Goal: Information Seeking & Learning: Learn about a topic

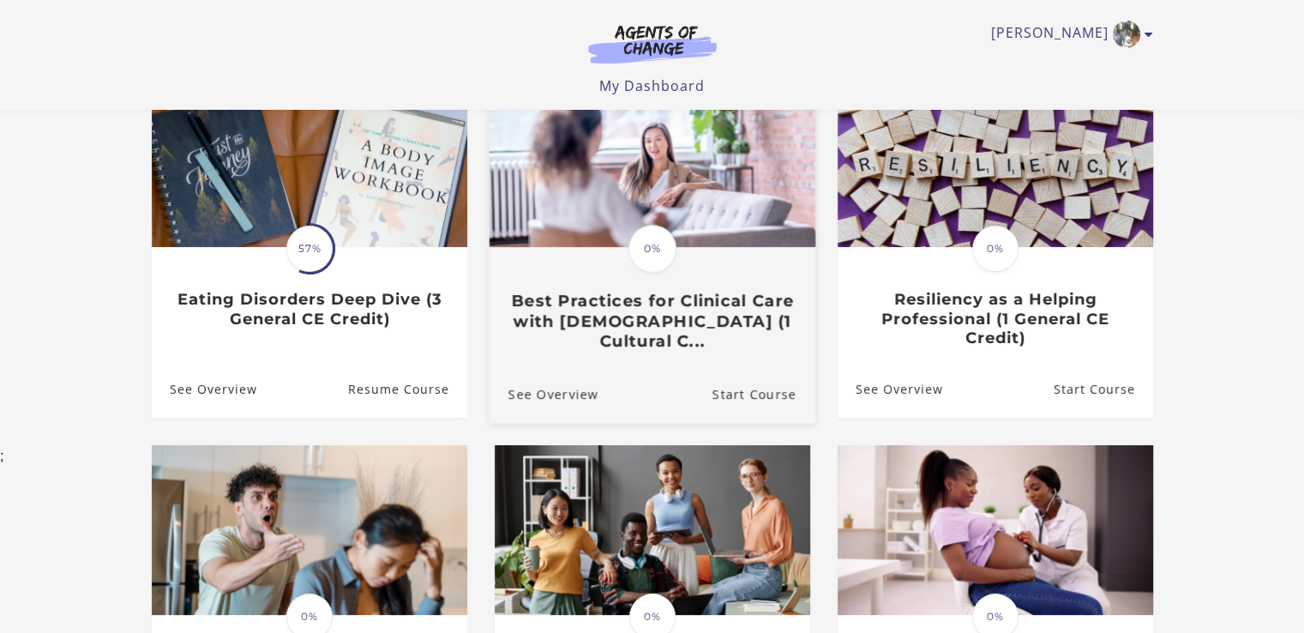
scroll to position [171, 0]
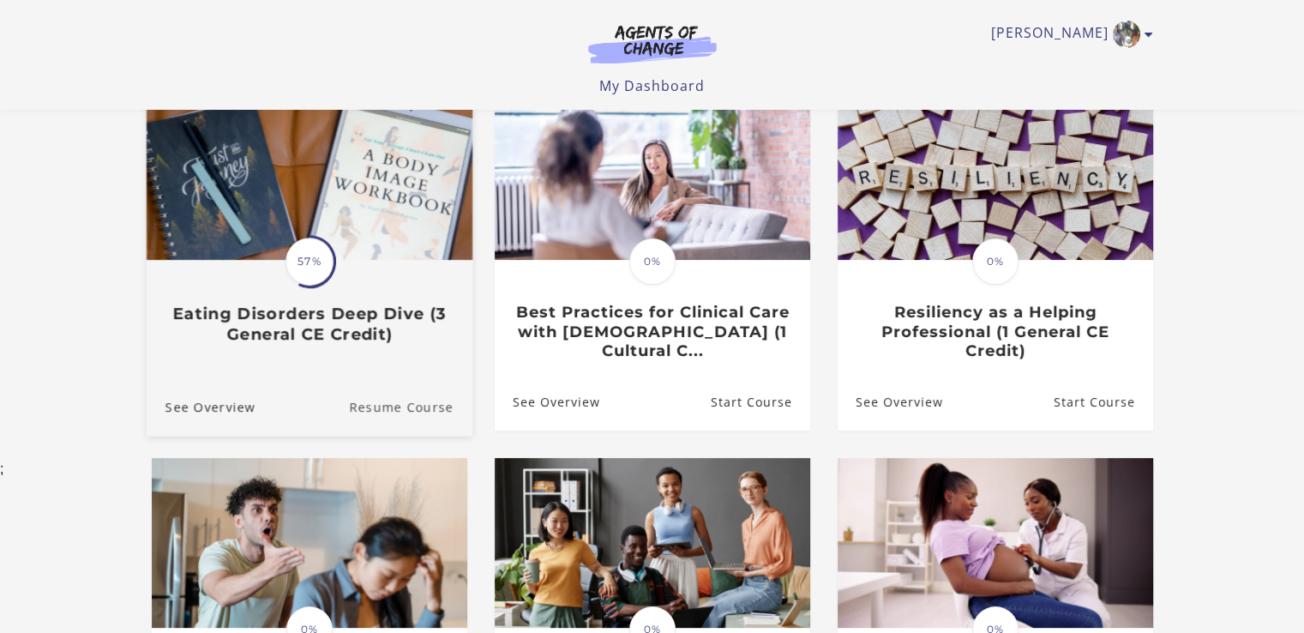
click at [382, 414] on link "Resume Course" at bounding box center [410, 406] width 123 height 57
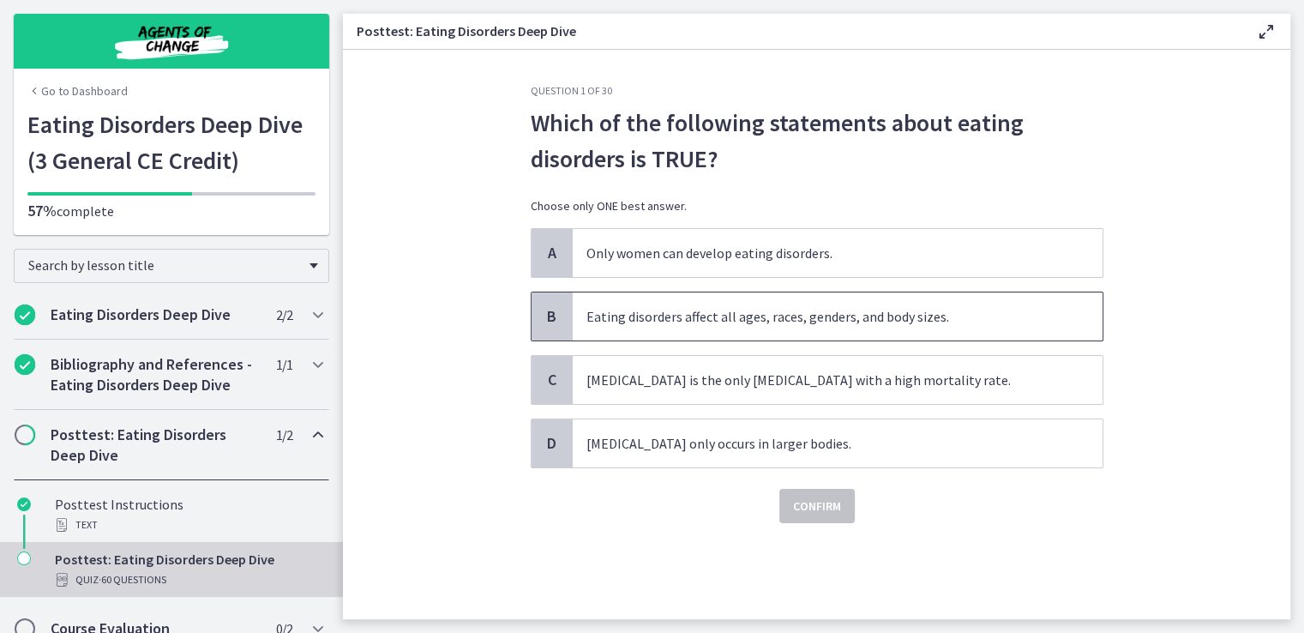
click at [718, 312] on span "Eating disorders affect all ages, races, genders, and body sizes." at bounding box center [838, 316] width 530 height 48
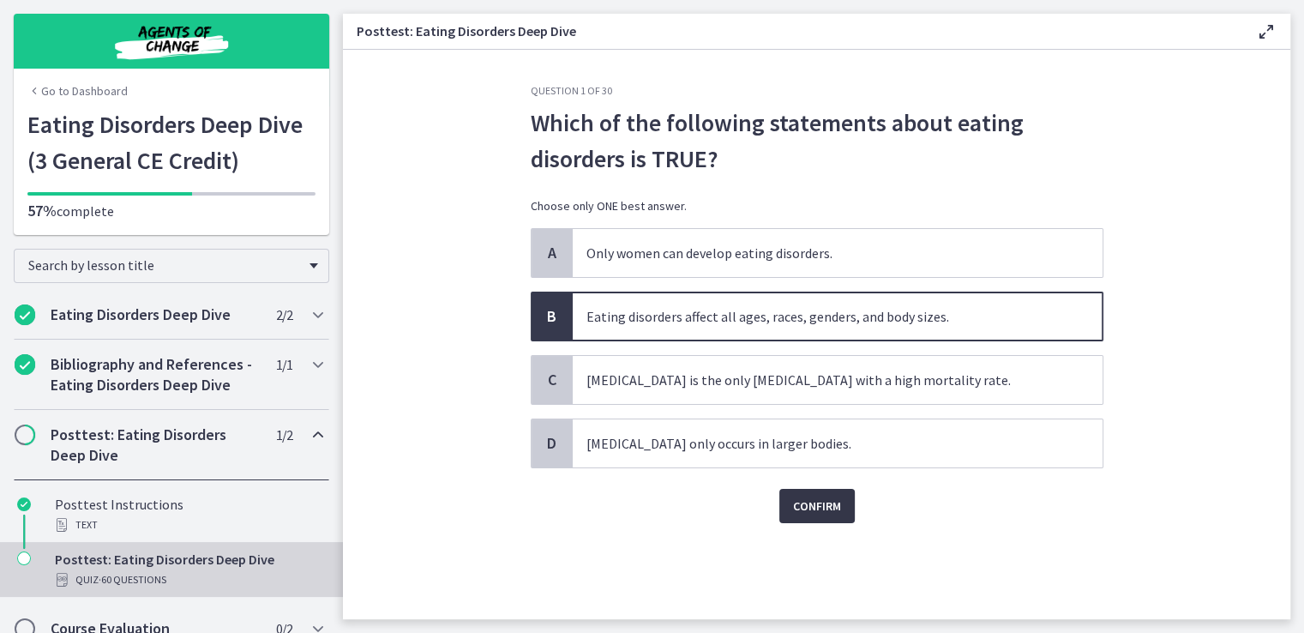
click at [820, 507] on span "Confirm" at bounding box center [817, 505] width 48 height 21
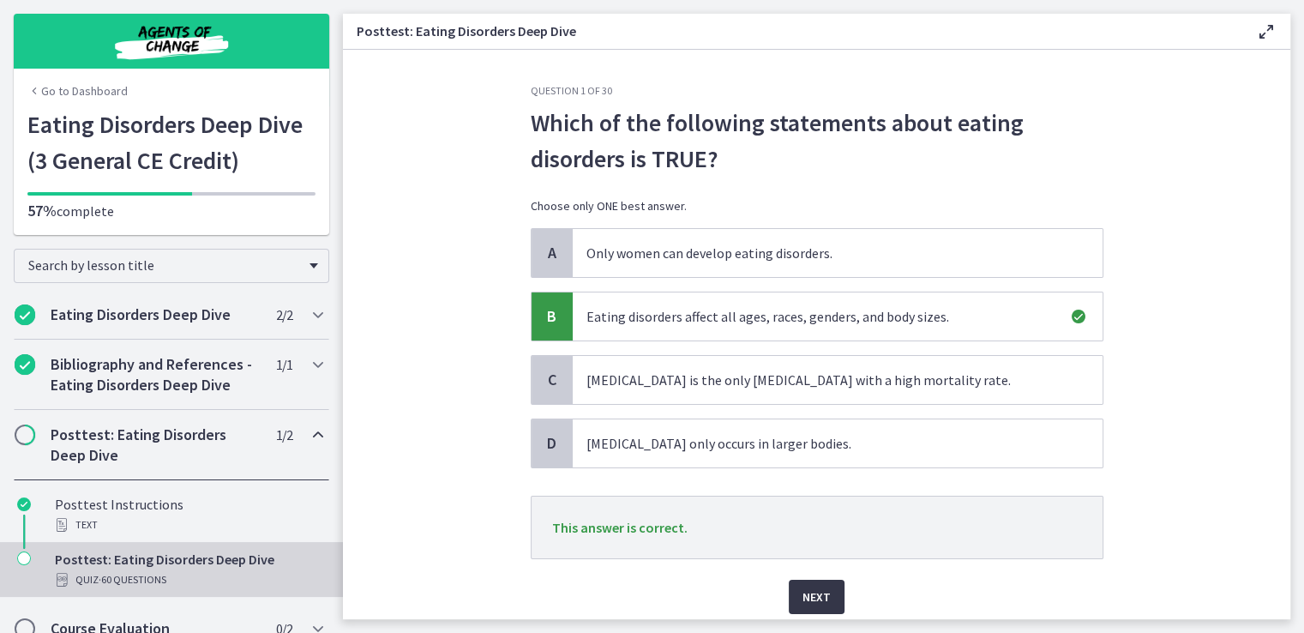
click at [805, 598] on span "Next" at bounding box center [816, 596] width 28 height 21
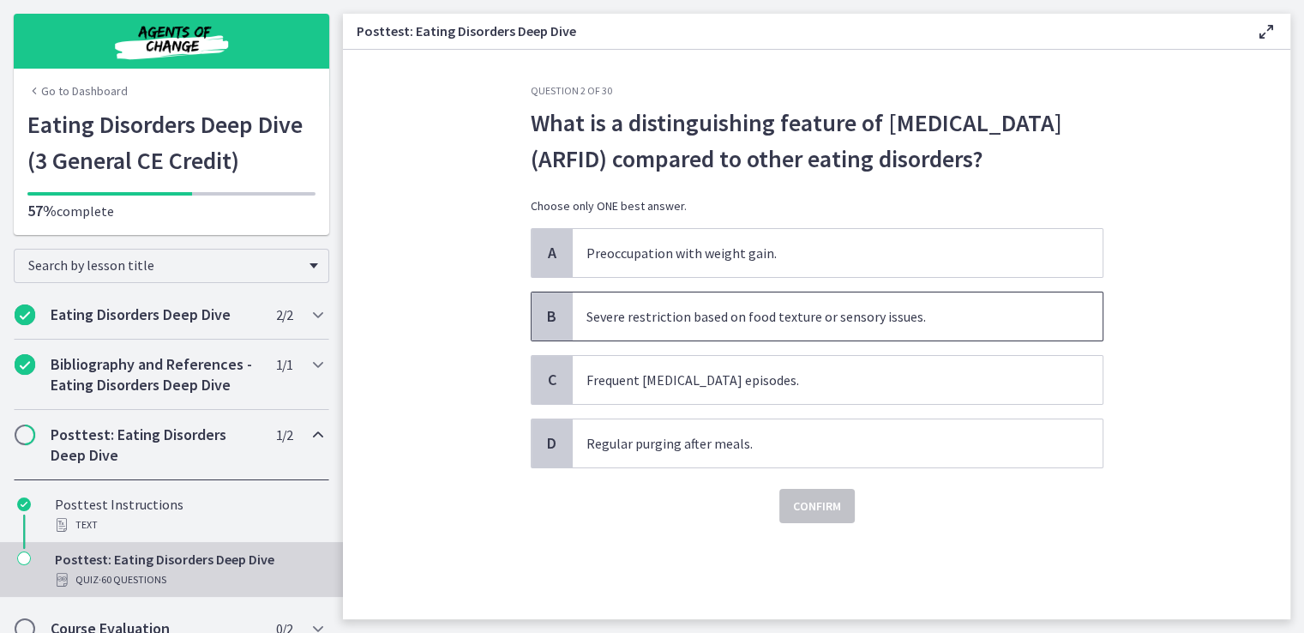
click at [751, 340] on span "Severe restriction based on food texture or sensory issues." at bounding box center [838, 316] width 530 height 48
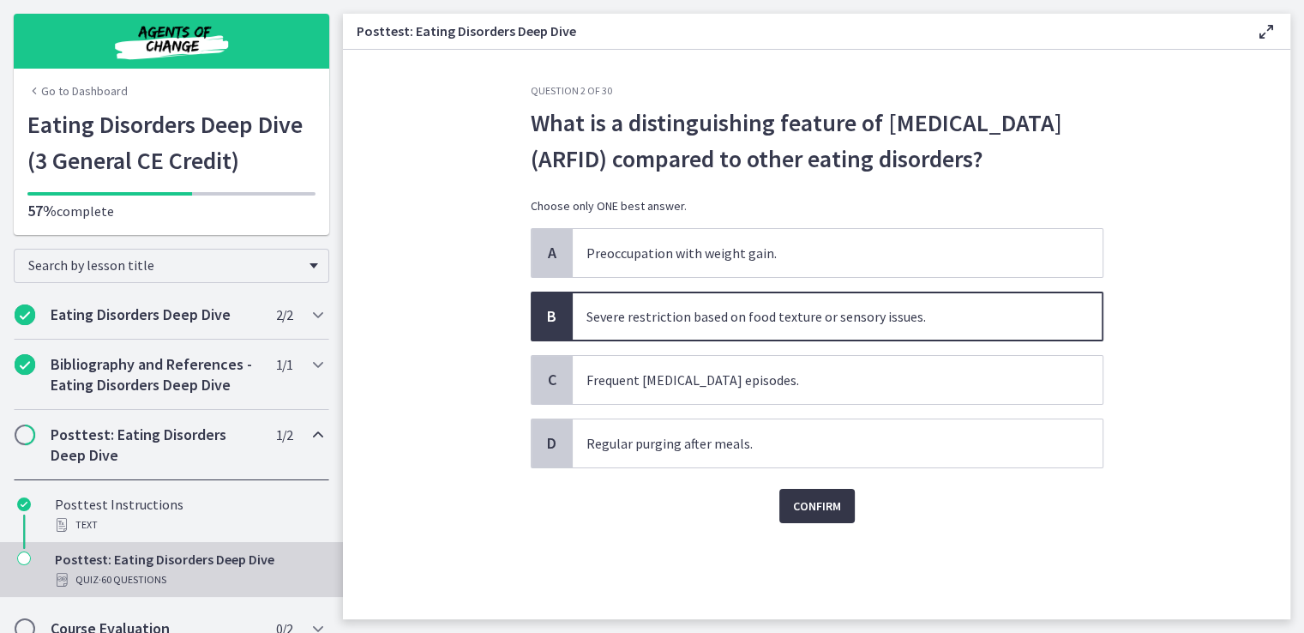
click at [807, 516] on span "Confirm" at bounding box center [817, 505] width 48 height 21
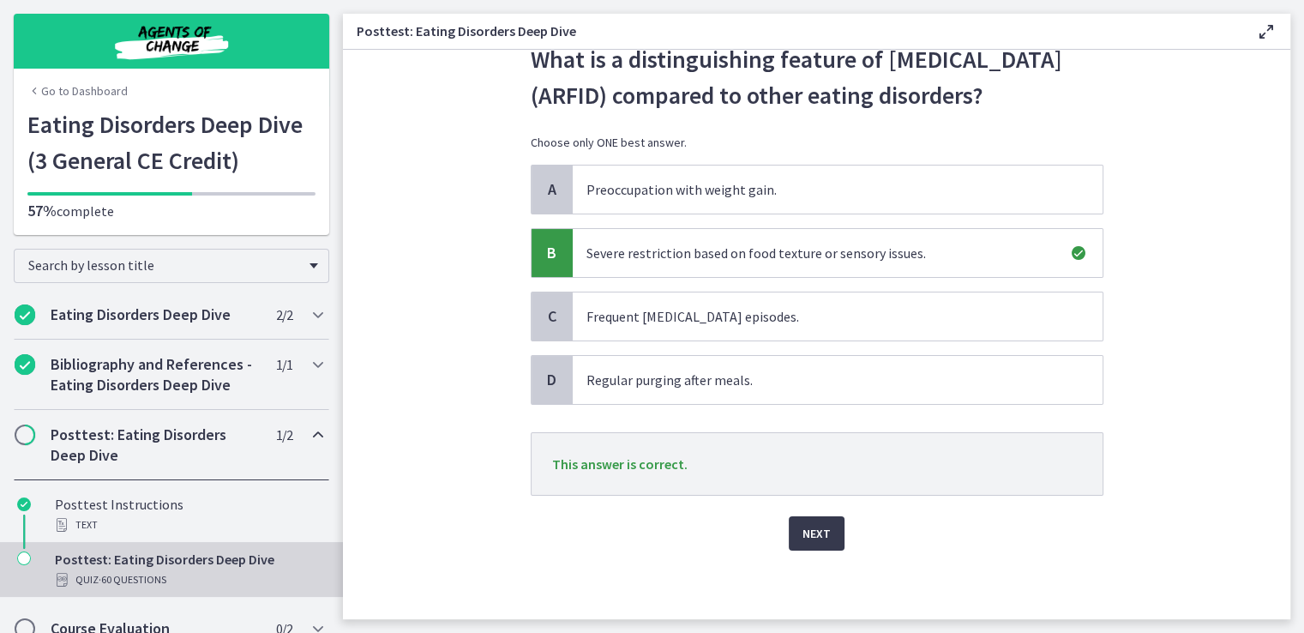
scroll to position [98, 0]
click at [815, 536] on span "Next" at bounding box center [816, 533] width 28 height 21
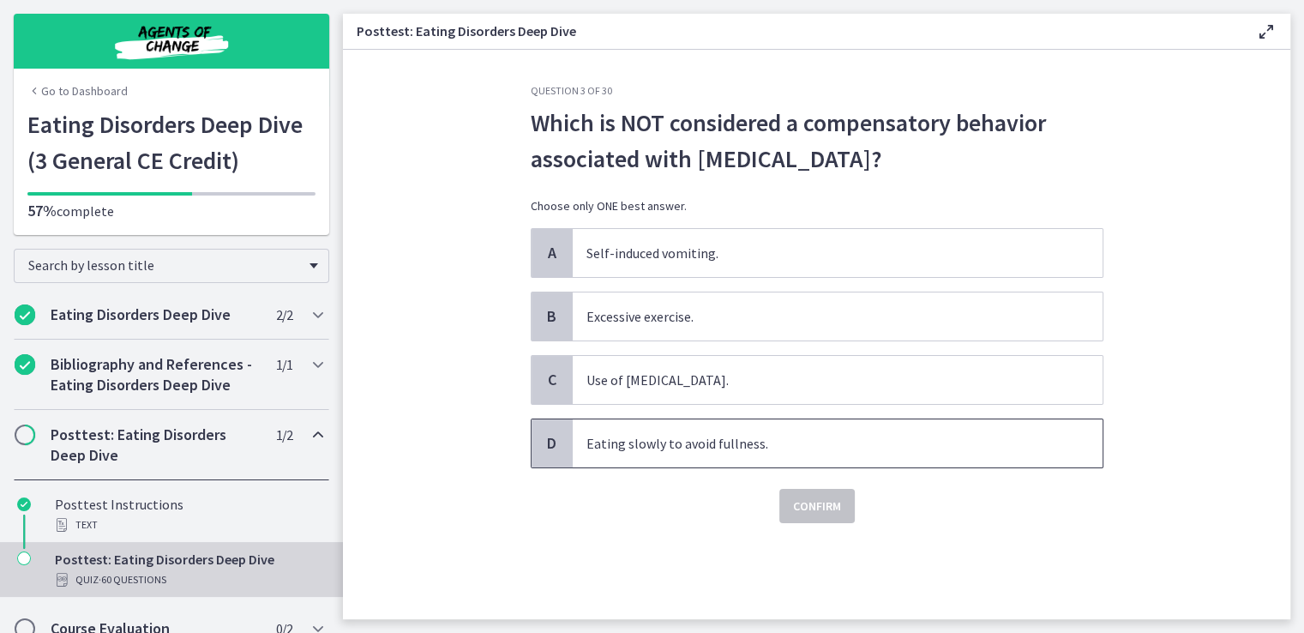
click at [694, 437] on span "Eating slowly to avoid fullness." at bounding box center [838, 443] width 530 height 48
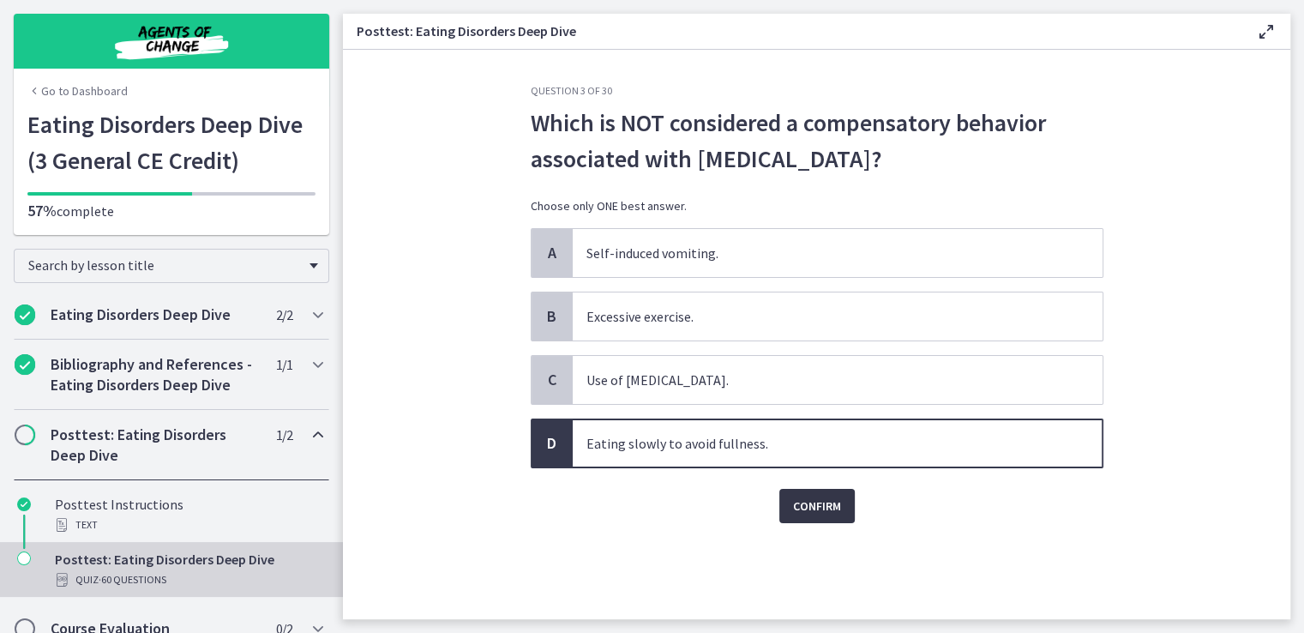
click at [808, 498] on span "Confirm" at bounding box center [817, 505] width 48 height 21
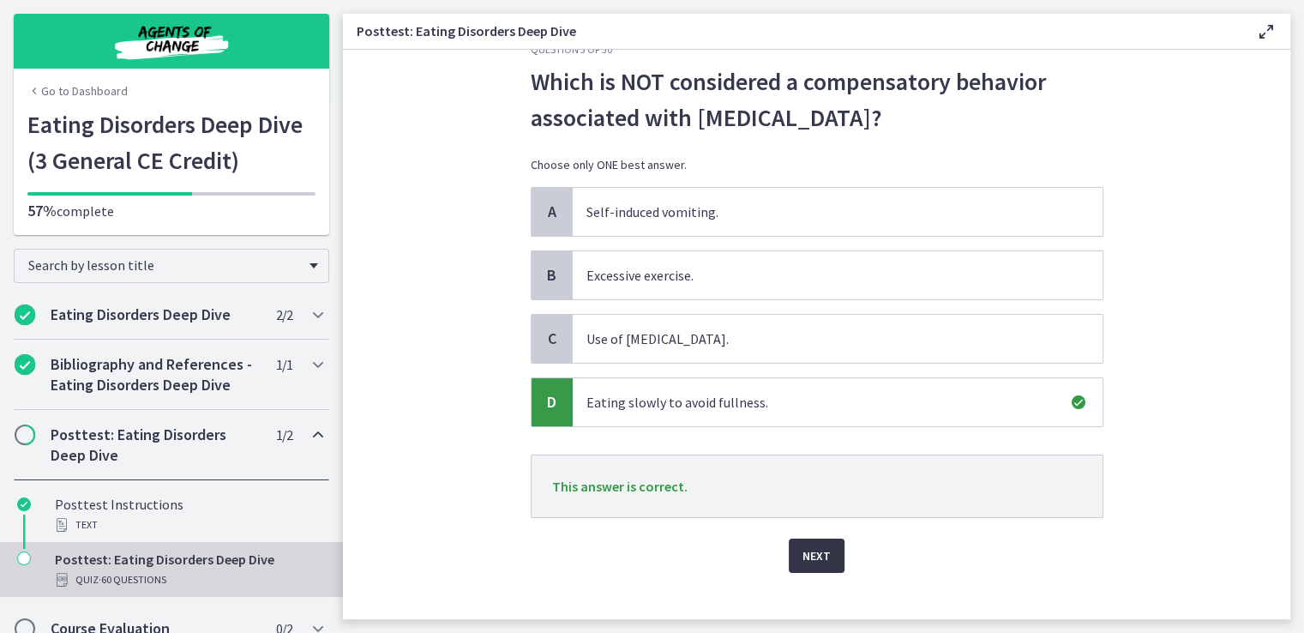
scroll to position [62, 0]
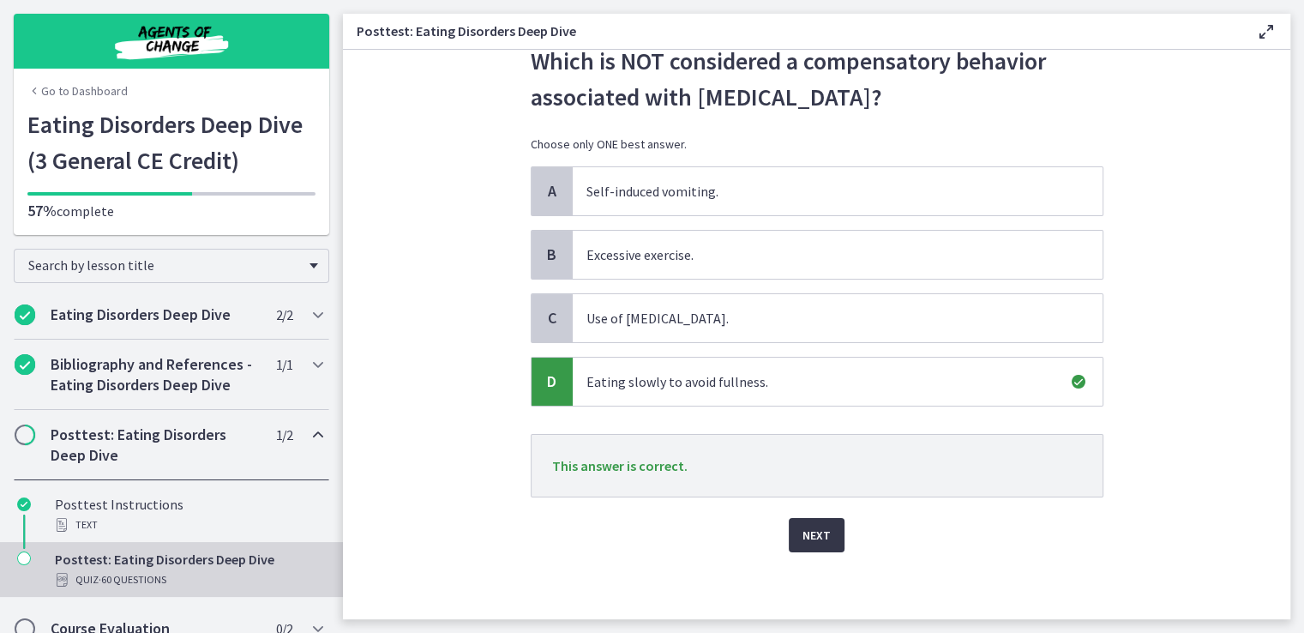
click at [802, 534] on span "Next" at bounding box center [816, 535] width 28 height 21
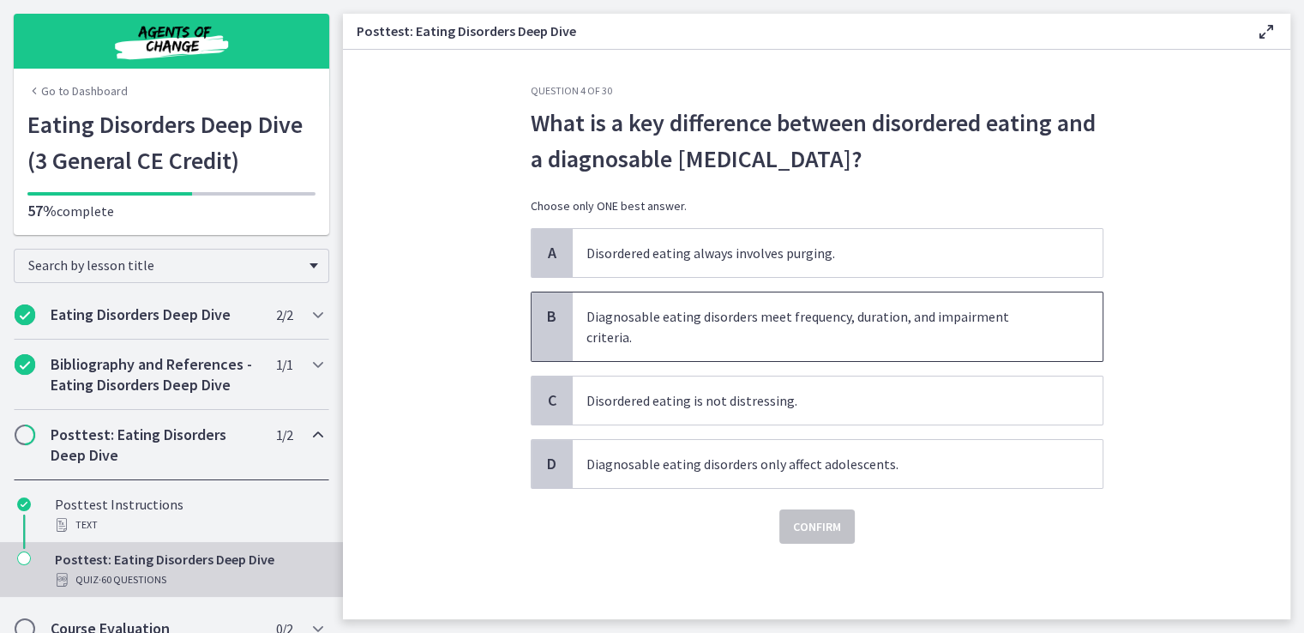
click at [825, 309] on span "Diagnosable eating disorders meet frequency, duration, and impairment criteria." at bounding box center [838, 326] width 530 height 69
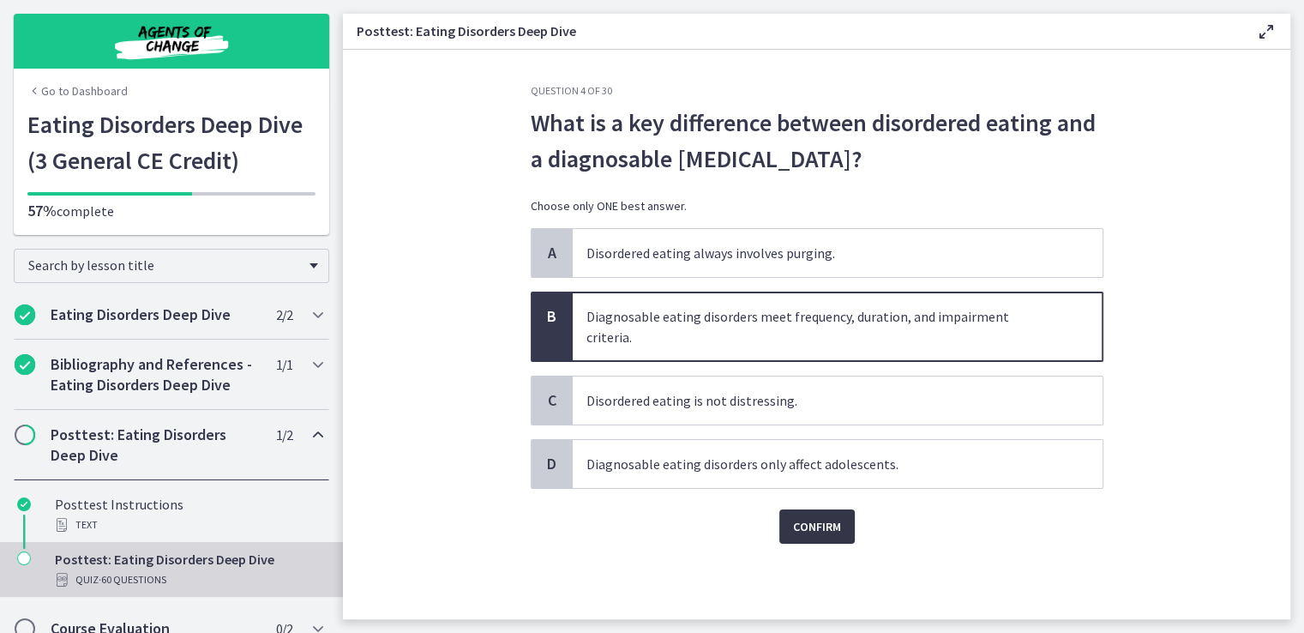
click at [808, 516] on span "Confirm" at bounding box center [817, 526] width 48 height 21
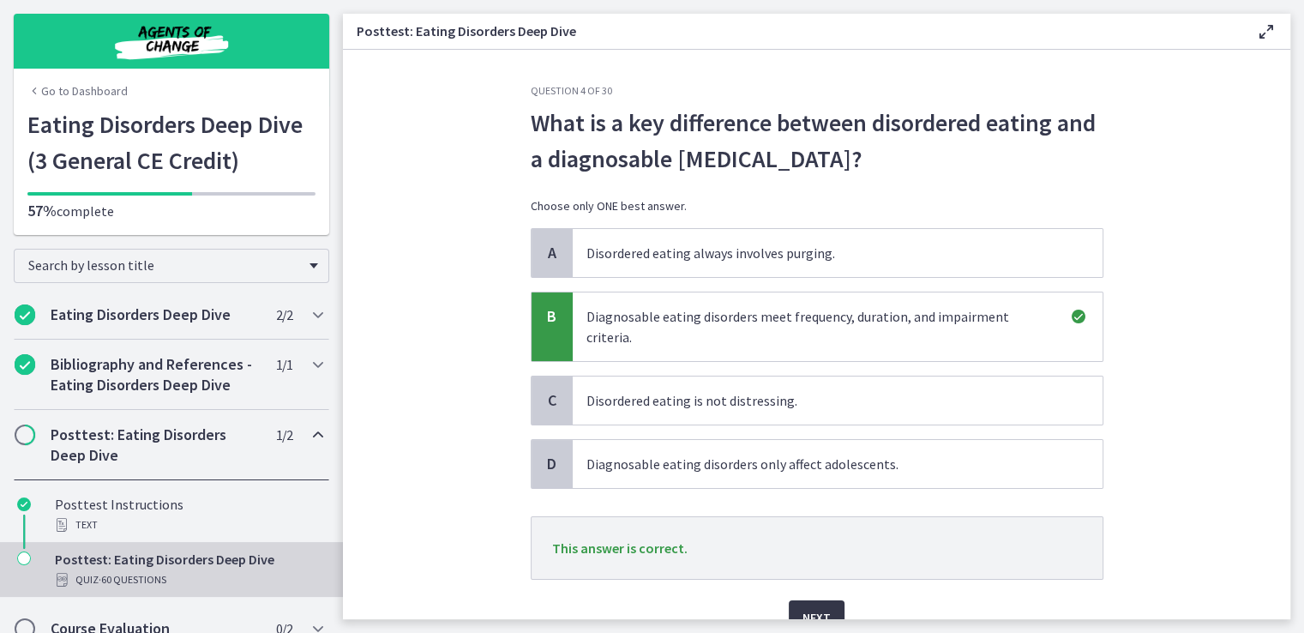
click at [802, 607] on span "Next" at bounding box center [816, 617] width 28 height 21
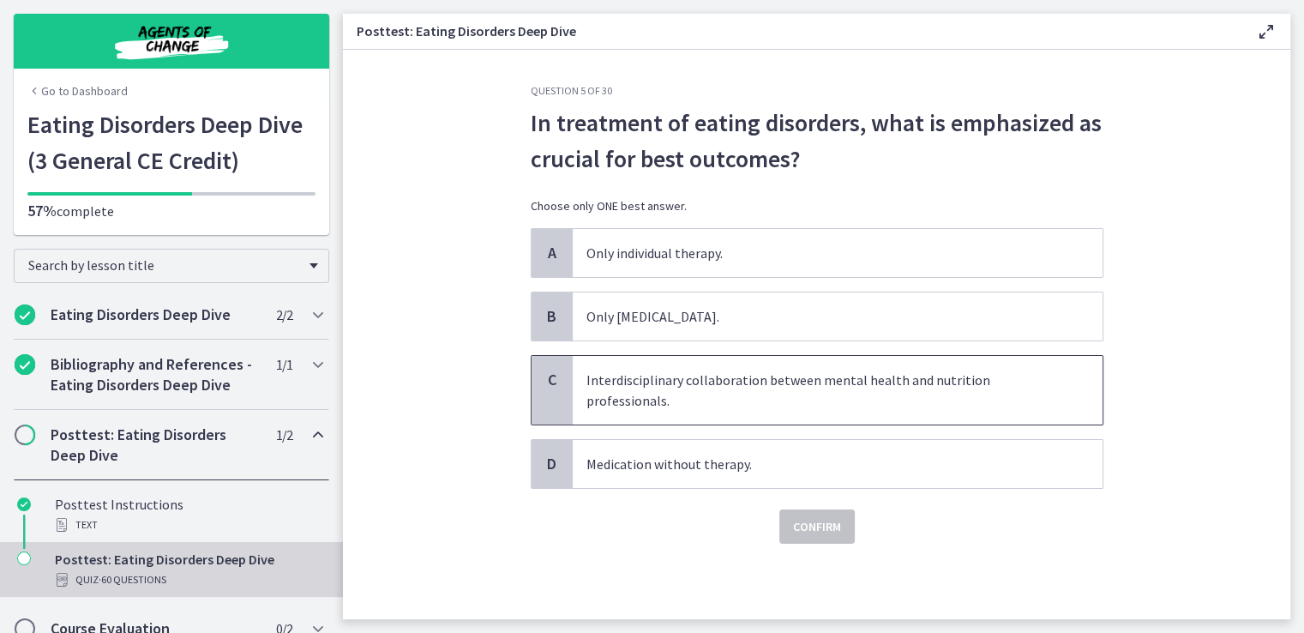
click at [785, 390] on span "Interdisciplinary collaboration between mental health and nutrition professiona…" at bounding box center [838, 390] width 530 height 69
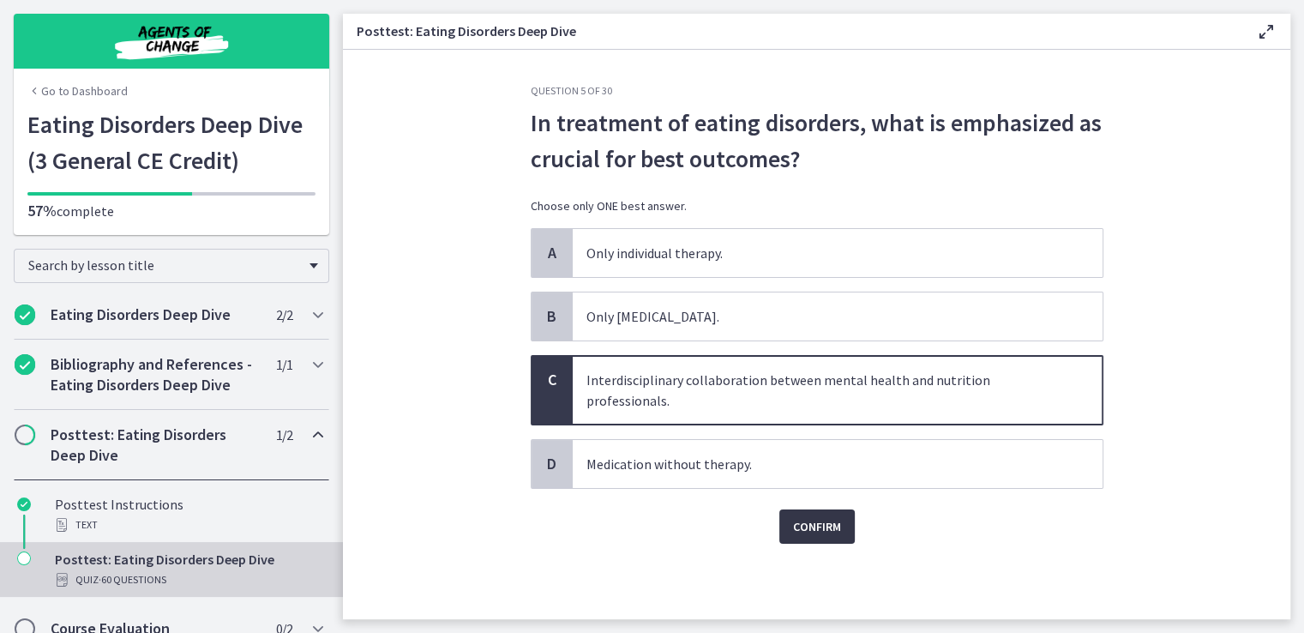
click at [816, 521] on span "Confirm" at bounding box center [817, 526] width 48 height 21
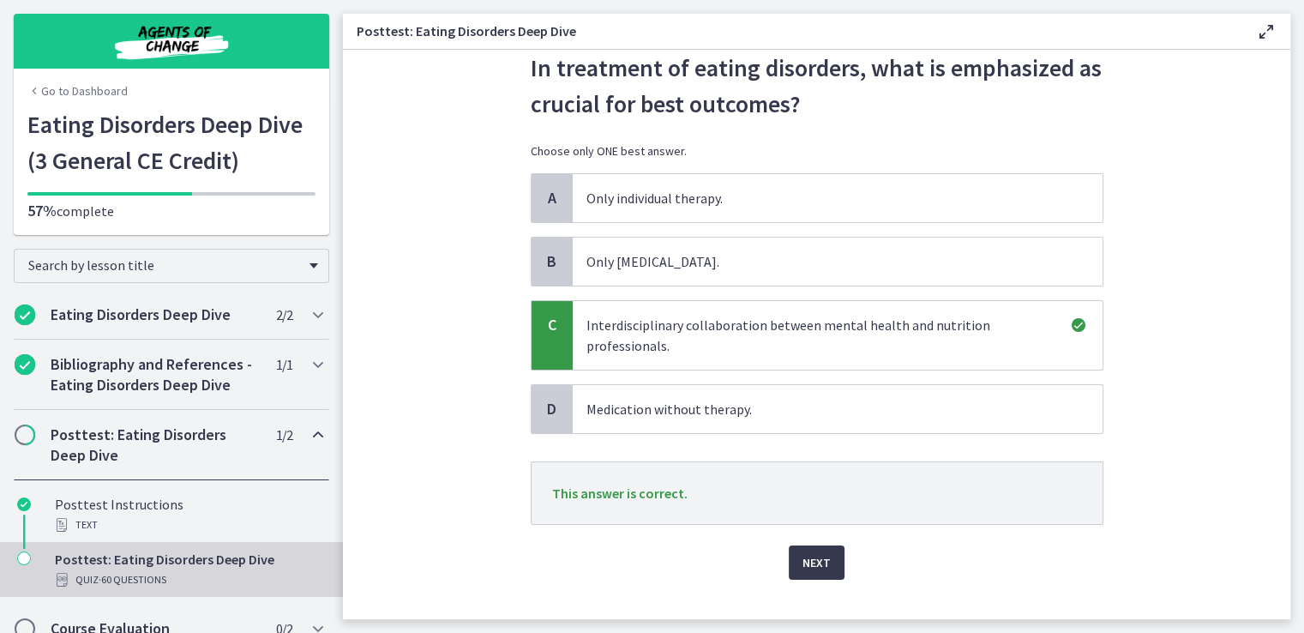
scroll to position [82, 0]
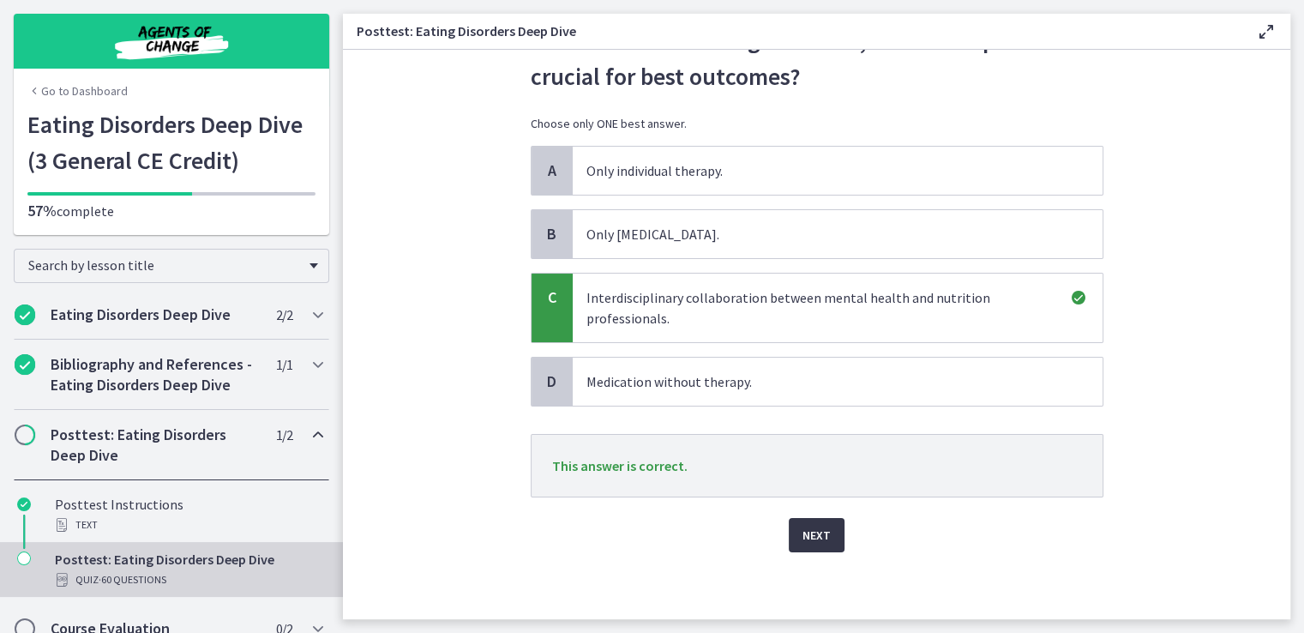
click at [813, 533] on span "Next" at bounding box center [816, 535] width 28 height 21
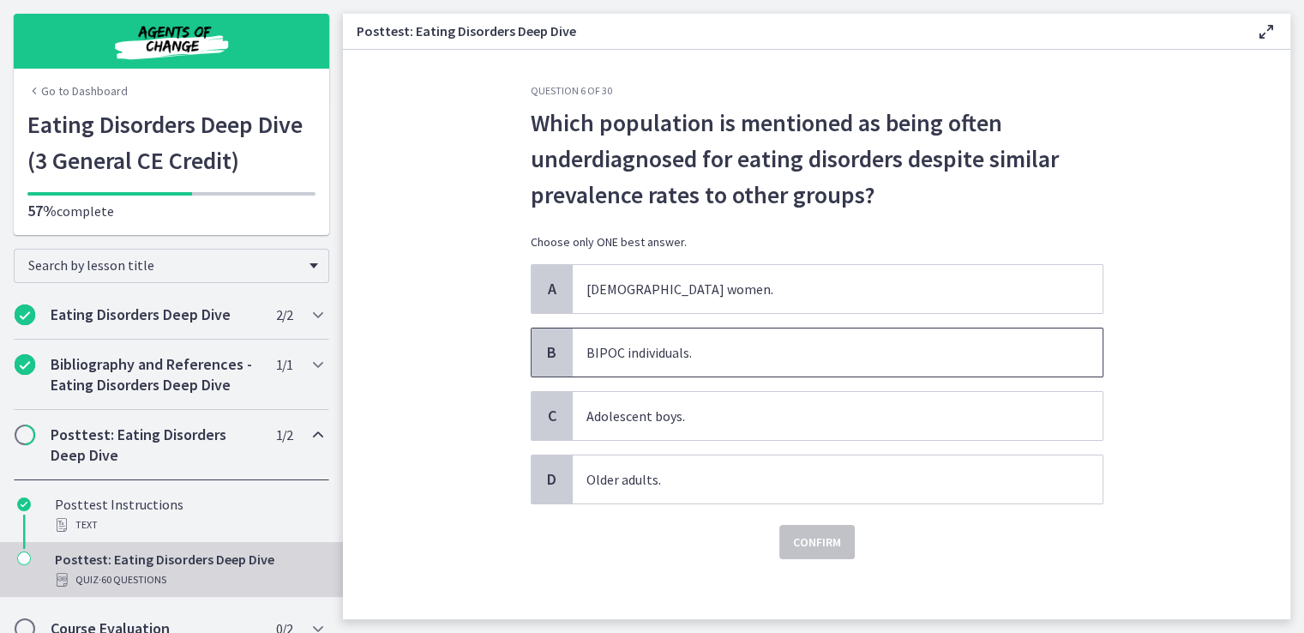
click at [670, 358] on span "BIPOC individuals." at bounding box center [838, 352] width 530 height 48
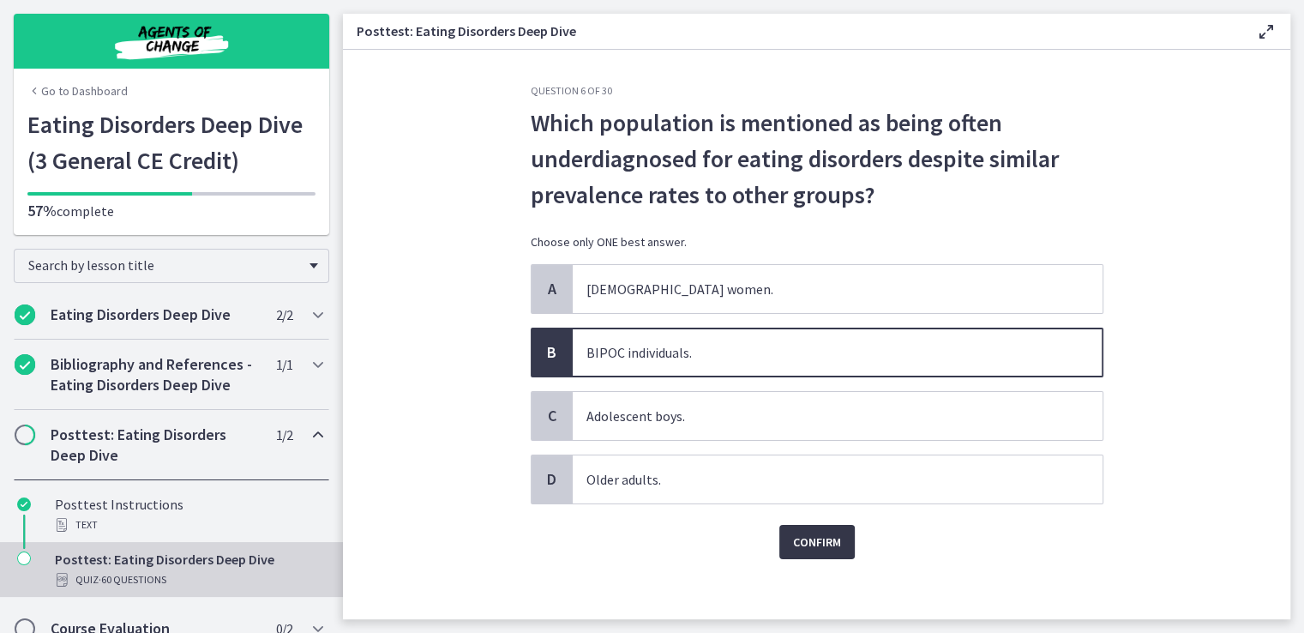
click at [800, 536] on span "Confirm" at bounding box center [817, 541] width 48 height 21
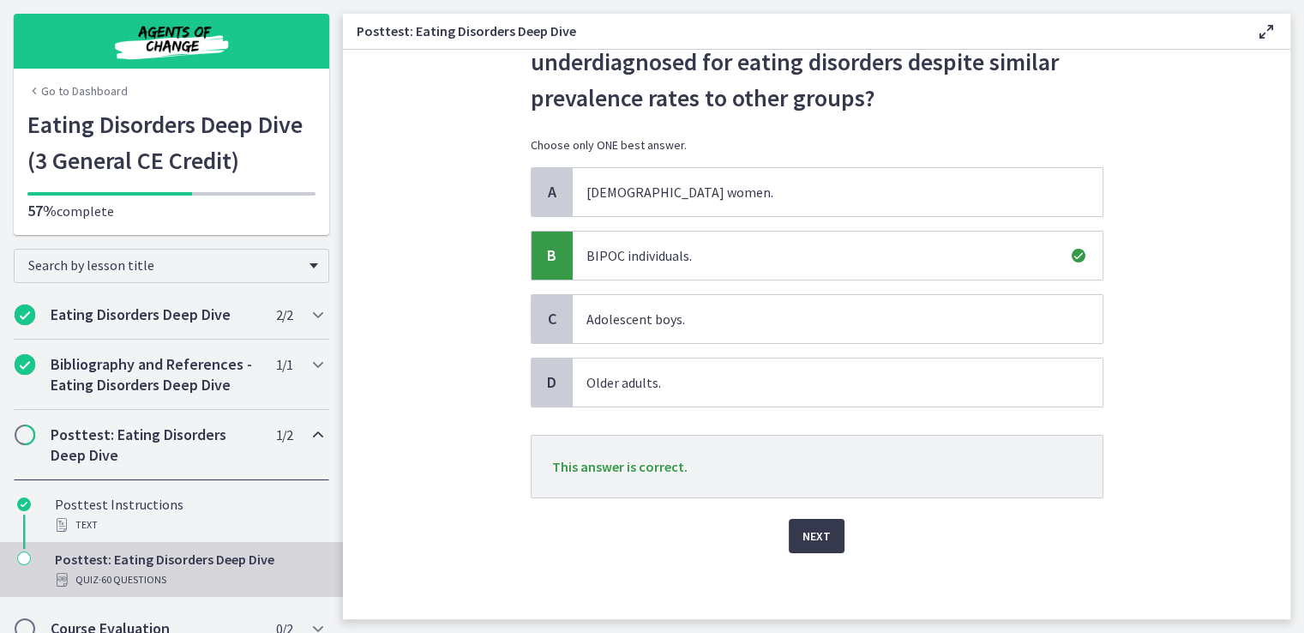
scroll to position [98, 0]
click at [806, 538] on span "Next" at bounding box center [816, 535] width 28 height 21
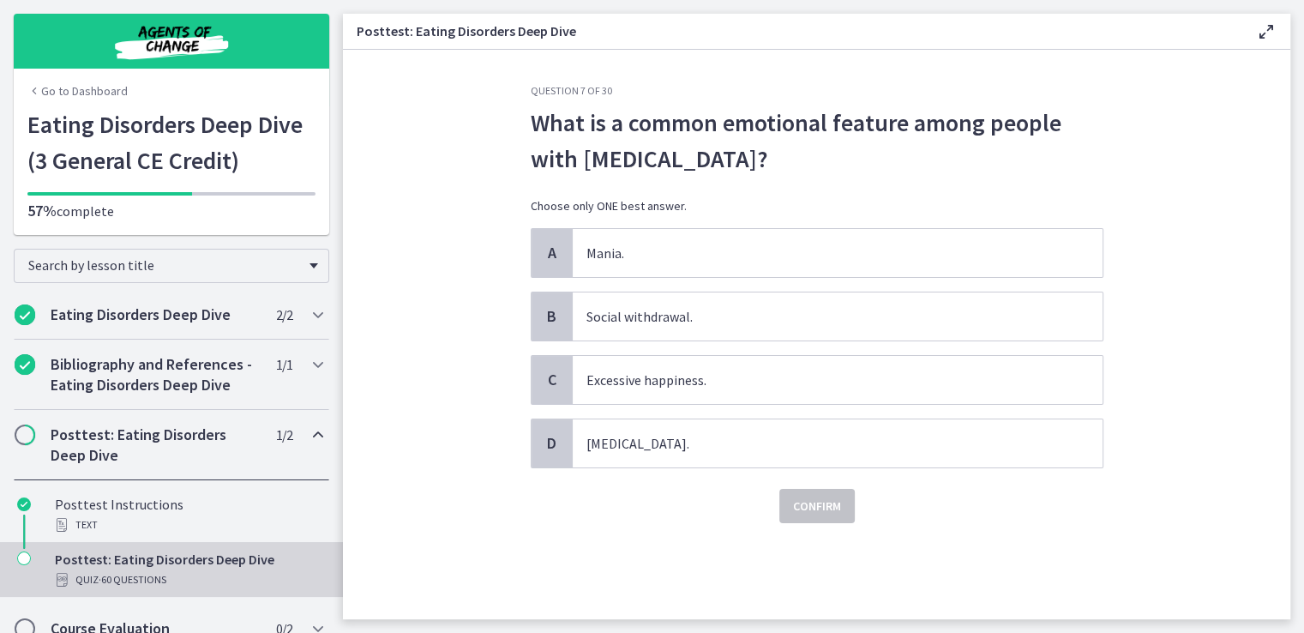
scroll to position [0, 0]
click at [694, 309] on span "Social withdrawal." at bounding box center [838, 316] width 530 height 48
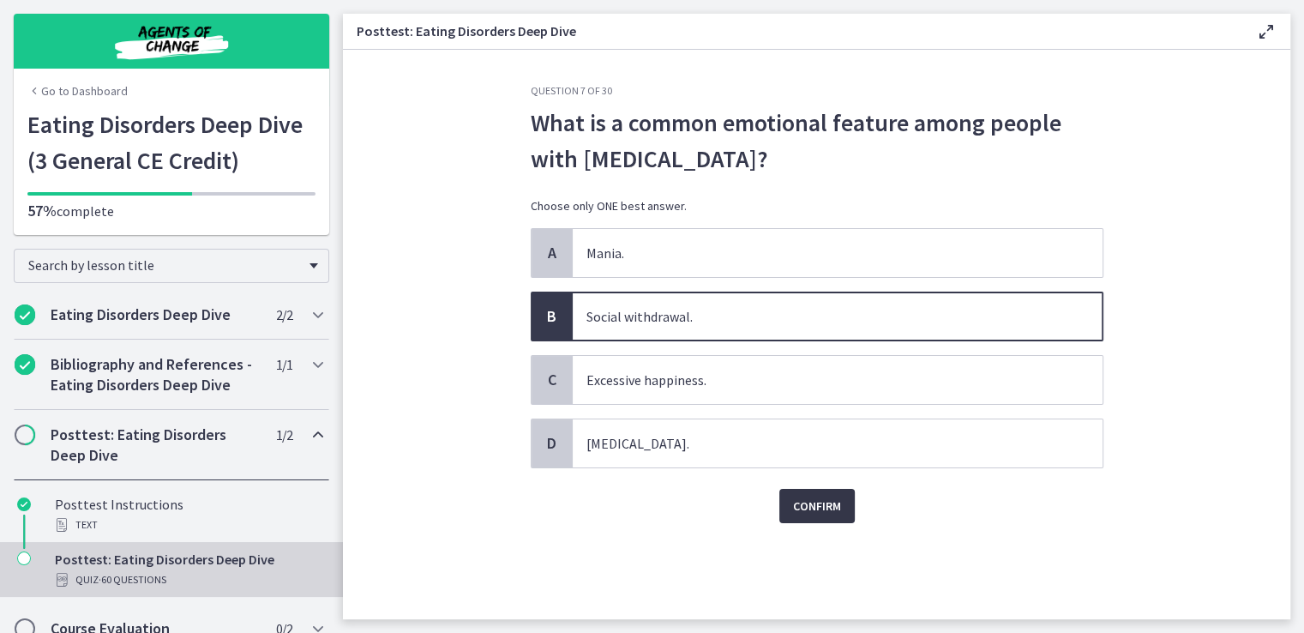
click at [840, 512] on button "Confirm" at bounding box center [816, 506] width 75 height 34
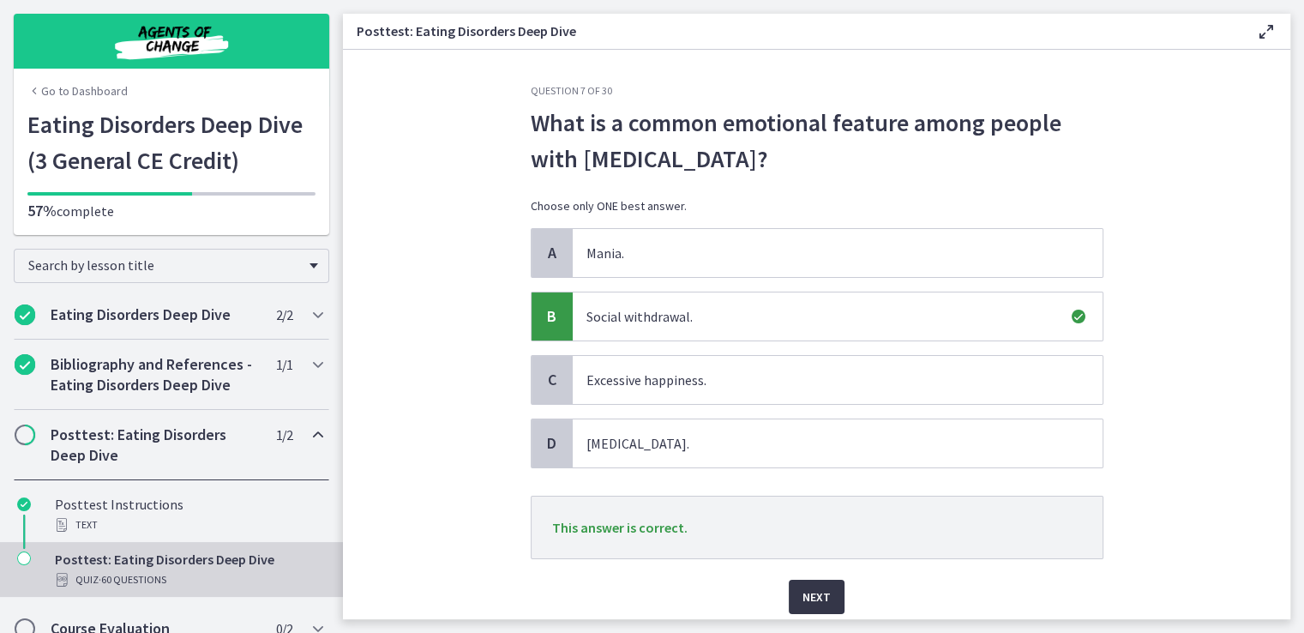
click at [803, 603] on span "Next" at bounding box center [816, 596] width 28 height 21
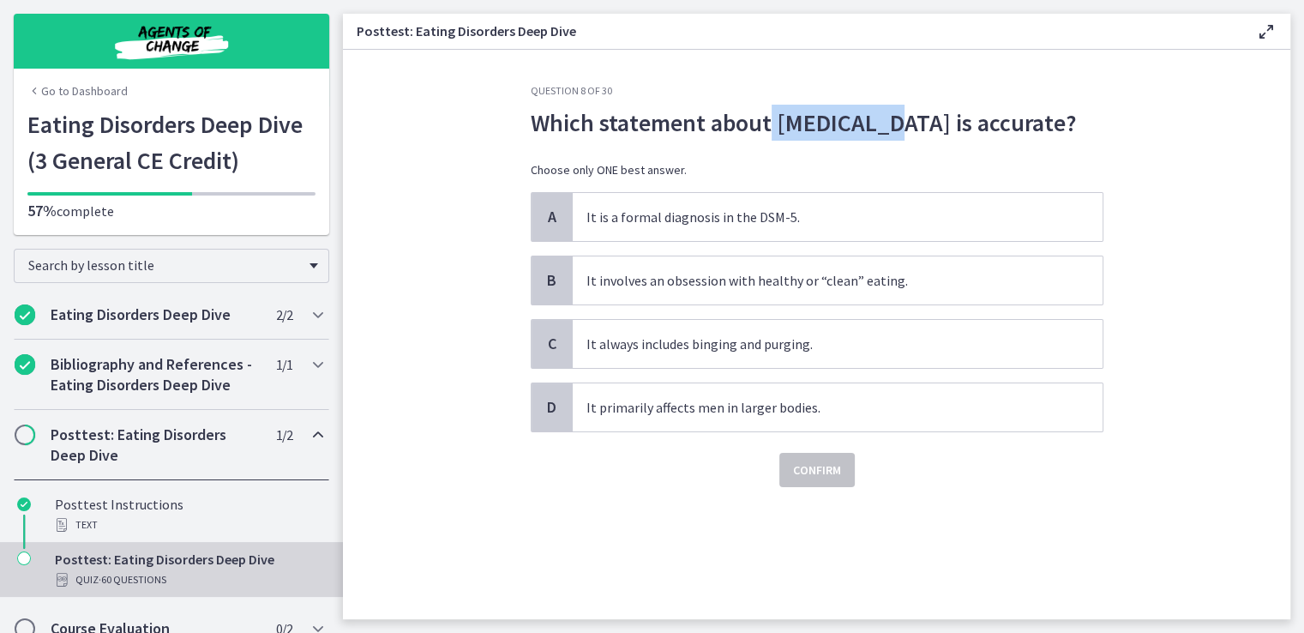
drag, startPoint x: 881, startPoint y: 123, endPoint x: 770, endPoint y: 124, distance: 111.5
click at [770, 124] on span "Which statement about orthorexia is accurate?" at bounding box center [817, 123] width 573 height 36
copy span "orthorexia"
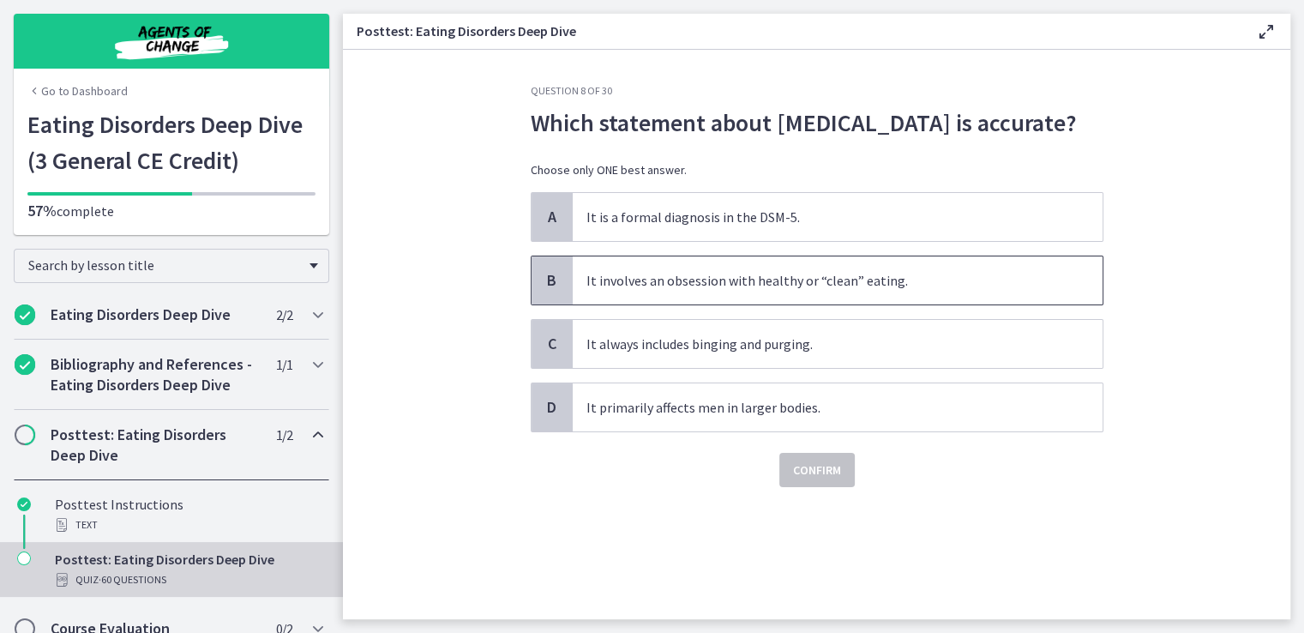
click at [768, 285] on span "It involves an obsession with healthy or “clean” eating." at bounding box center [838, 280] width 530 height 48
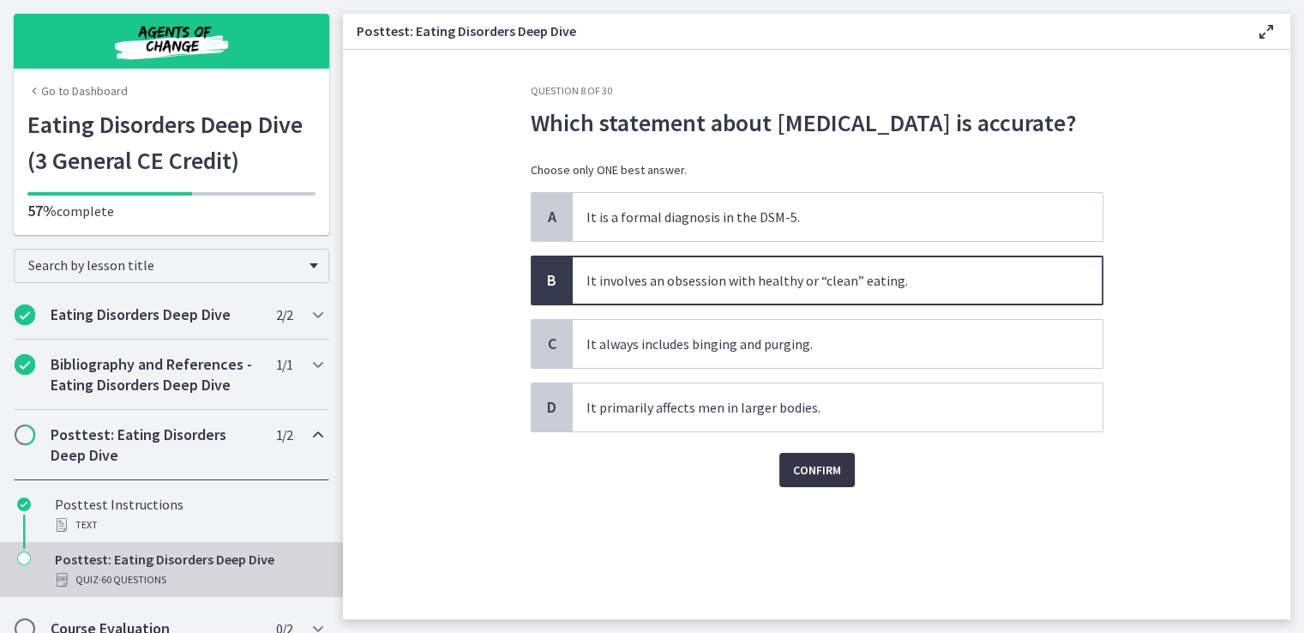
click at [820, 460] on span "Confirm" at bounding box center [817, 469] width 48 height 21
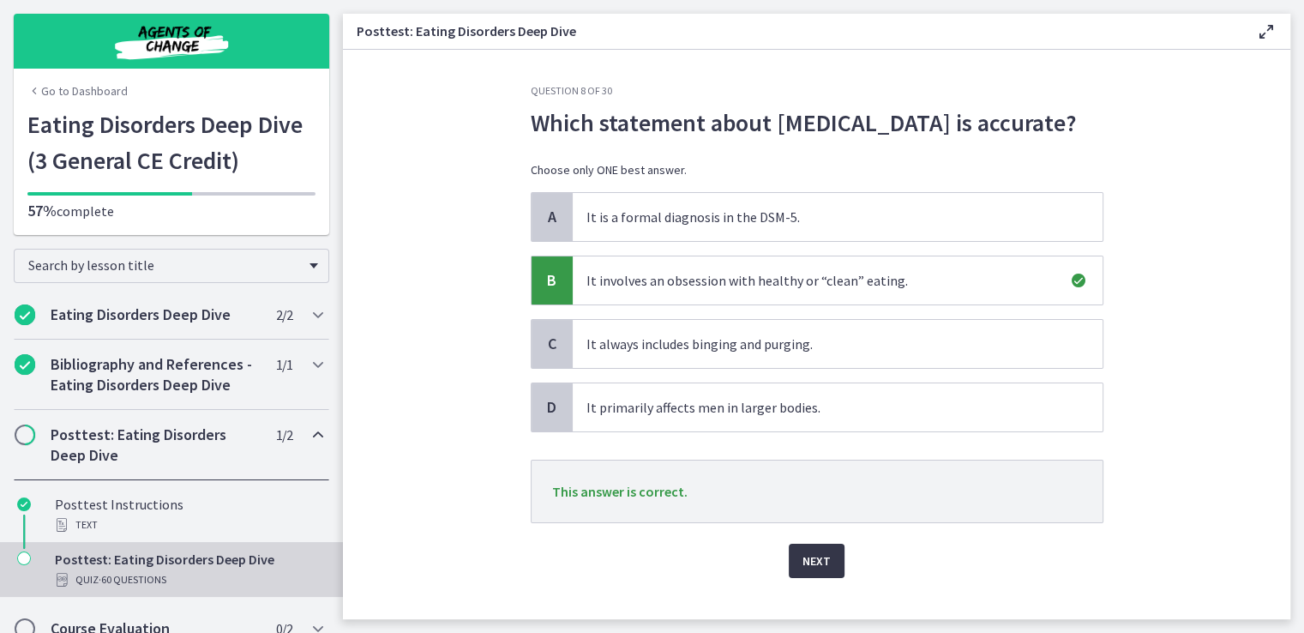
click at [808, 549] on button "Next" at bounding box center [817, 560] width 56 height 34
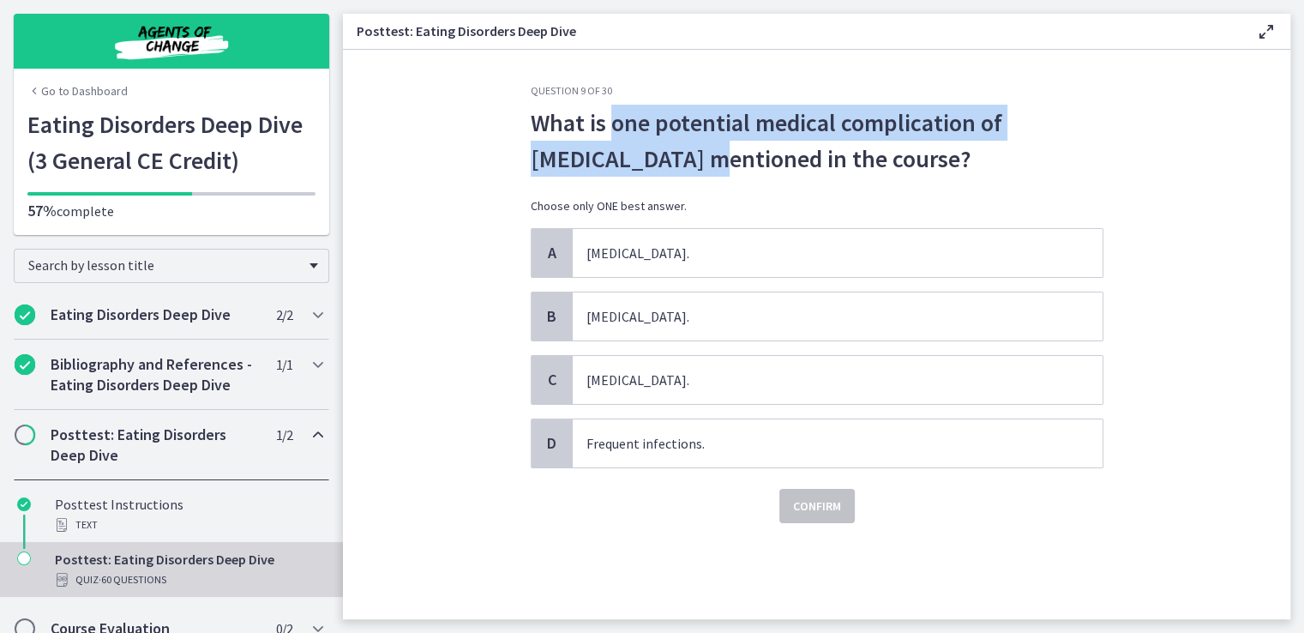
drag, startPoint x: 615, startPoint y: 120, endPoint x: 616, endPoint y: 147, distance: 27.5
click at [616, 147] on span "What is one potential medical complication of bulimia nervosa mentioned in the …" at bounding box center [817, 141] width 573 height 72
copy span "one potential medical complication of bulimia nervosa"
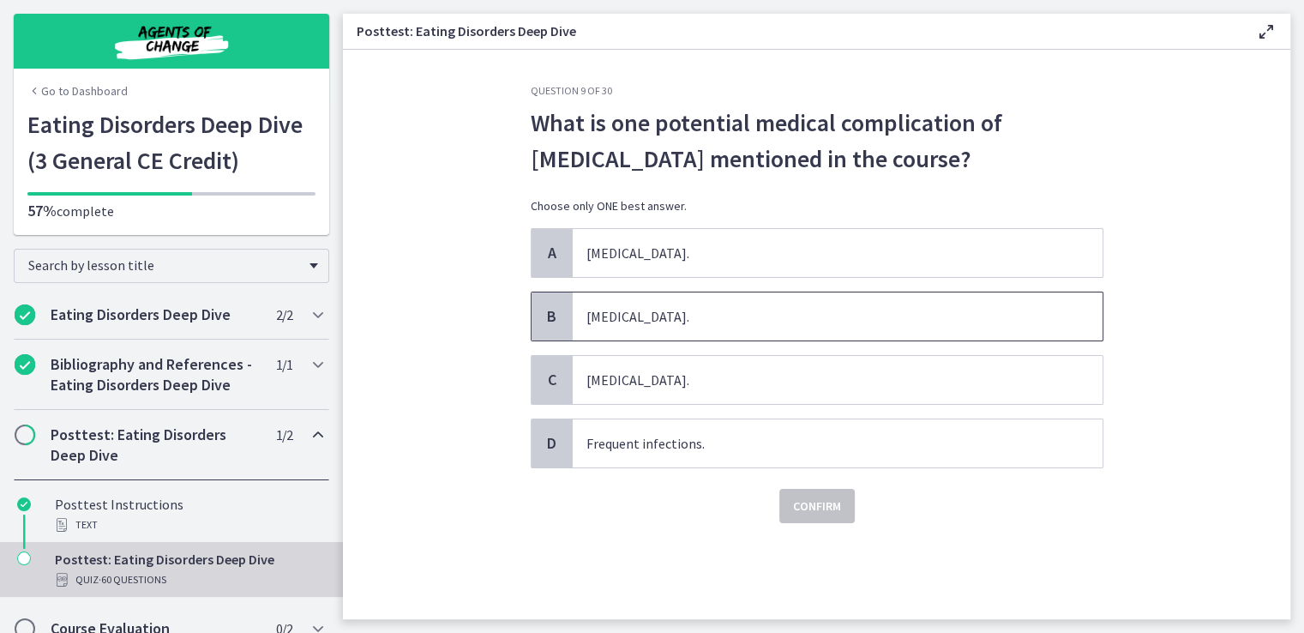
click at [647, 314] on span "Tooth decay." at bounding box center [838, 316] width 530 height 48
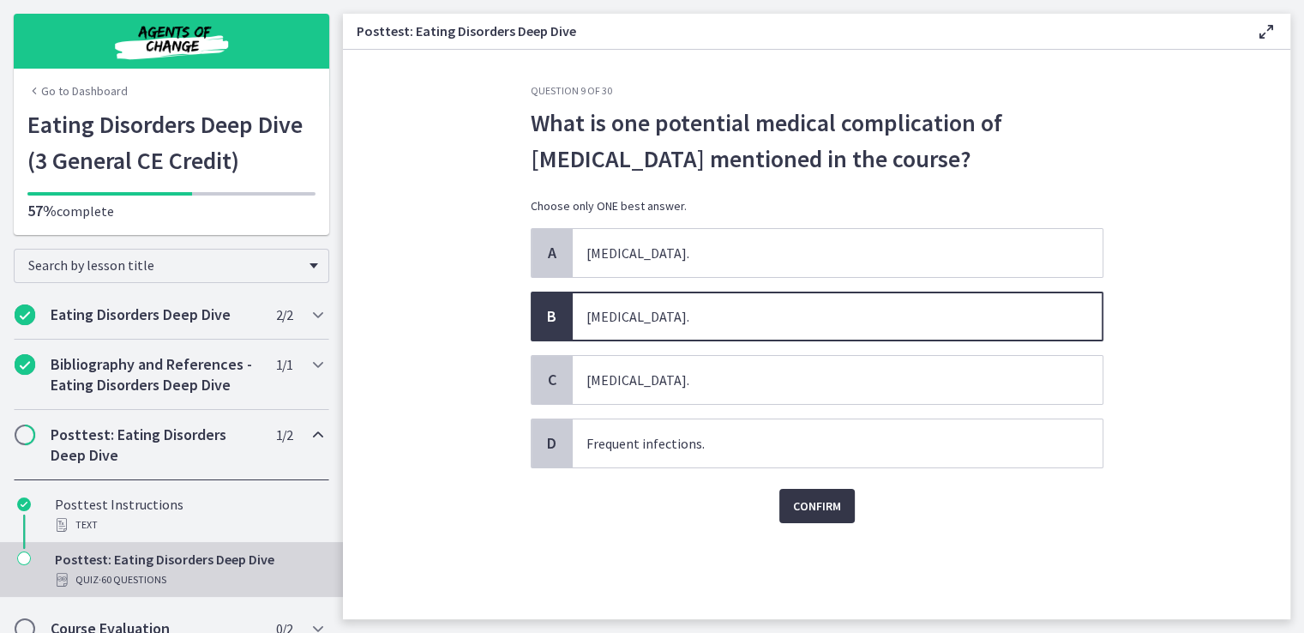
click at [808, 495] on span "Confirm" at bounding box center [817, 505] width 48 height 21
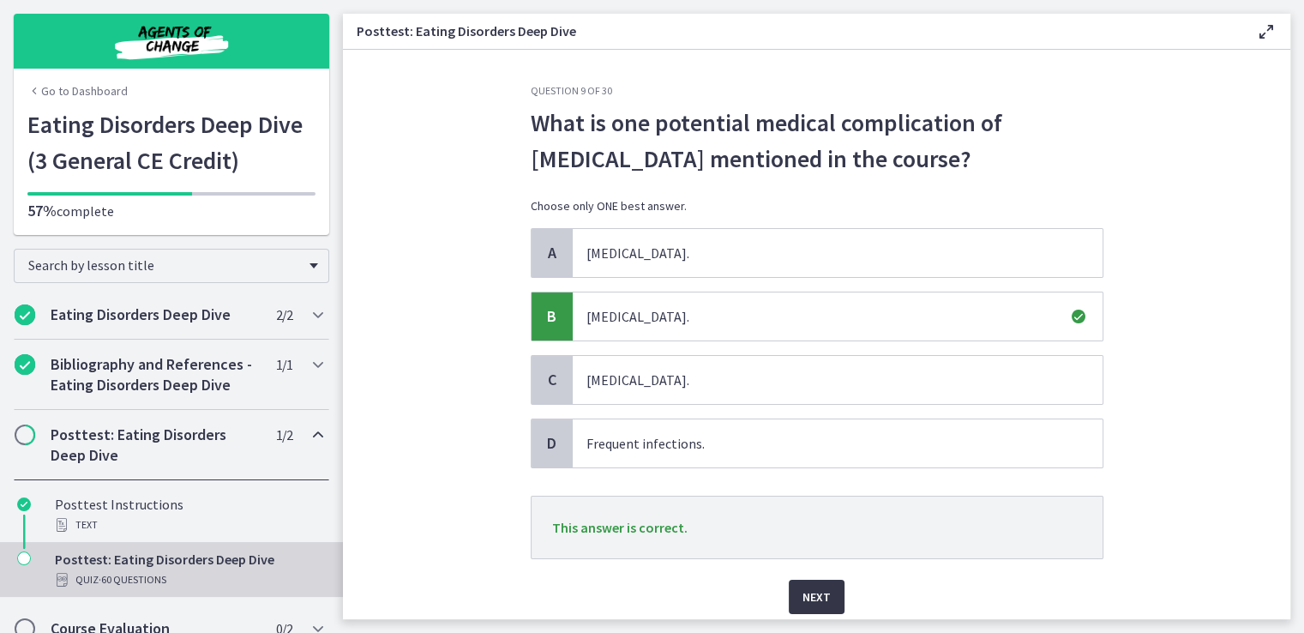
click at [820, 598] on span "Next" at bounding box center [816, 596] width 28 height 21
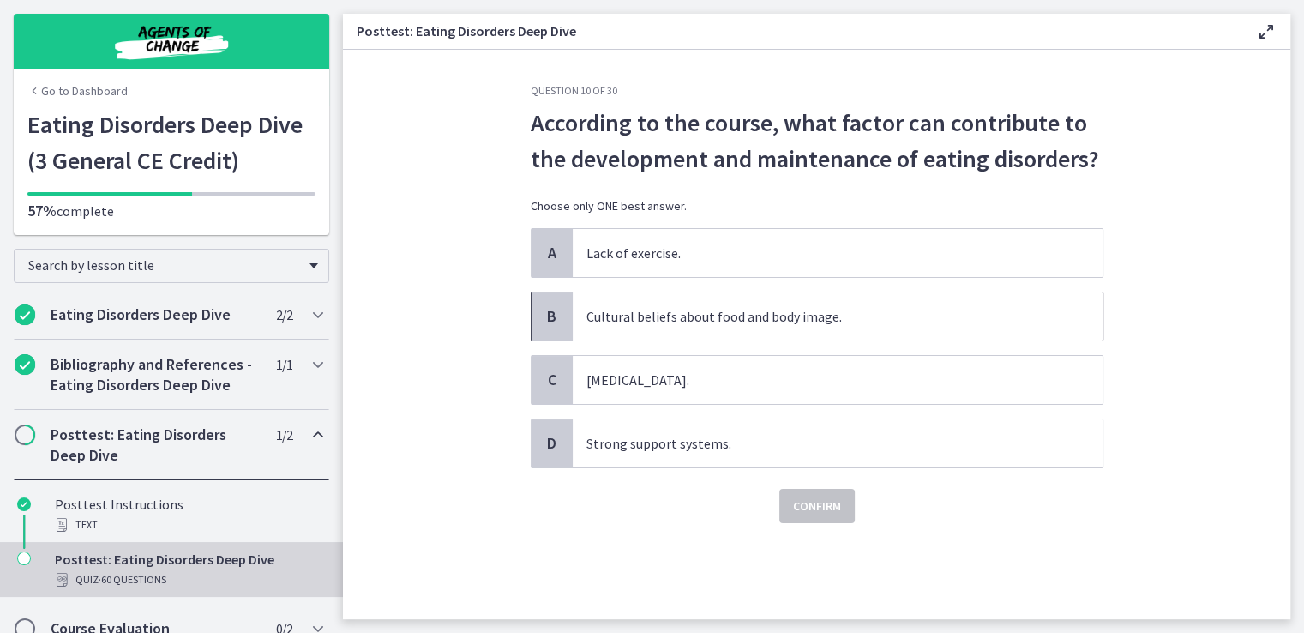
click at [708, 320] on span "Cultural beliefs about food and body image." at bounding box center [838, 316] width 530 height 48
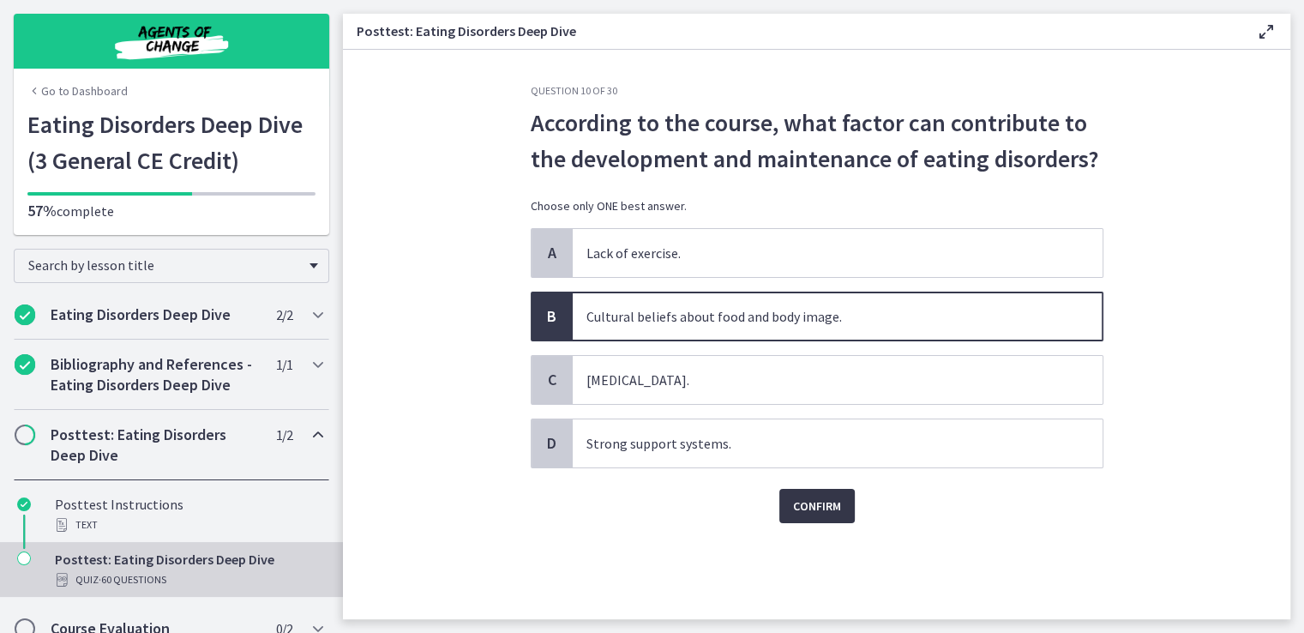
click at [804, 501] on span "Confirm" at bounding box center [817, 505] width 48 height 21
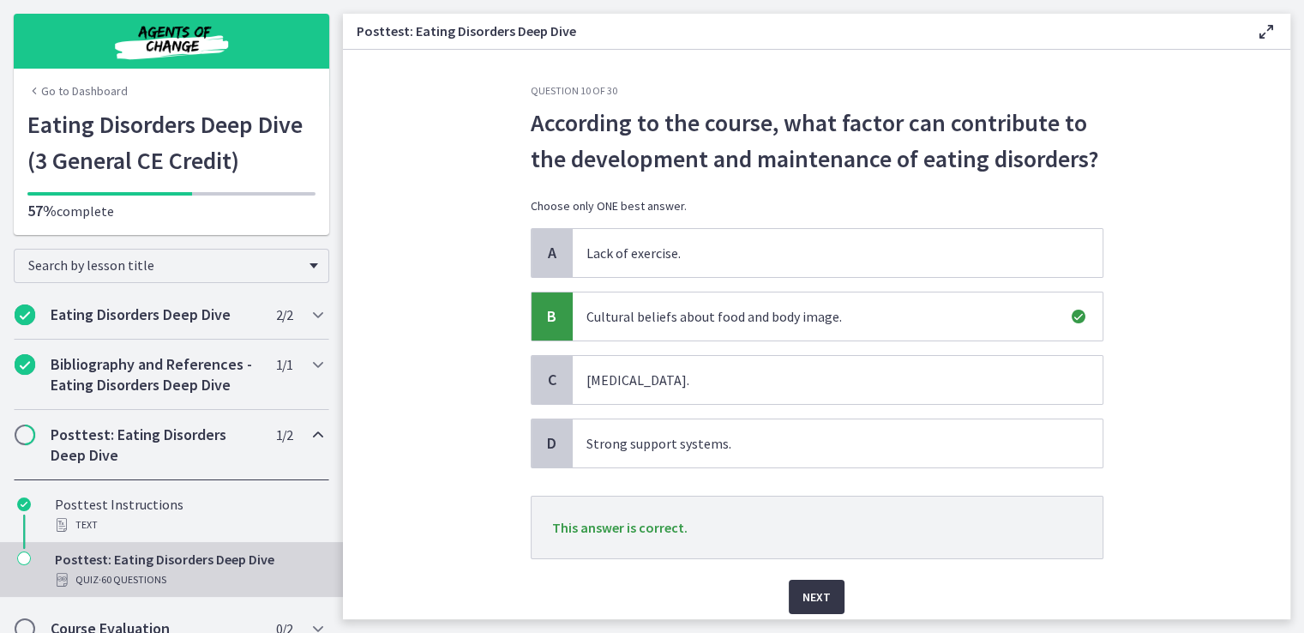
click at [806, 597] on span "Next" at bounding box center [816, 596] width 28 height 21
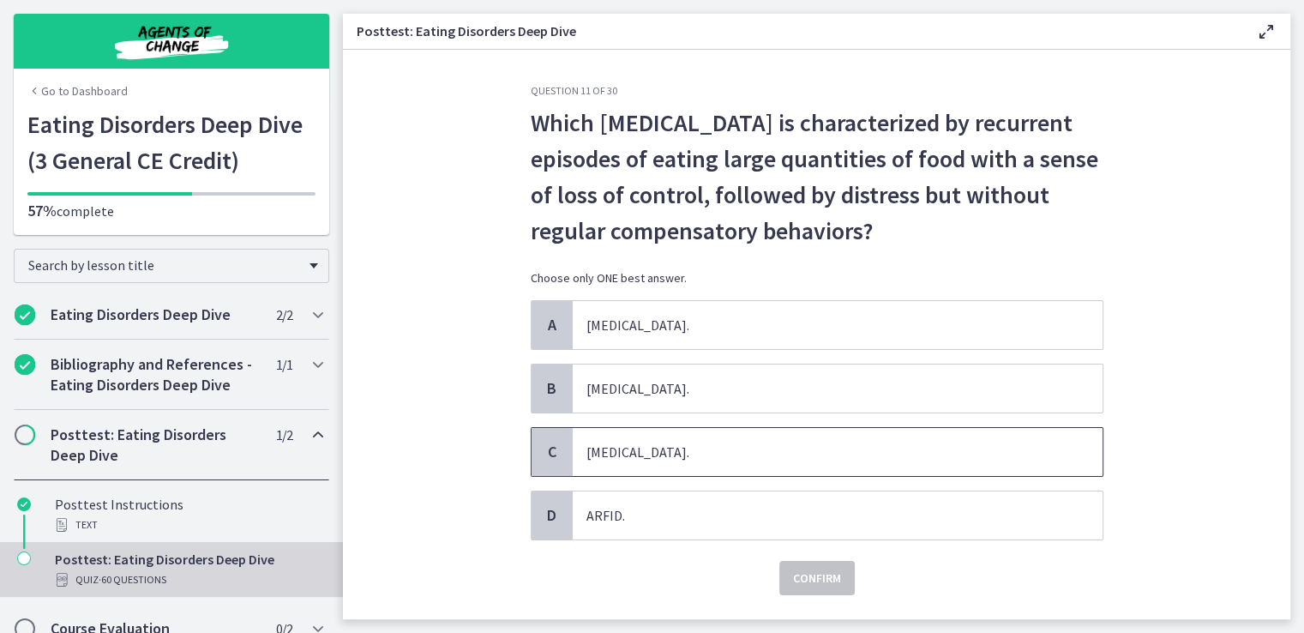
click at [749, 451] on span "Binge eating disorder." at bounding box center [838, 452] width 530 height 48
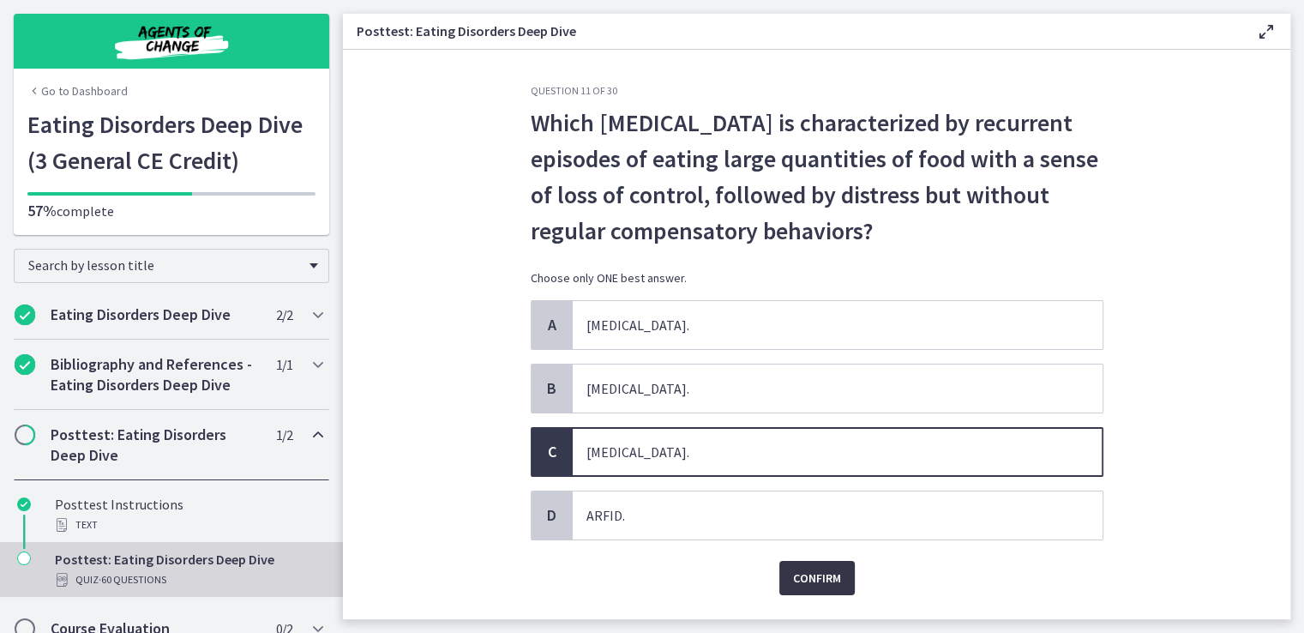
click at [803, 569] on span "Confirm" at bounding box center [817, 578] width 48 height 21
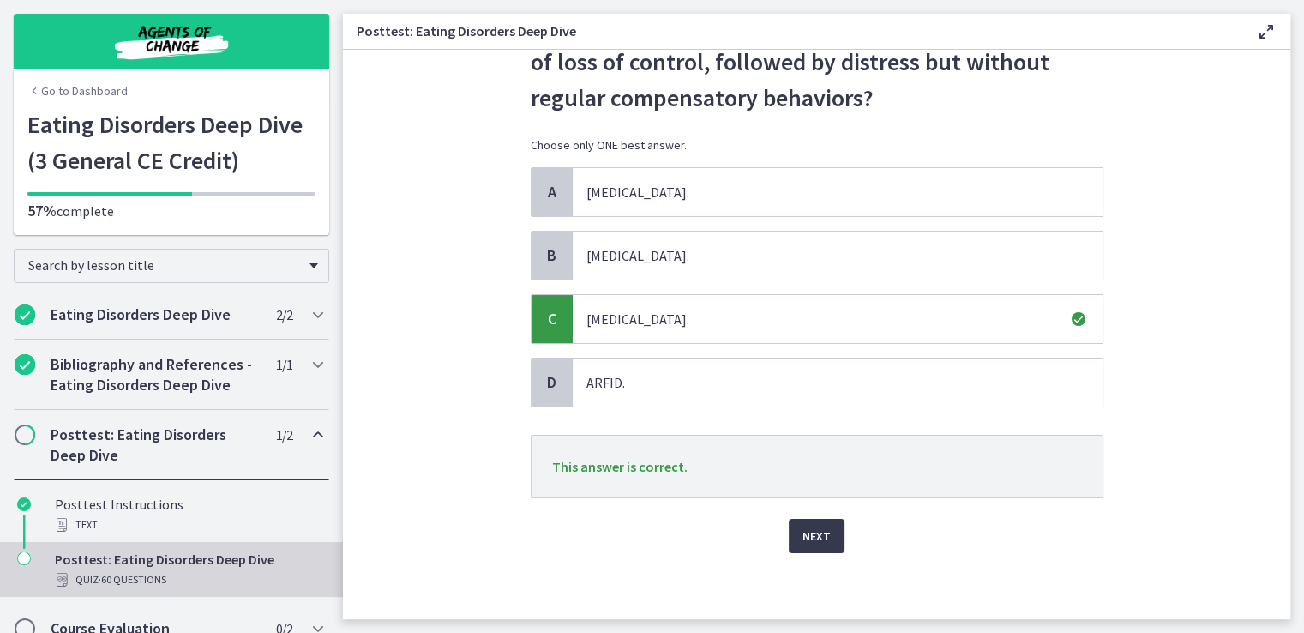
scroll to position [134, 0]
click at [809, 537] on span "Next" at bounding box center [816, 535] width 28 height 21
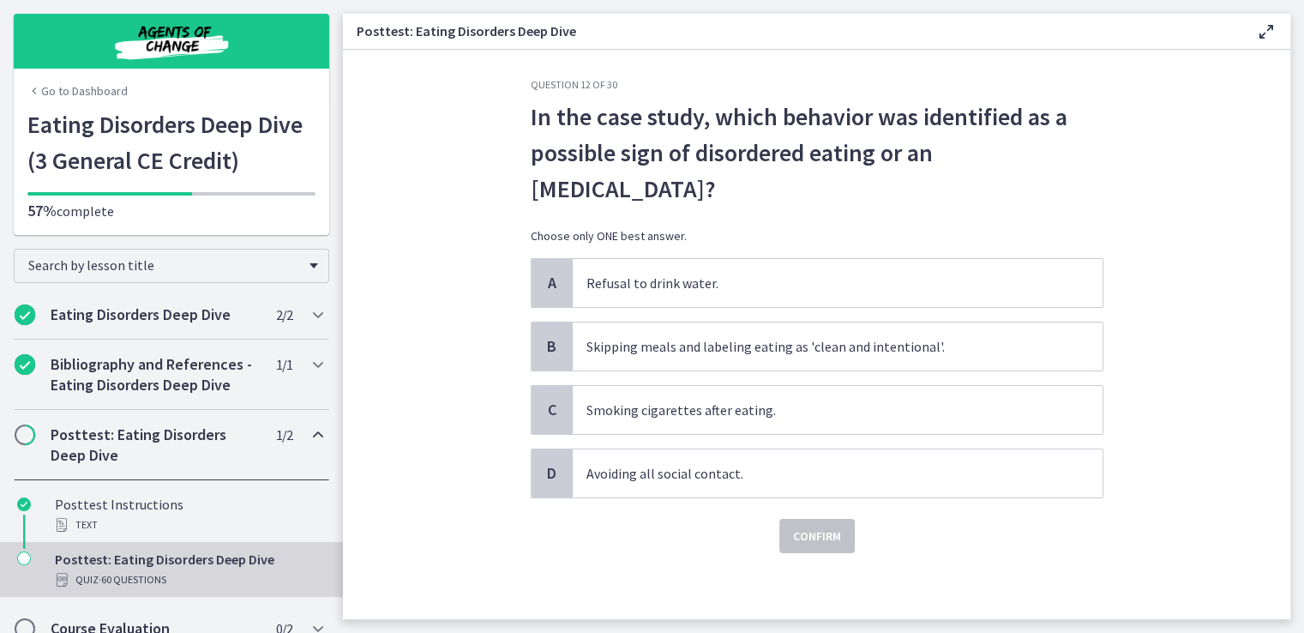
scroll to position [7, 0]
click at [703, 337] on span "Skipping meals and labeling eating as 'clean and intentional'." at bounding box center [838, 345] width 530 height 48
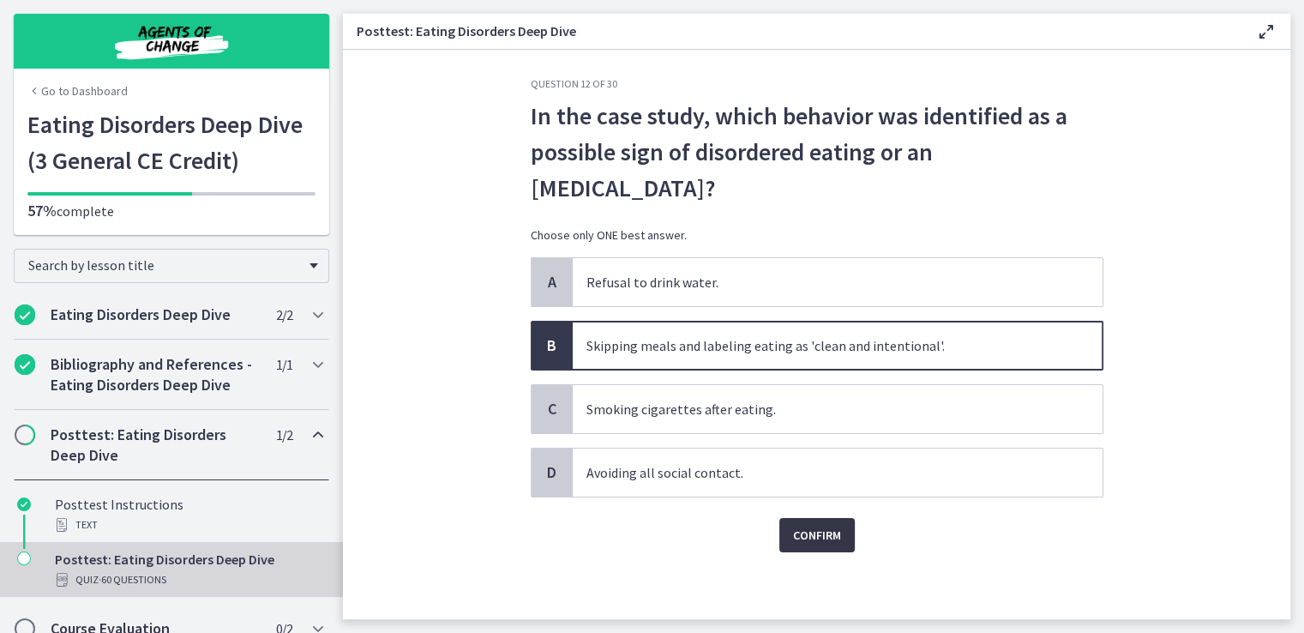
click at [807, 531] on span "Confirm" at bounding box center [817, 535] width 48 height 21
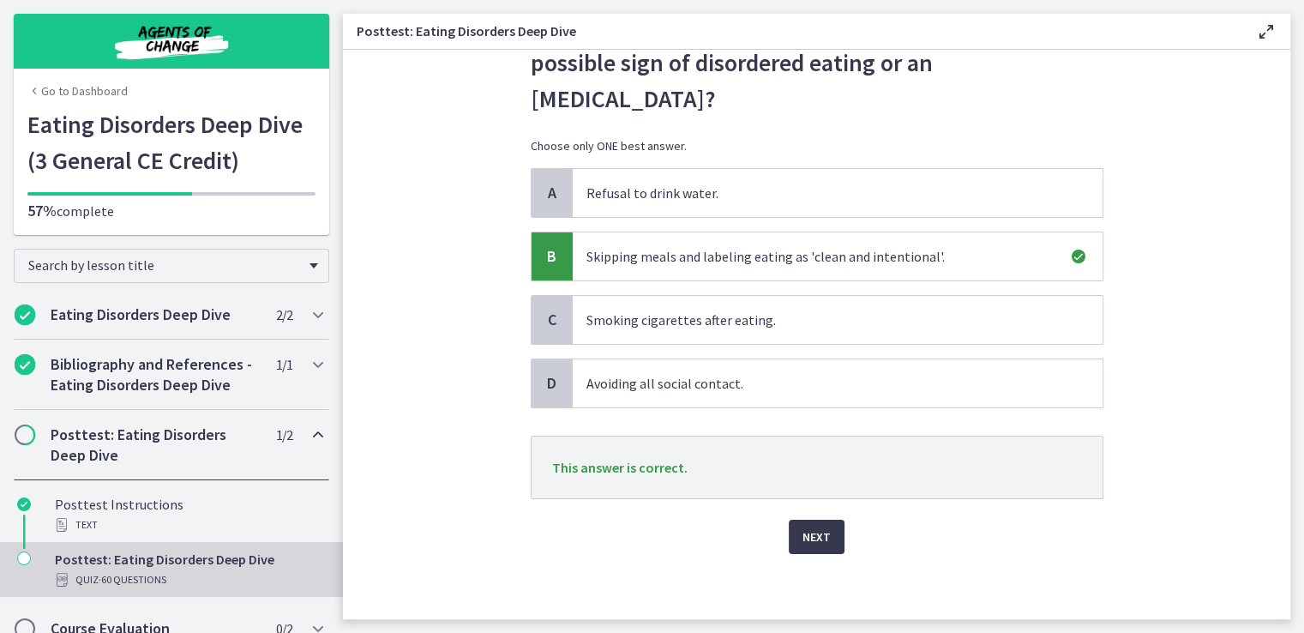
scroll to position [98, 0]
click at [802, 525] on span "Next" at bounding box center [816, 535] width 28 height 21
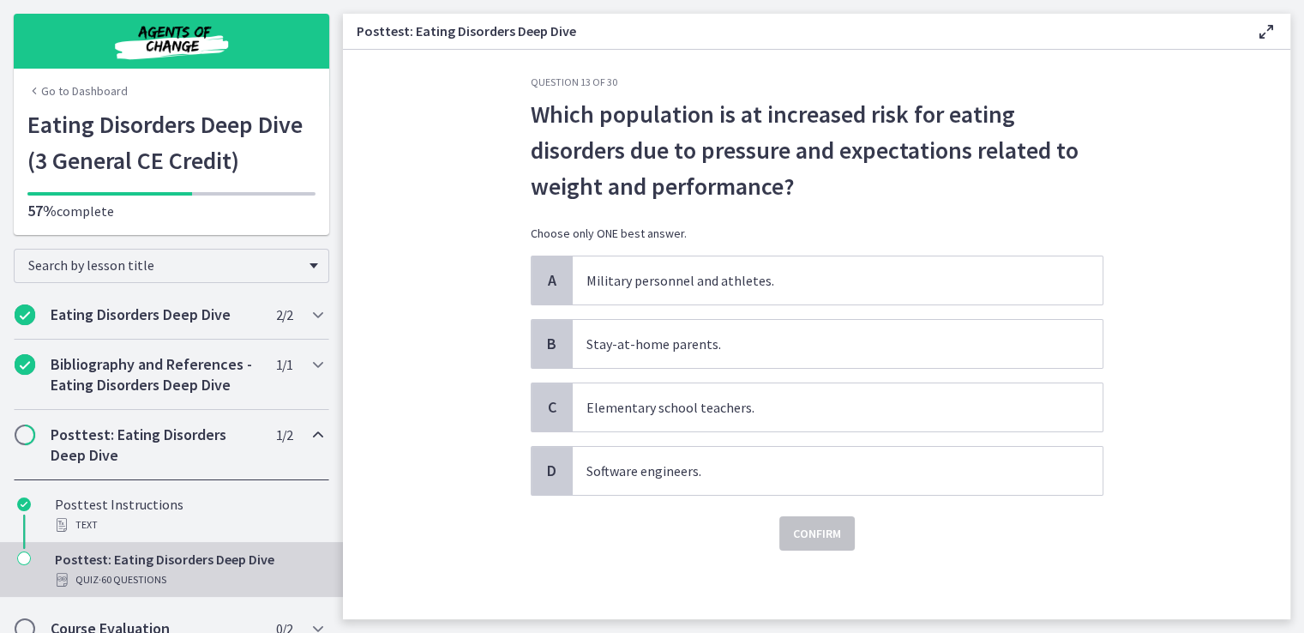
scroll to position [0, 0]
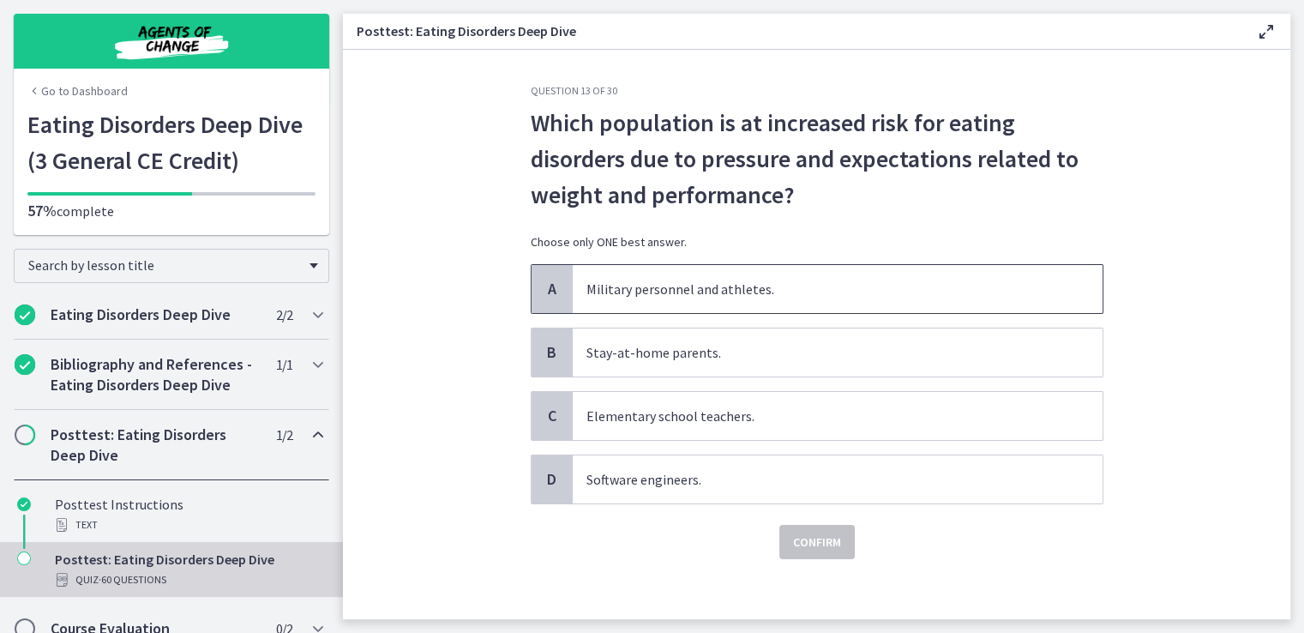
click at [688, 293] on span "Military personnel and athletes." at bounding box center [838, 289] width 530 height 48
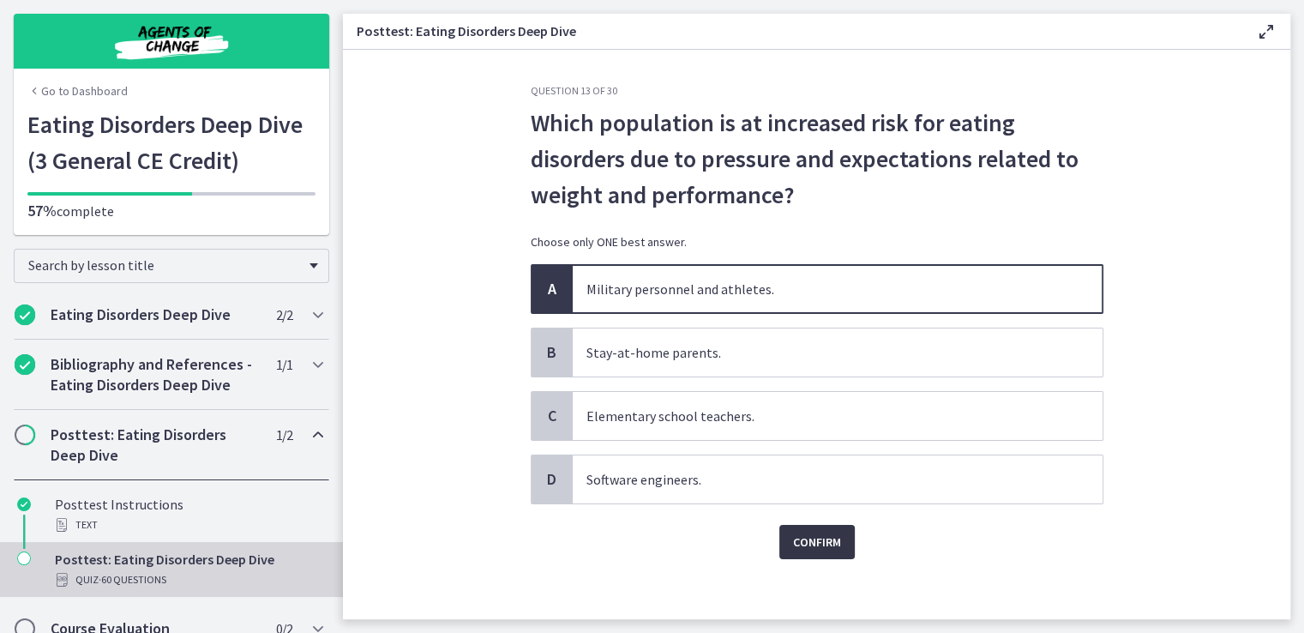
click at [809, 540] on span "Confirm" at bounding box center [817, 541] width 48 height 21
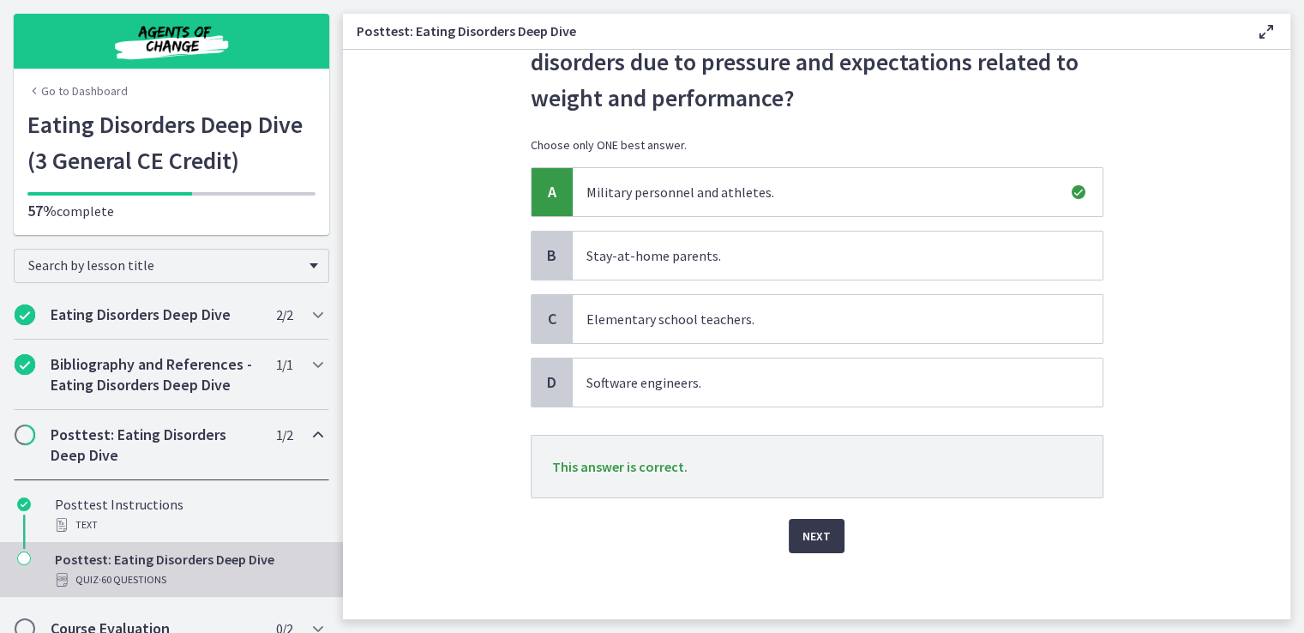
scroll to position [98, 0]
click at [815, 536] on span "Next" at bounding box center [816, 535] width 28 height 21
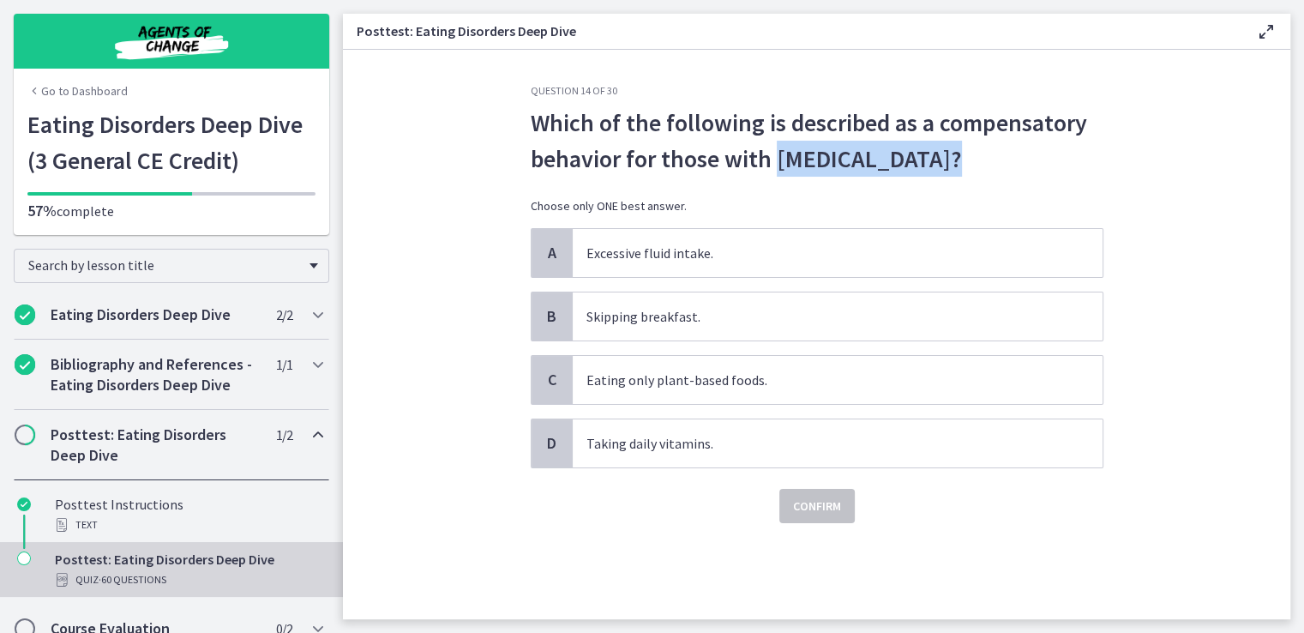
drag, startPoint x: 778, startPoint y: 159, endPoint x: 943, endPoint y: 163, distance: 164.6
click at [943, 163] on span "Which of the following is described as a compensatory behavior for those with b…" at bounding box center [817, 141] width 573 height 72
click at [1042, 167] on span "Which of the following is described as a compensatory behavior for those with b…" at bounding box center [817, 141] width 573 height 72
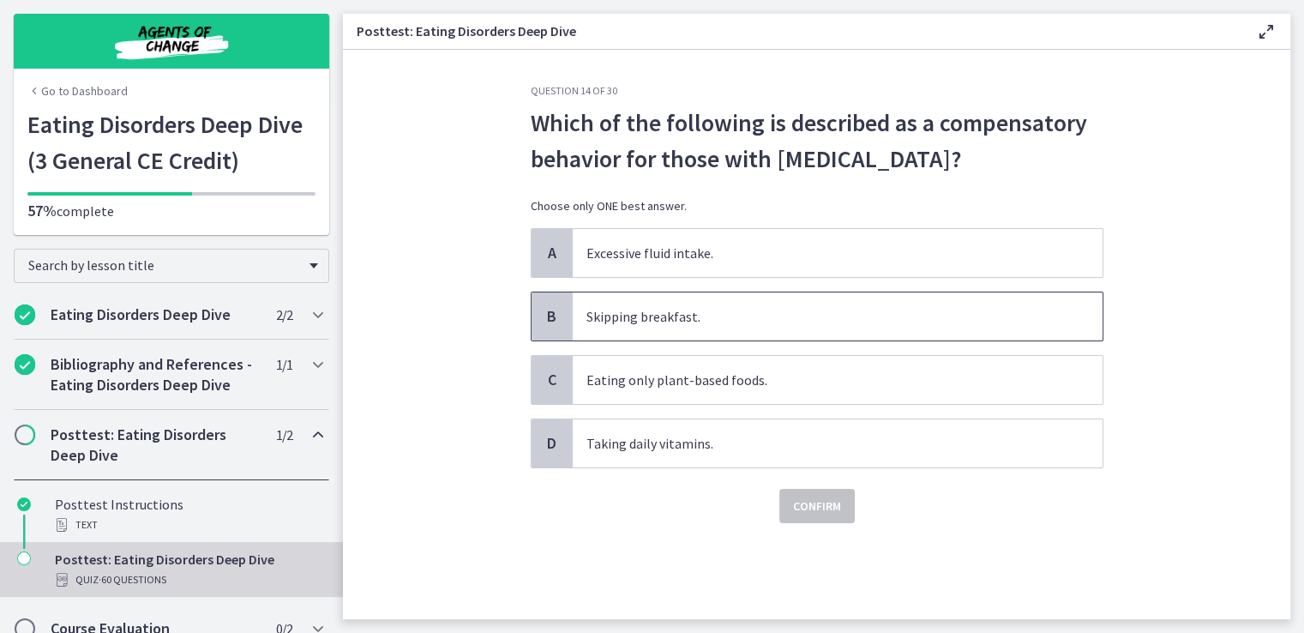
click at [692, 299] on span "Skipping breakfast." at bounding box center [838, 316] width 530 height 48
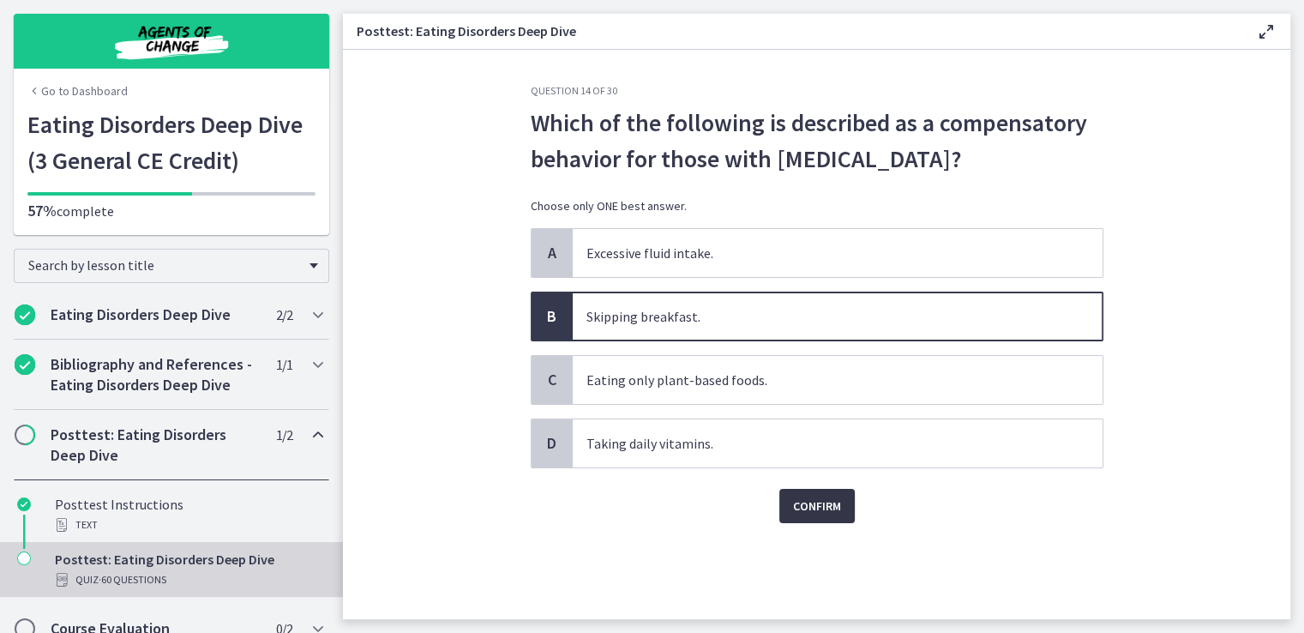
click at [816, 504] on span "Confirm" at bounding box center [817, 505] width 48 height 21
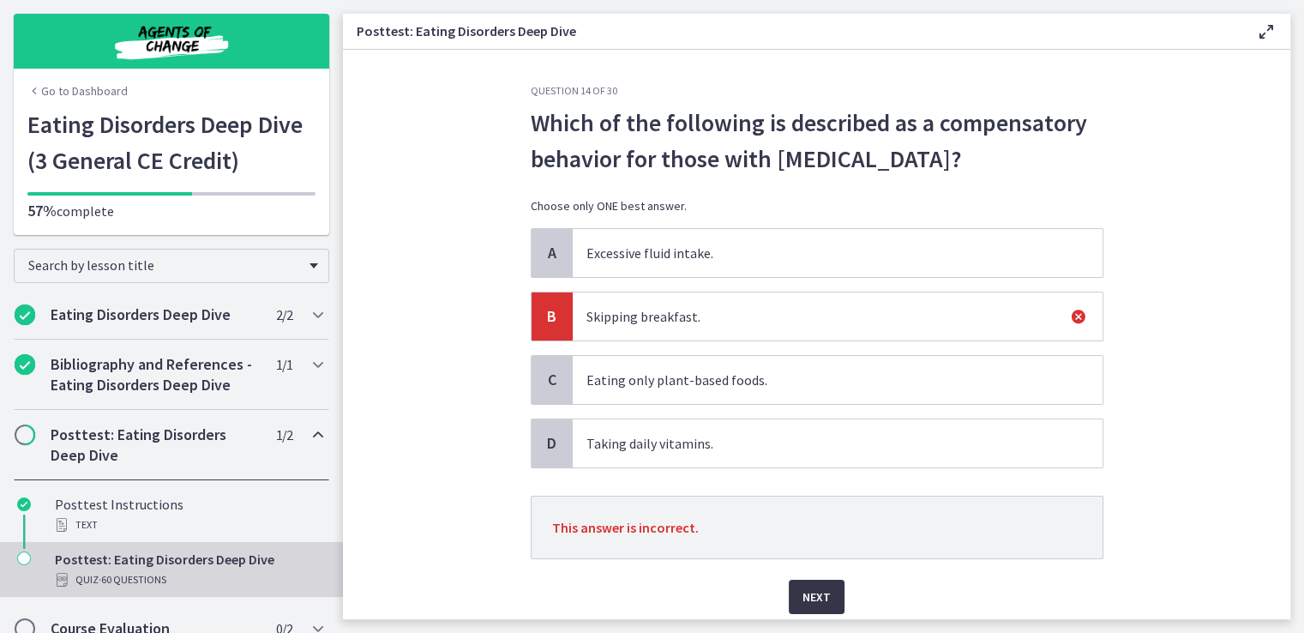
click at [820, 600] on span "Next" at bounding box center [816, 596] width 28 height 21
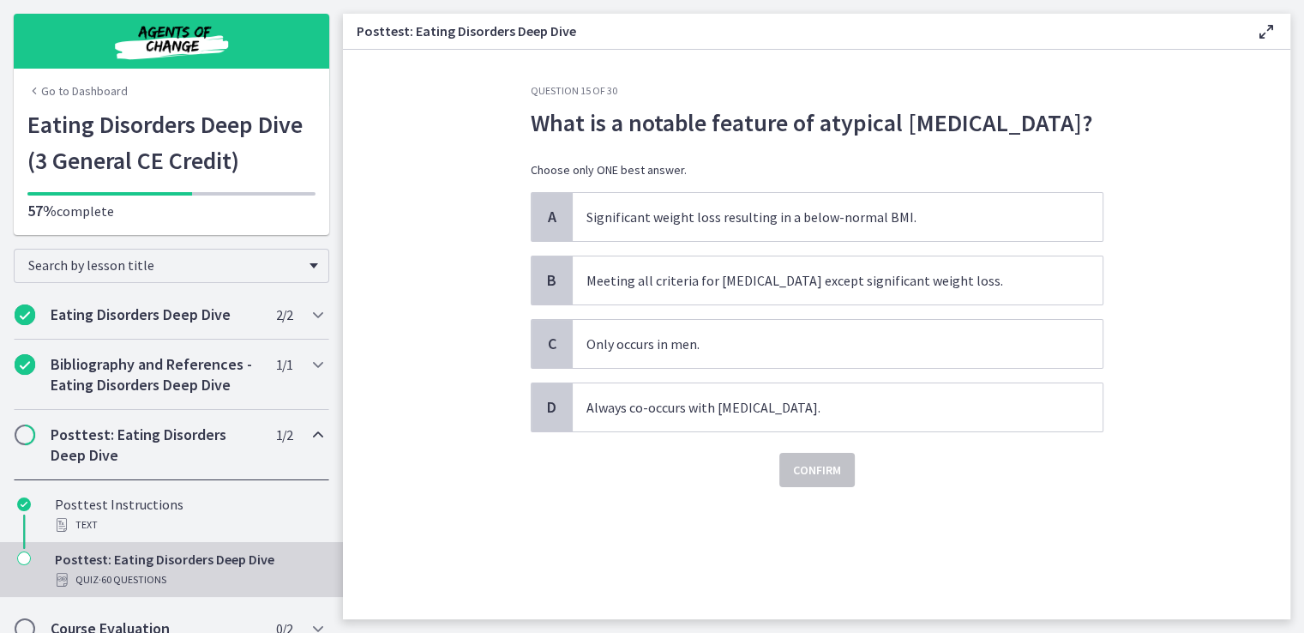
drag, startPoint x: 820, startPoint y: 121, endPoint x: 1083, endPoint y: 121, distance: 263.2
click at [1083, 121] on span "What is a notable feature of atypical anorexia nervosa?" at bounding box center [817, 123] width 573 height 36
click at [914, 279] on span "Meeting all criteria for anorexia except significant weight loss." at bounding box center [838, 280] width 530 height 48
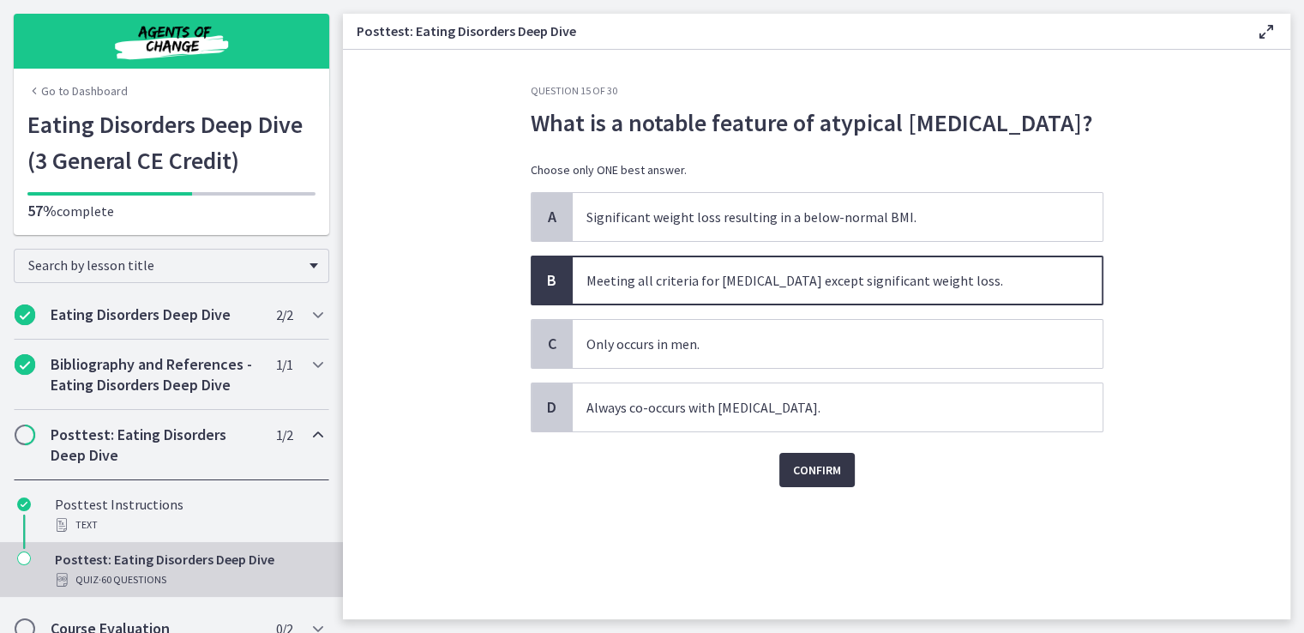
click at [830, 460] on span "Confirm" at bounding box center [817, 469] width 48 height 21
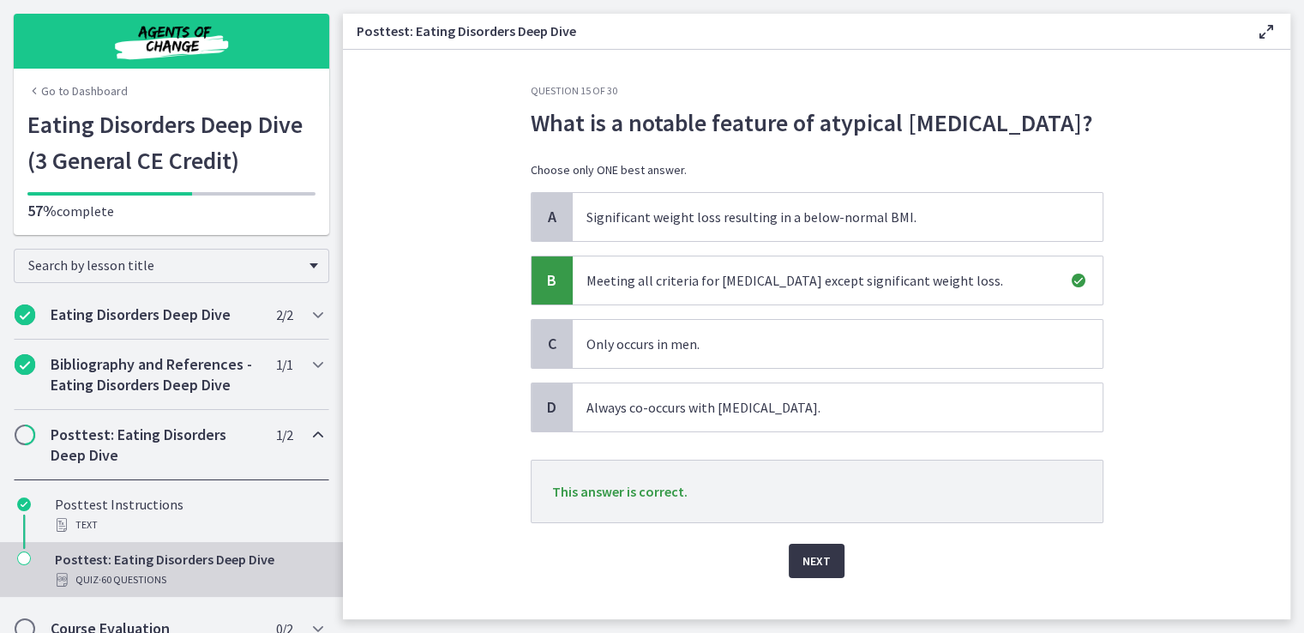
click at [817, 558] on span "Next" at bounding box center [816, 560] width 28 height 21
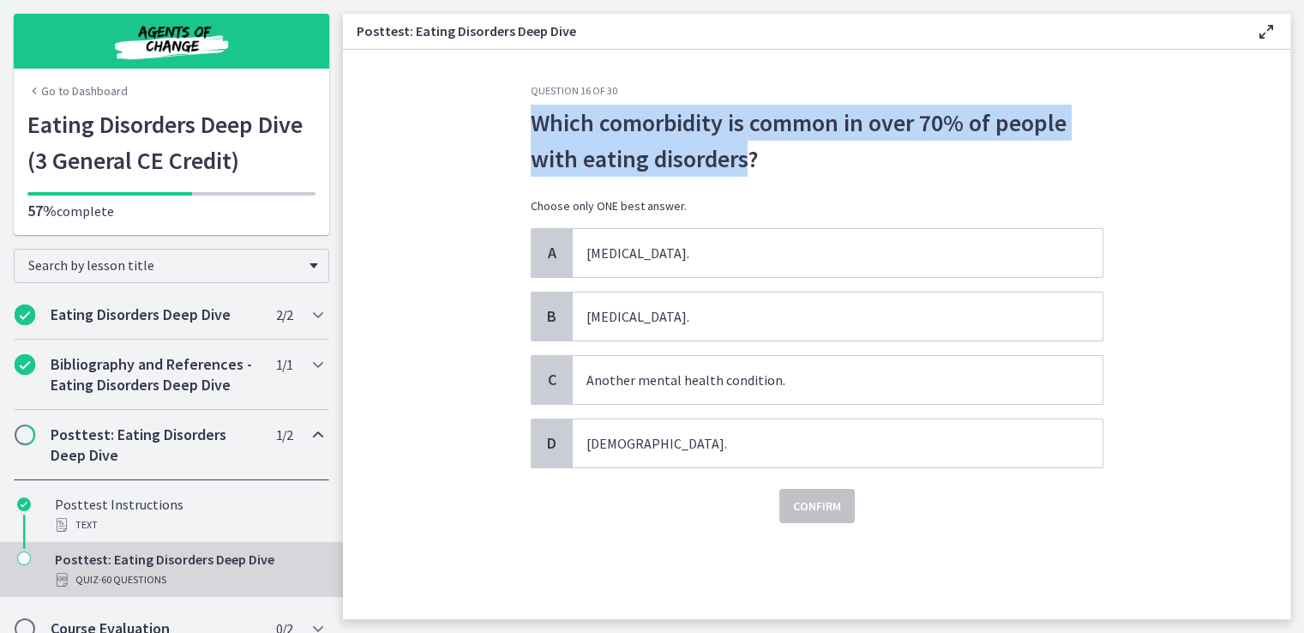
drag, startPoint x: 530, startPoint y: 117, endPoint x: 744, endPoint y: 146, distance: 216.2
click at [744, 146] on span "Which comorbidity is common in over 70% of people with eating disorders?" at bounding box center [817, 141] width 573 height 72
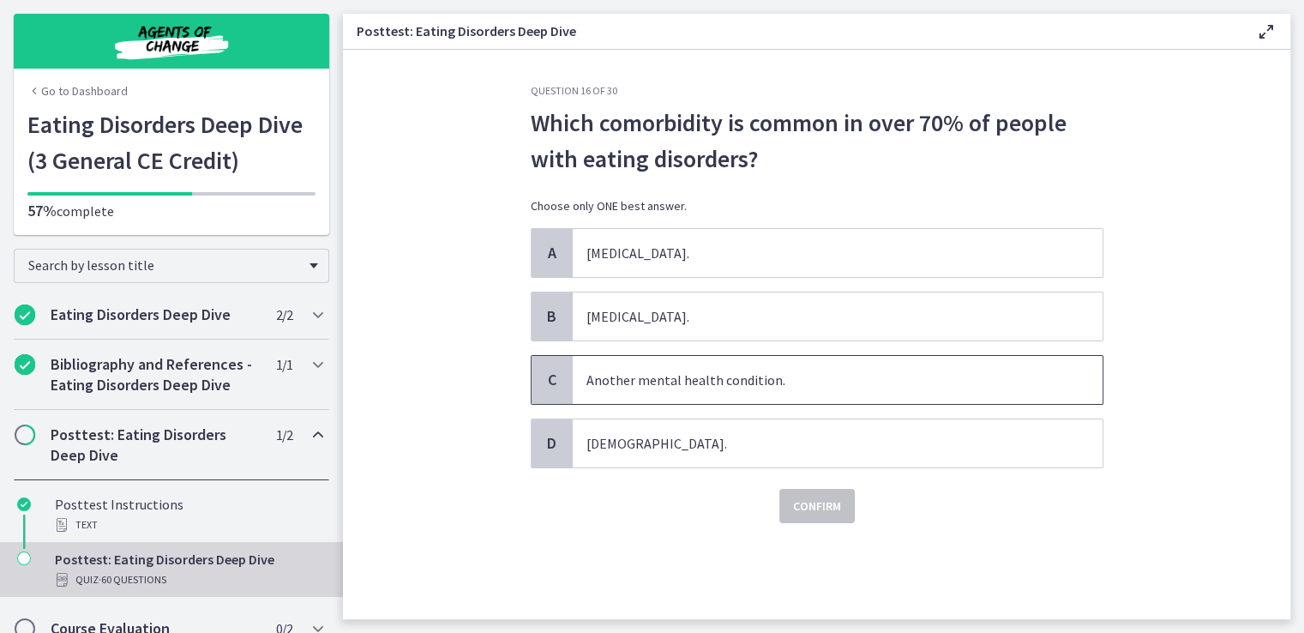
click at [678, 383] on span "Another mental health condition." at bounding box center [838, 380] width 530 height 48
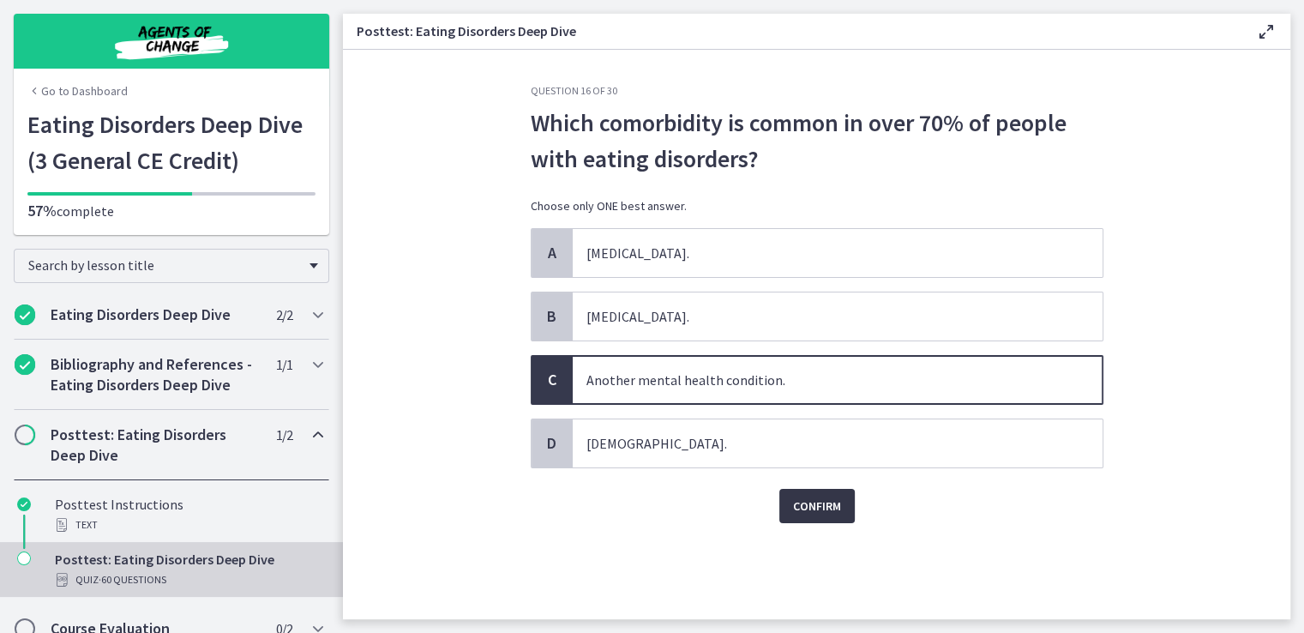
click at [813, 505] on span "Confirm" at bounding box center [817, 505] width 48 height 21
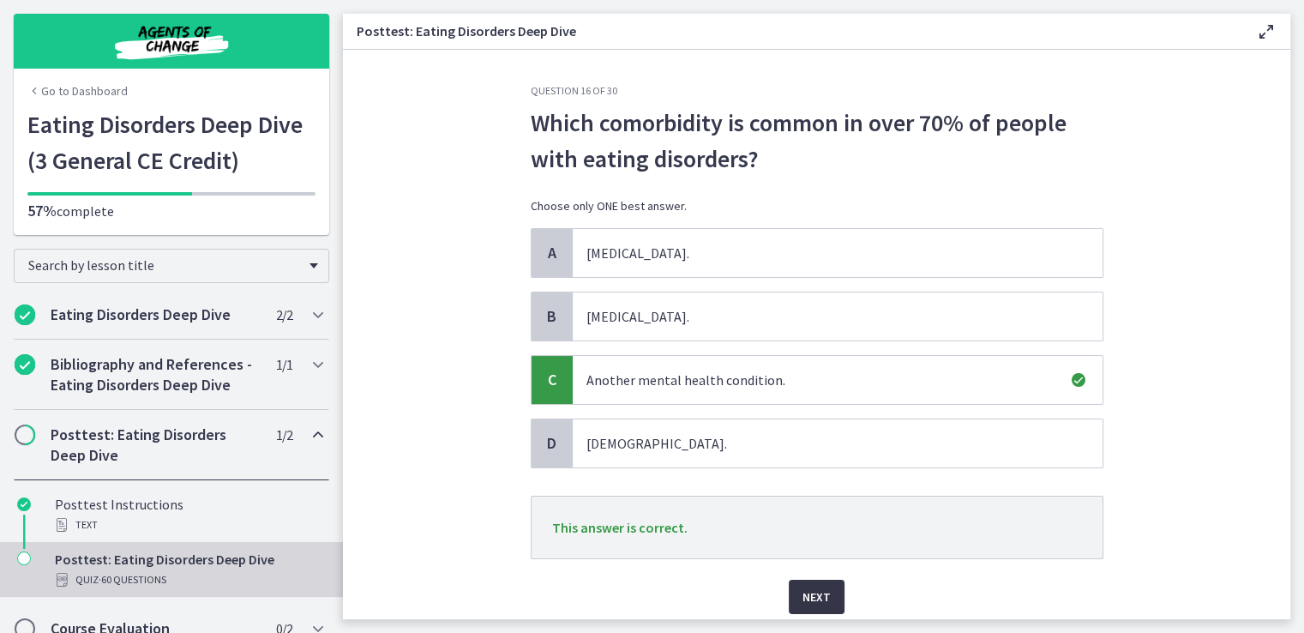
click at [820, 599] on span "Next" at bounding box center [816, 596] width 28 height 21
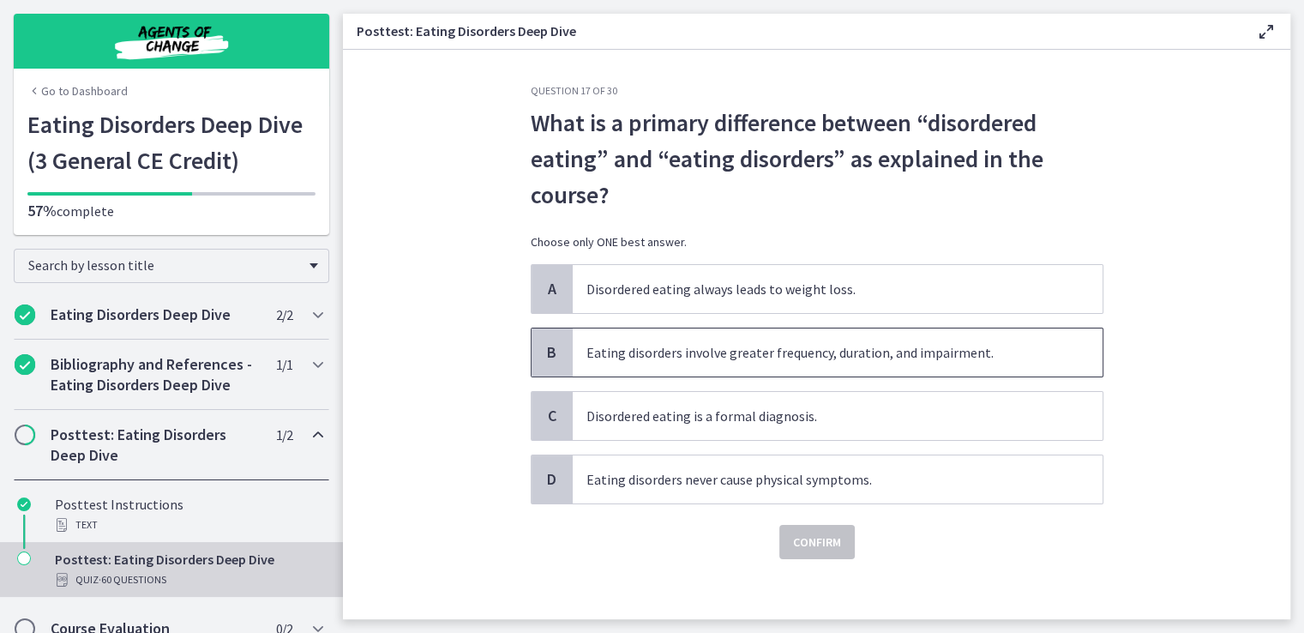
click at [829, 354] on span "Eating disorders involve greater frequency, duration, and impairment." at bounding box center [838, 352] width 530 height 48
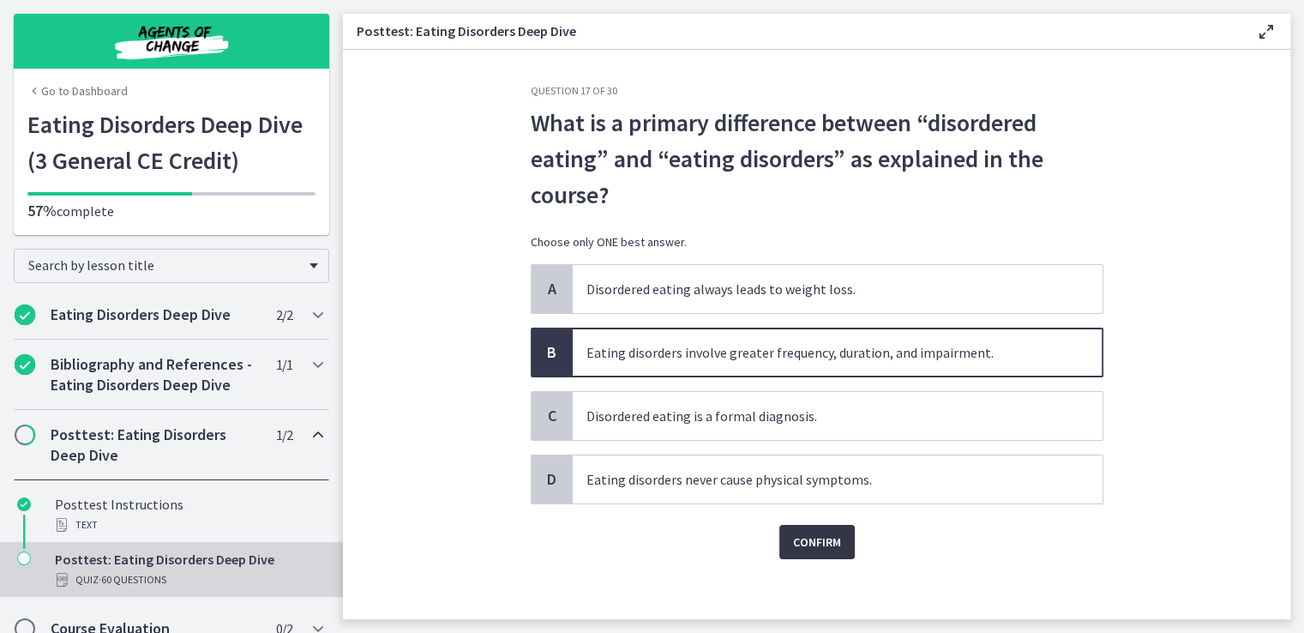
click at [809, 543] on span "Confirm" at bounding box center [817, 541] width 48 height 21
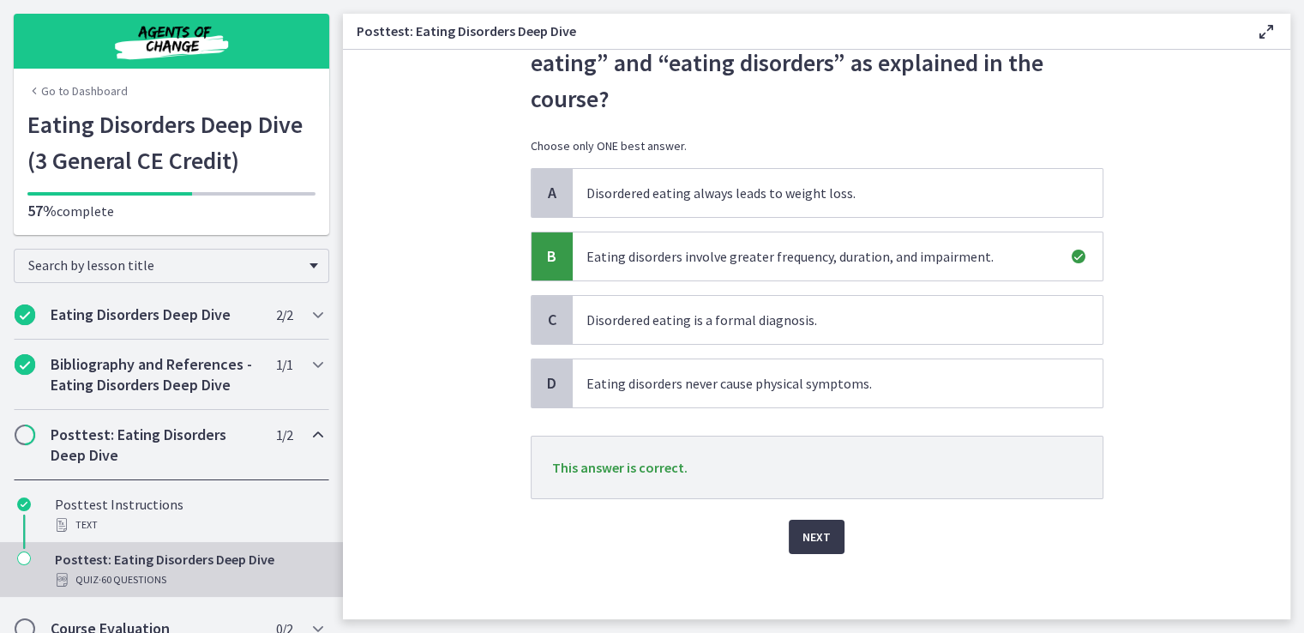
scroll to position [98, 0]
click at [808, 531] on span "Next" at bounding box center [816, 535] width 28 height 21
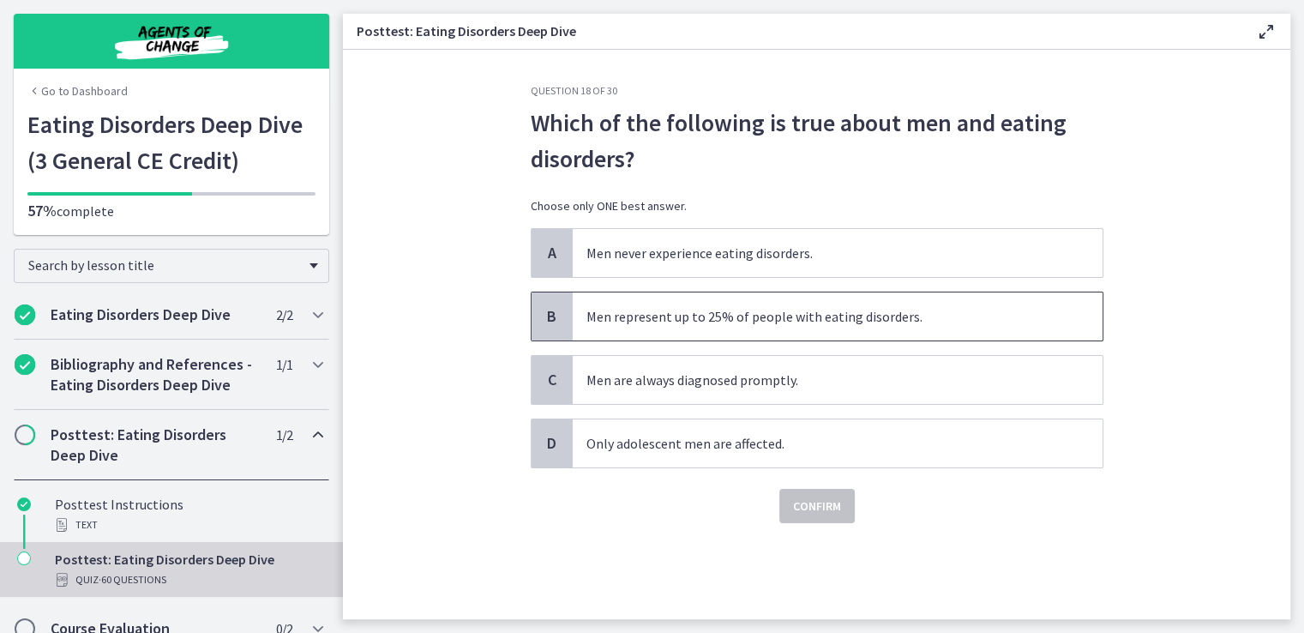
click at [782, 320] on span "Men represent up to 25% of people with eating disorders." at bounding box center [838, 316] width 530 height 48
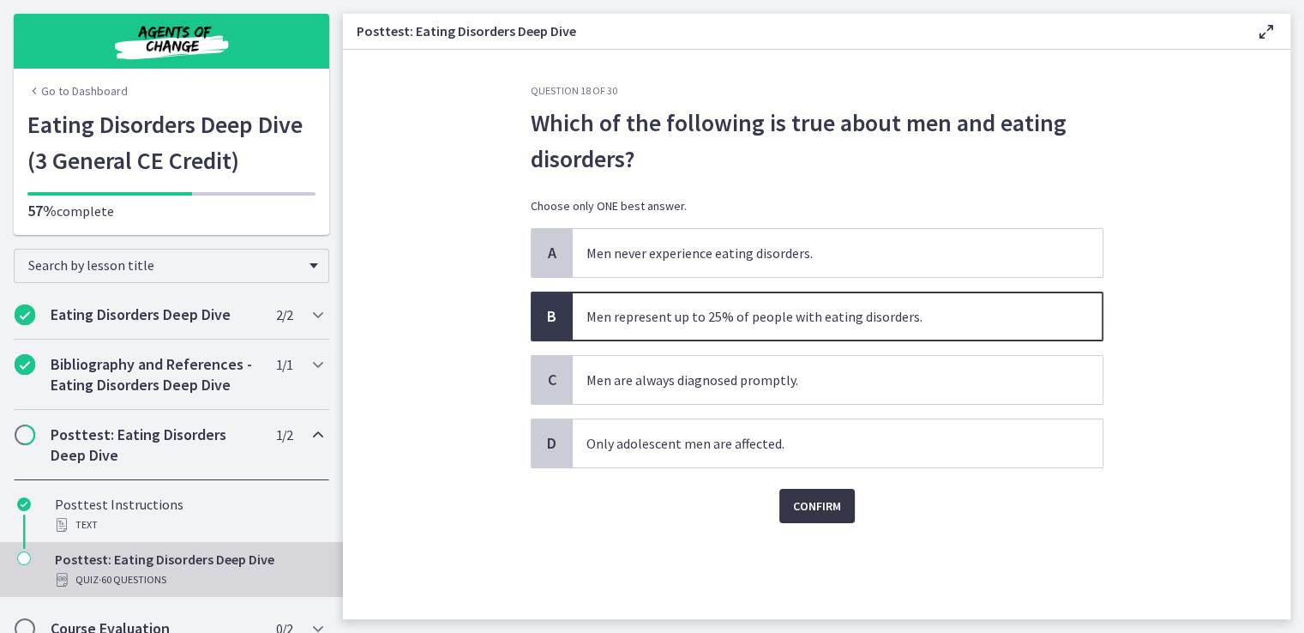
click at [816, 505] on span "Confirm" at bounding box center [817, 505] width 48 height 21
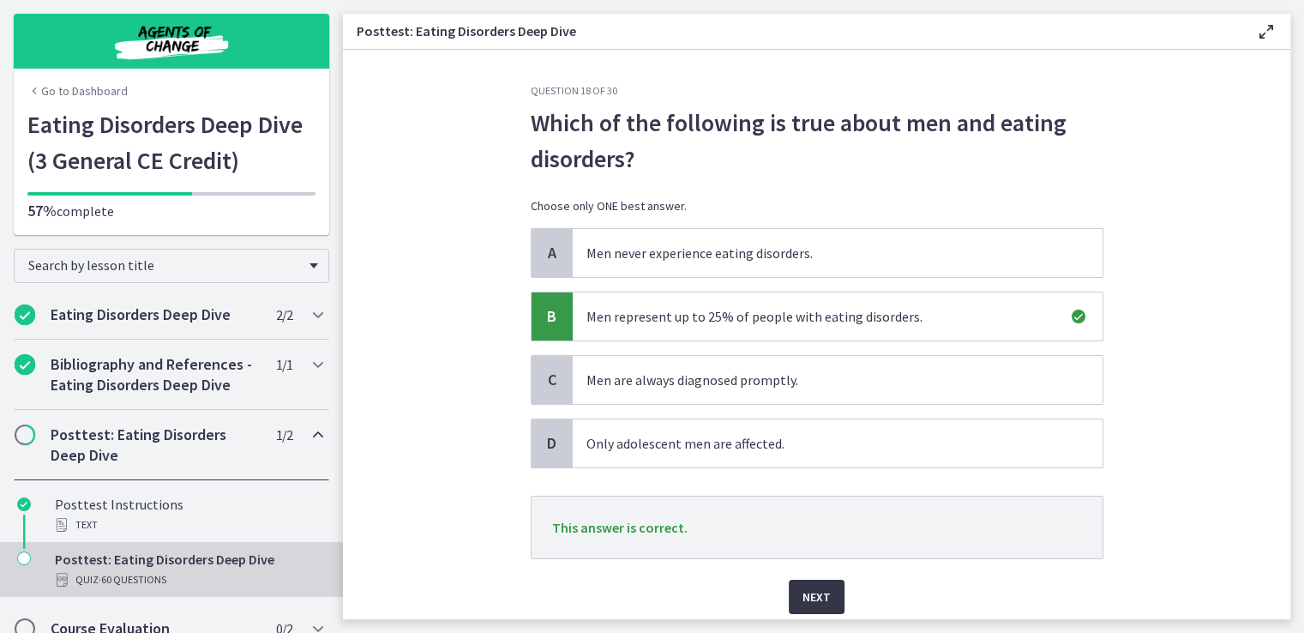
click at [809, 591] on span "Next" at bounding box center [816, 596] width 28 height 21
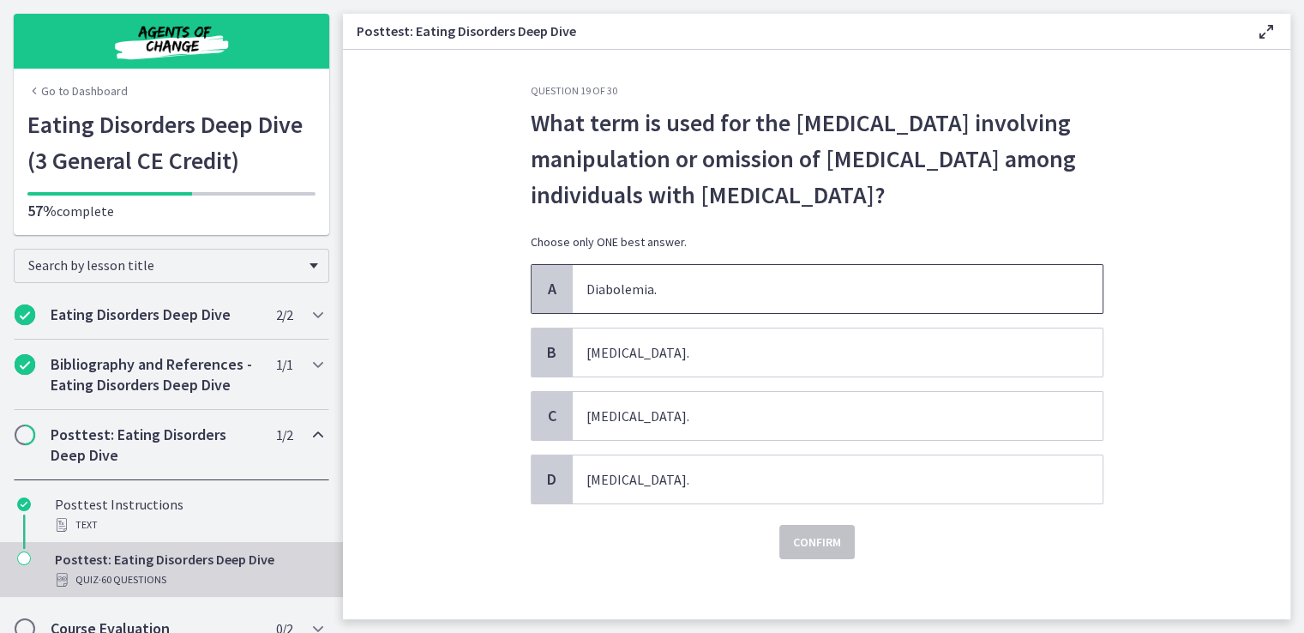
click at [616, 281] on span "Diabolemia." at bounding box center [838, 289] width 530 height 48
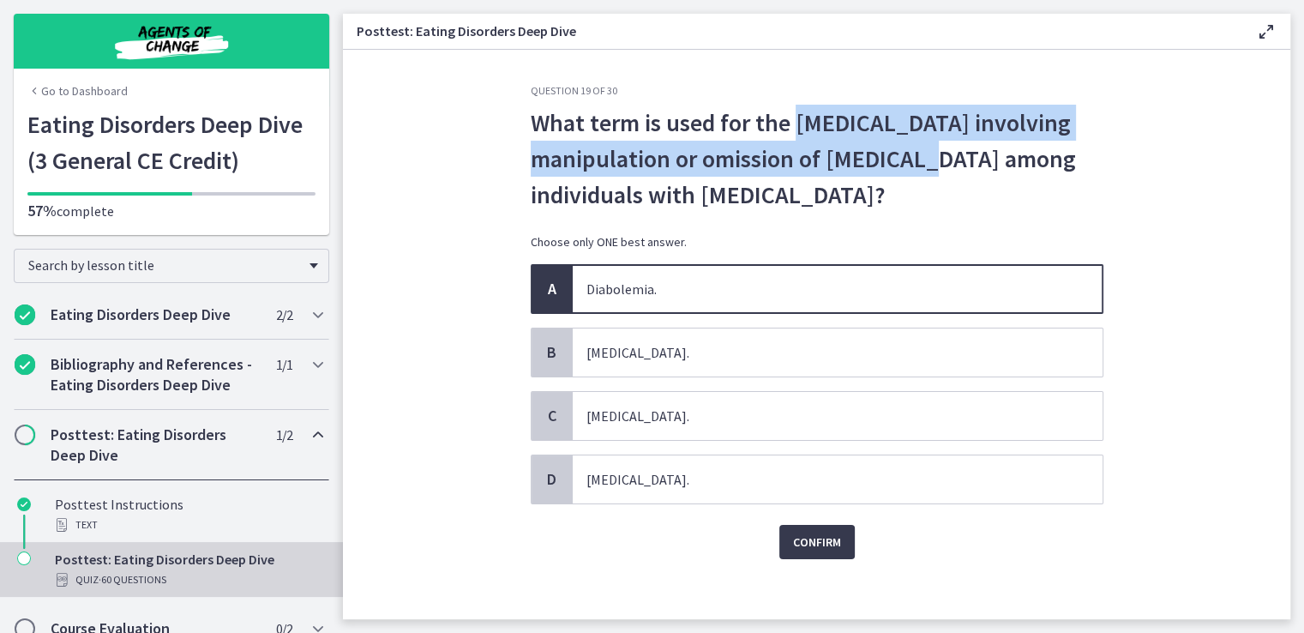
drag, startPoint x: 785, startPoint y: 122, endPoint x: 897, endPoint y: 148, distance: 114.6
click at [897, 148] on span "What term is used for the eating disorder involving manipulation or omission of…" at bounding box center [817, 159] width 573 height 108
copy span "eating disorder involving manipulation or omission of insulin"
click at [793, 536] on span "Confirm" at bounding box center [817, 541] width 48 height 21
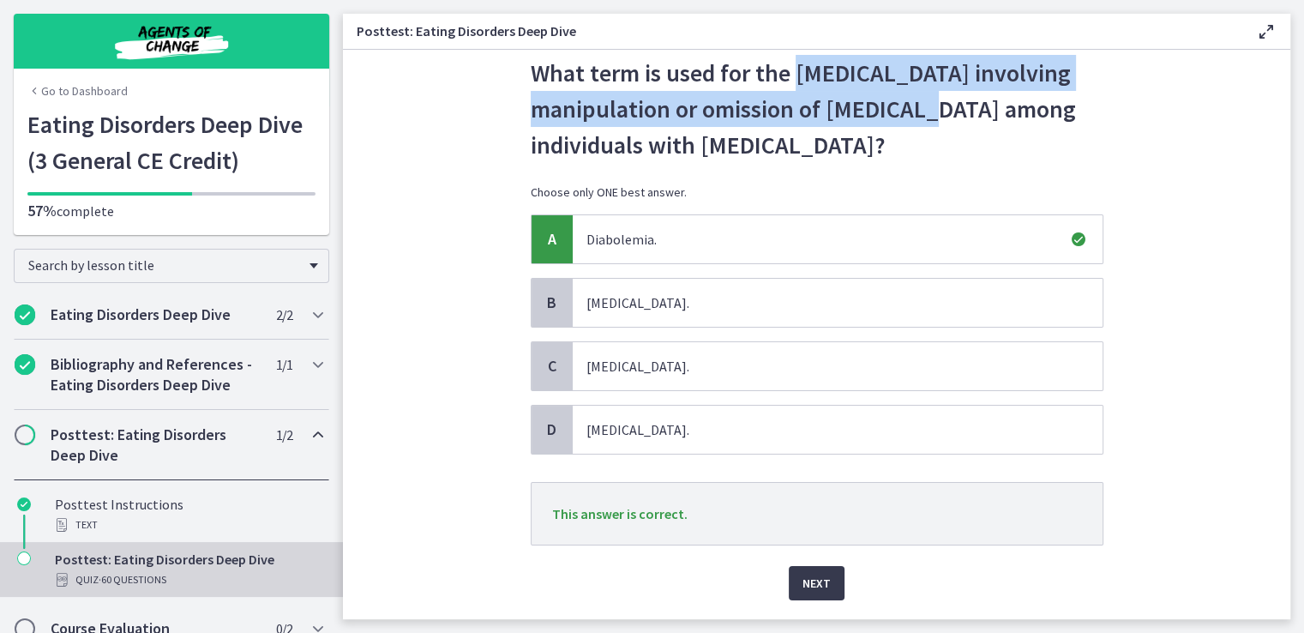
scroll to position [98, 0]
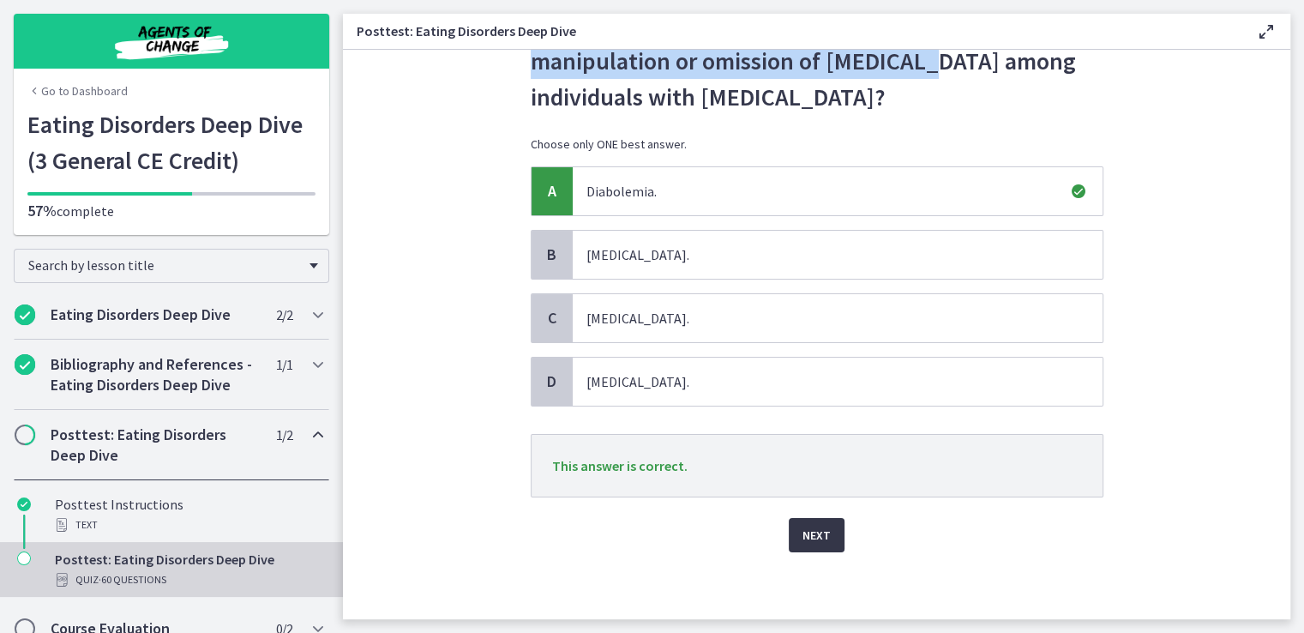
click at [802, 532] on span "Next" at bounding box center [816, 535] width 28 height 21
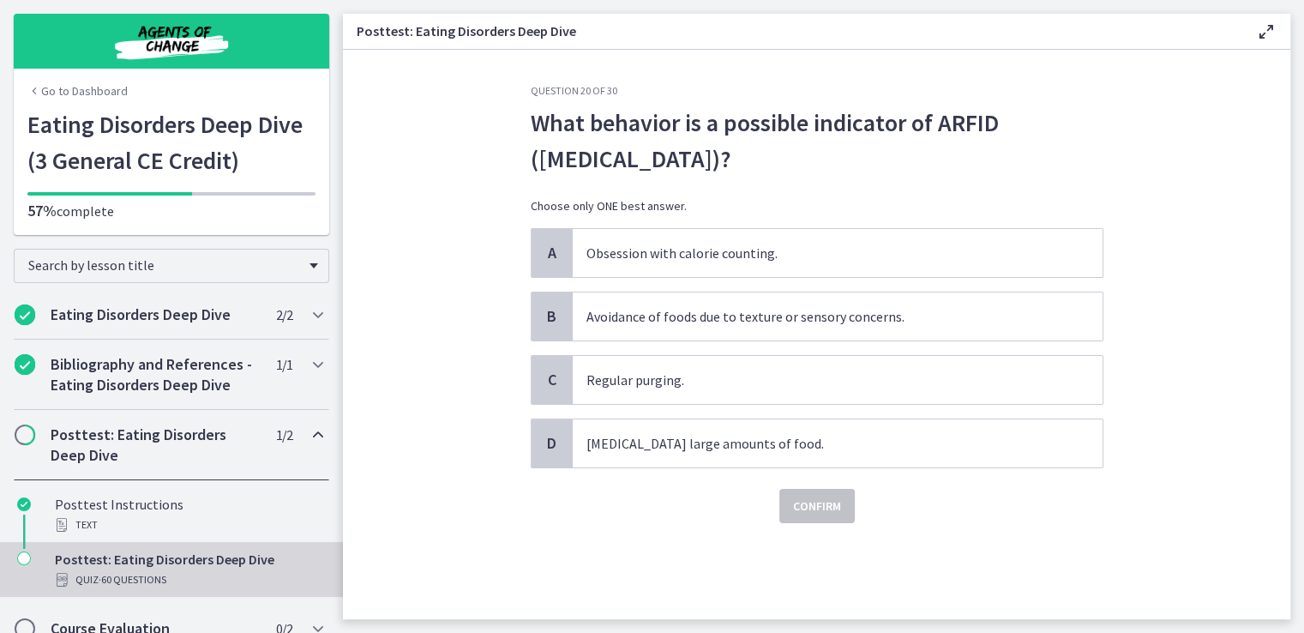
scroll to position [16, 0]
click at [704, 316] on span "Avoidance of foods due to texture or sensory concerns." at bounding box center [838, 316] width 530 height 48
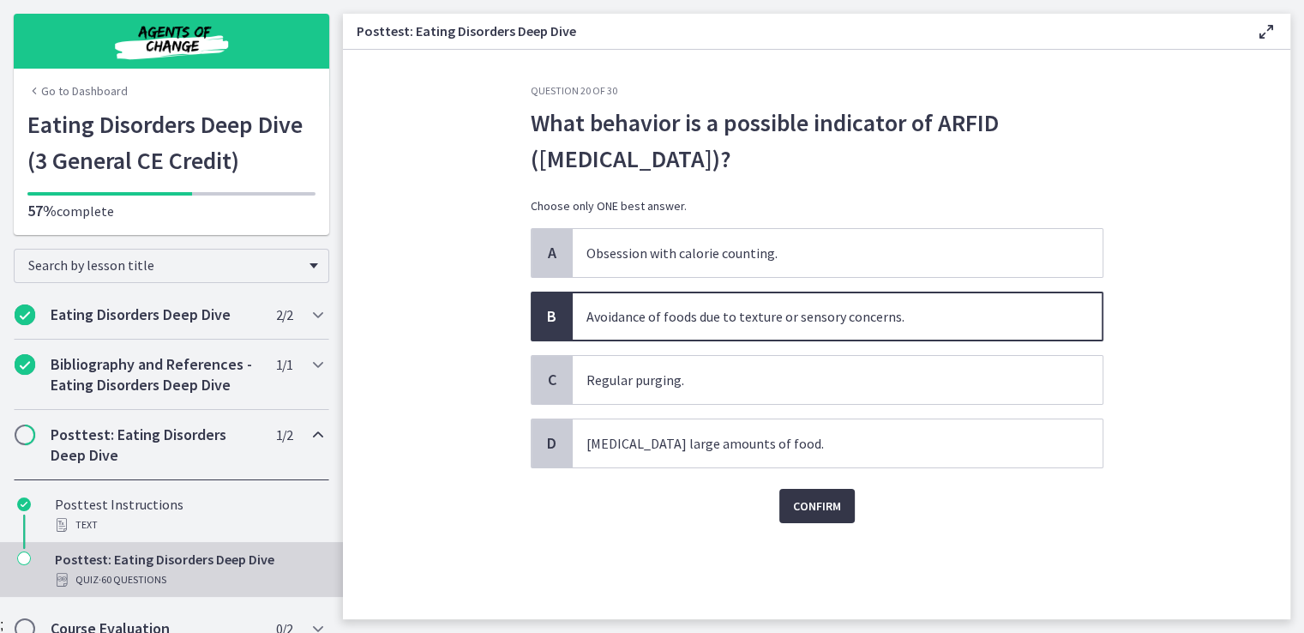
click at [816, 507] on span "Confirm" at bounding box center [817, 505] width 48 height 21
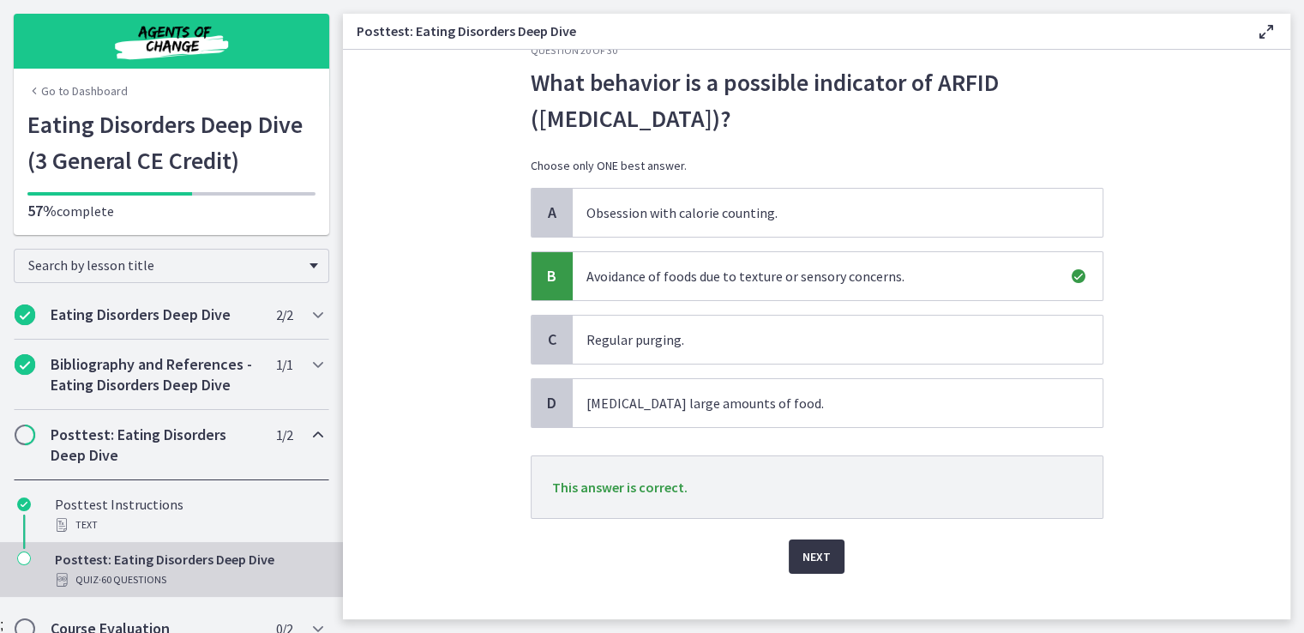
scroll to position [62, 0]
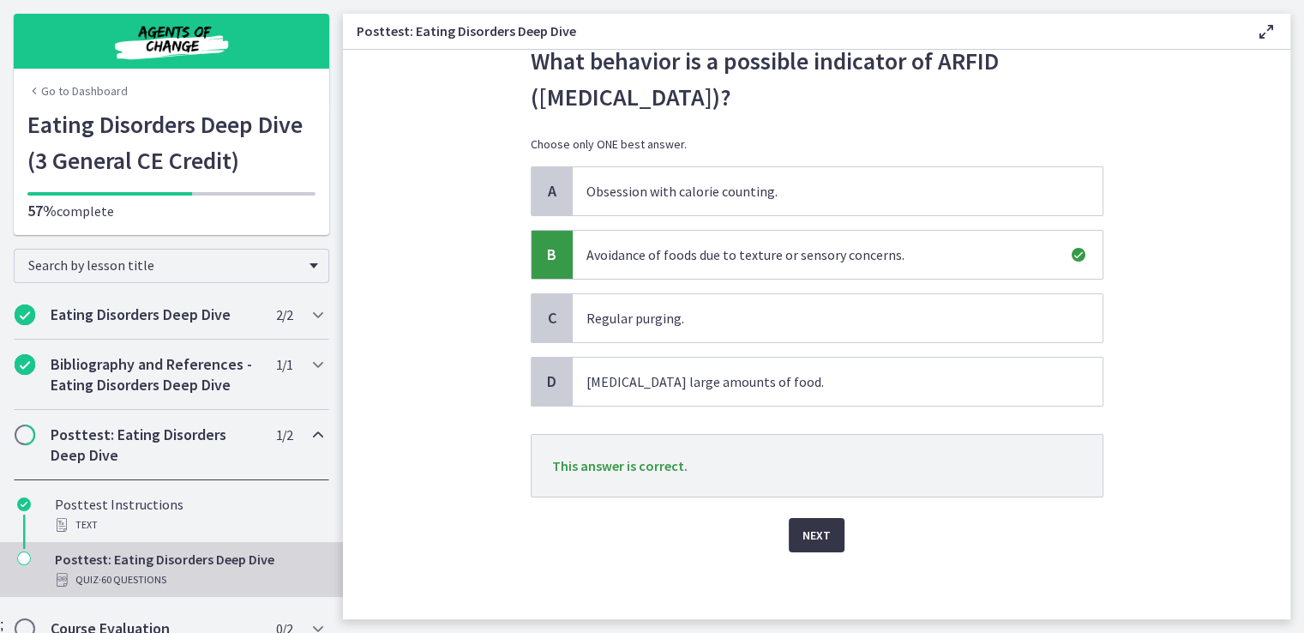
click at [820, 533] on span "Next" at bounding box center [816, 535] width 28 height 21
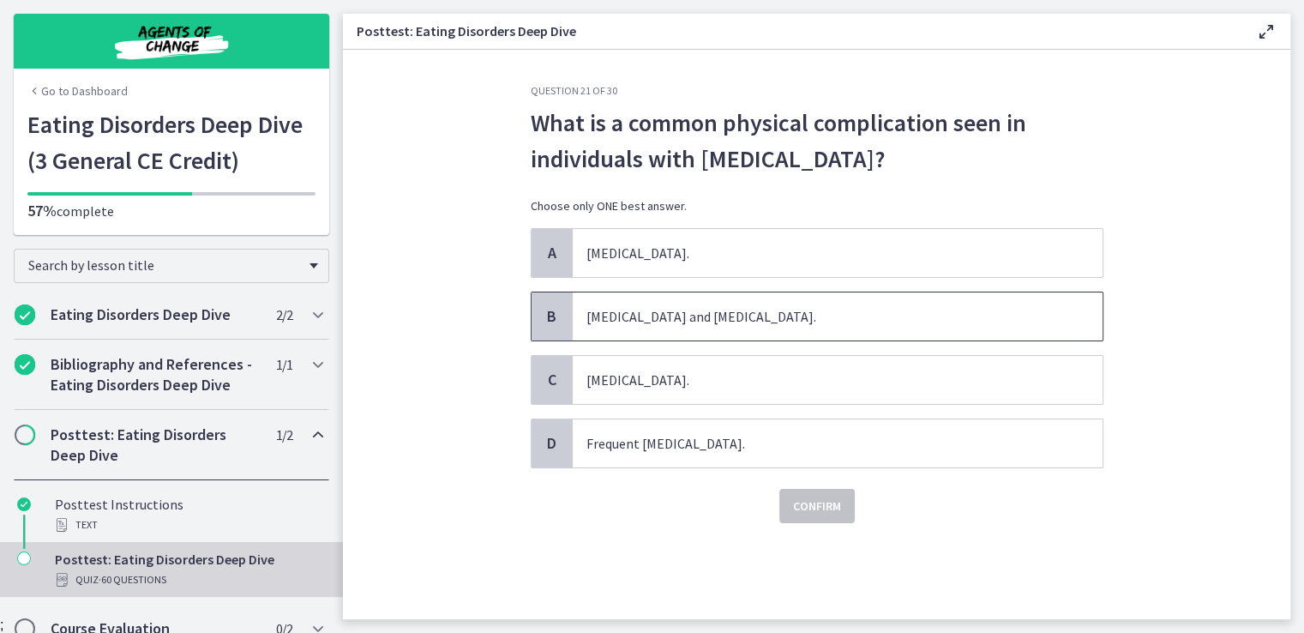
click at [679, 306] on span "Insomnia and osteoporosis." at bounding box center [838, 316] width 530 height 48
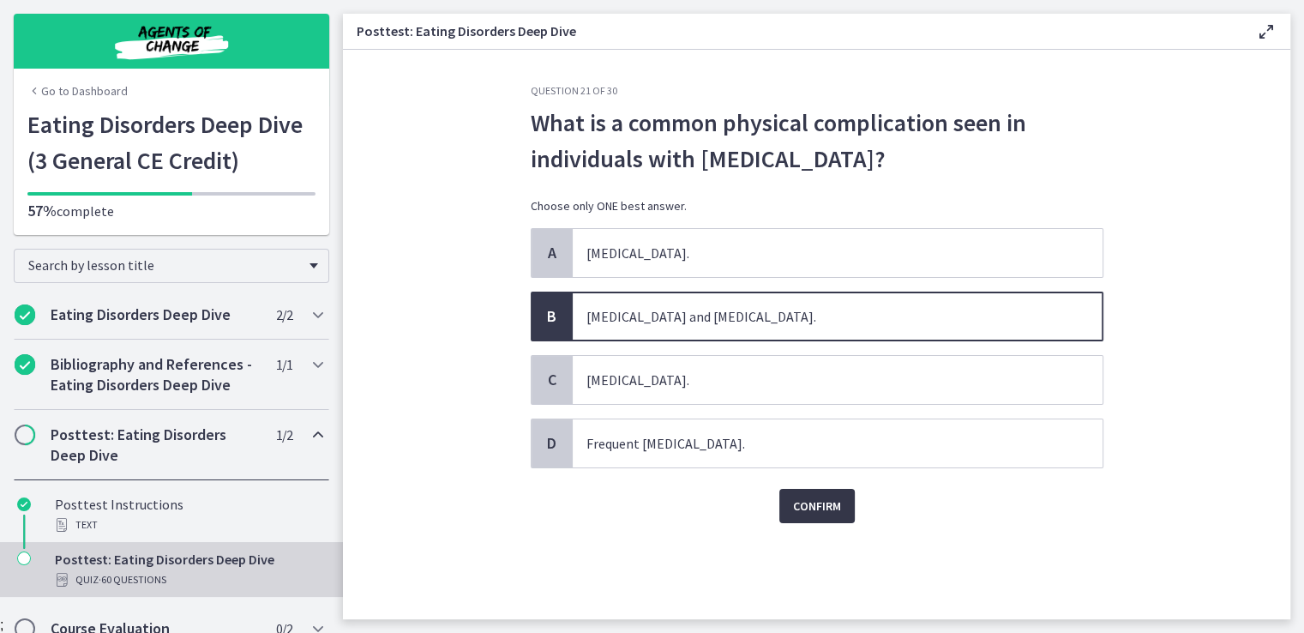
click at [813, 504] on span "Confirm" at bounding box center [817, 505] width 48 height 21
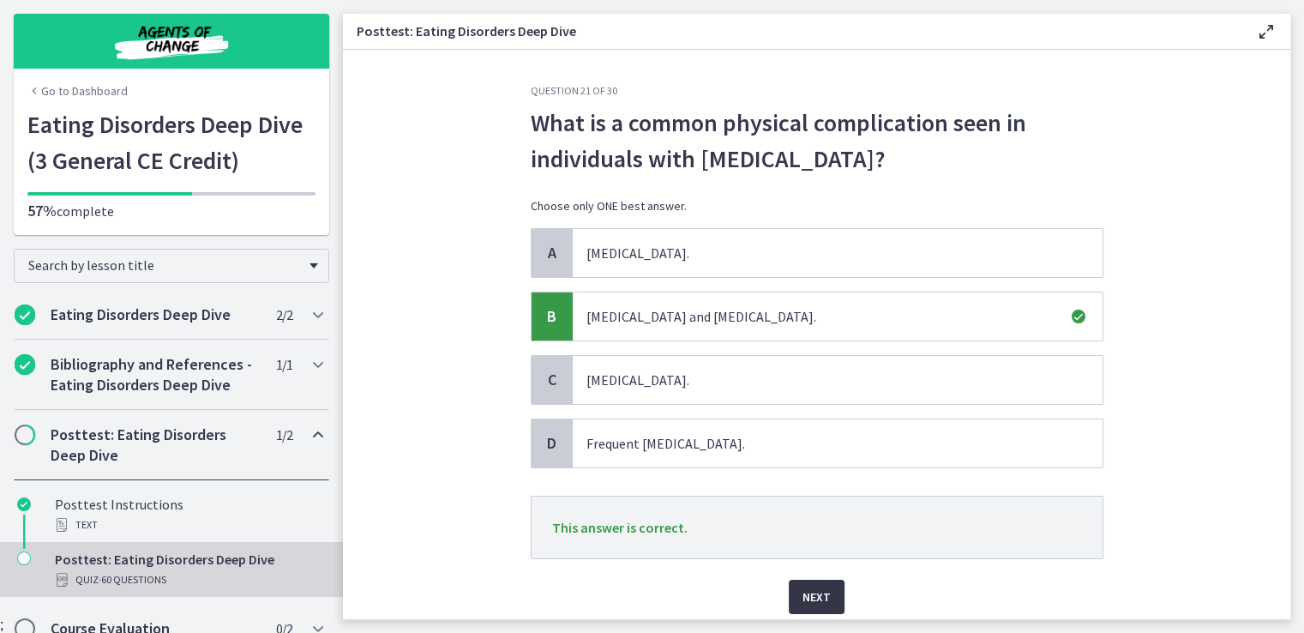
click at [820, 586] on span "Next" at bounding box center [816, 596] width 28 height 21
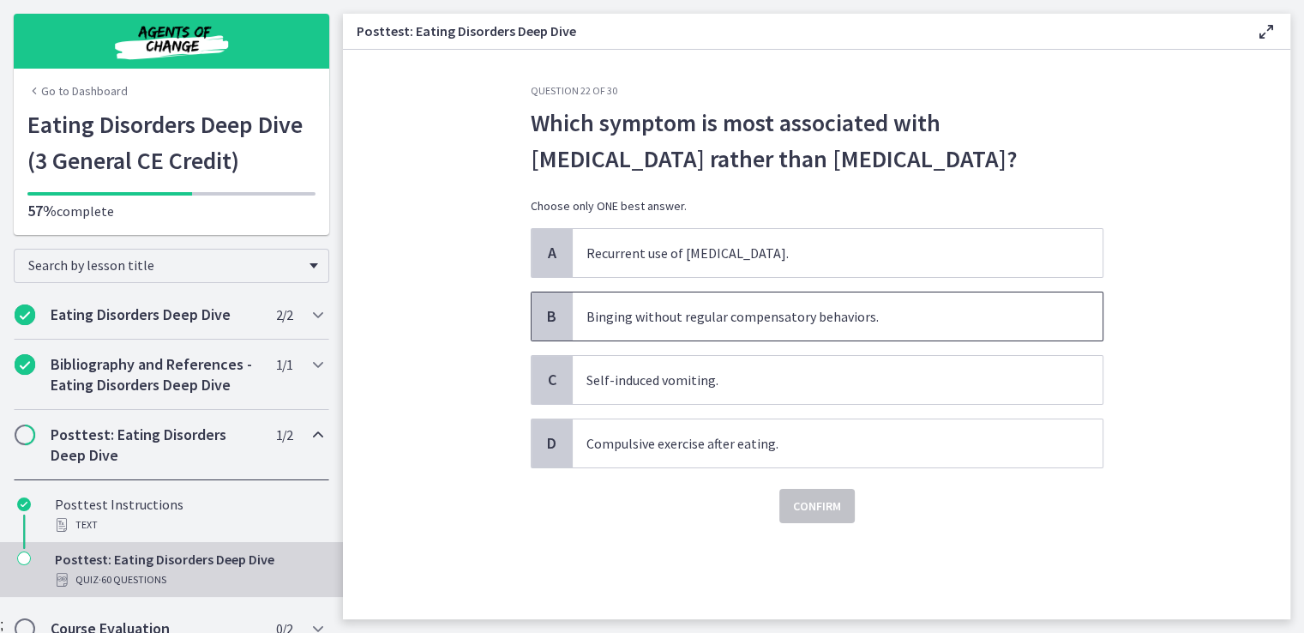
click at [694, 314] on span "Binging without regular compensatory behaviors." at bounding box center [838, 316] width 530 height 48
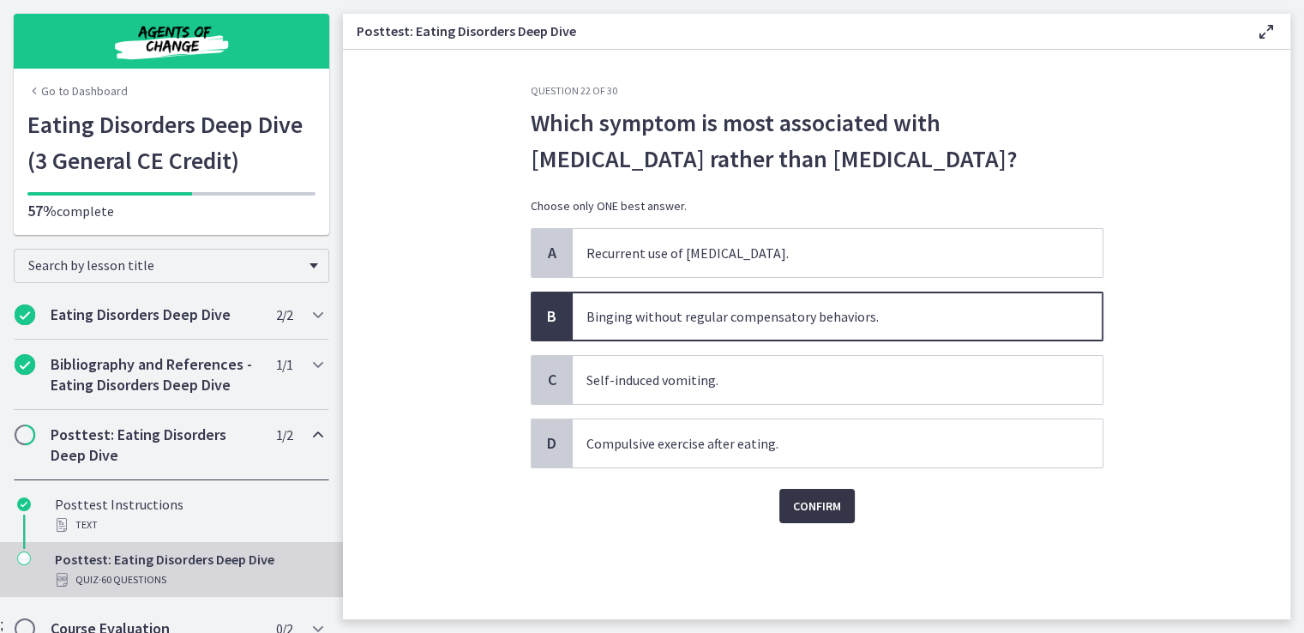
click at [832, 504] on span "Confirm" at bounding box center [817, 505] width 48 height 21
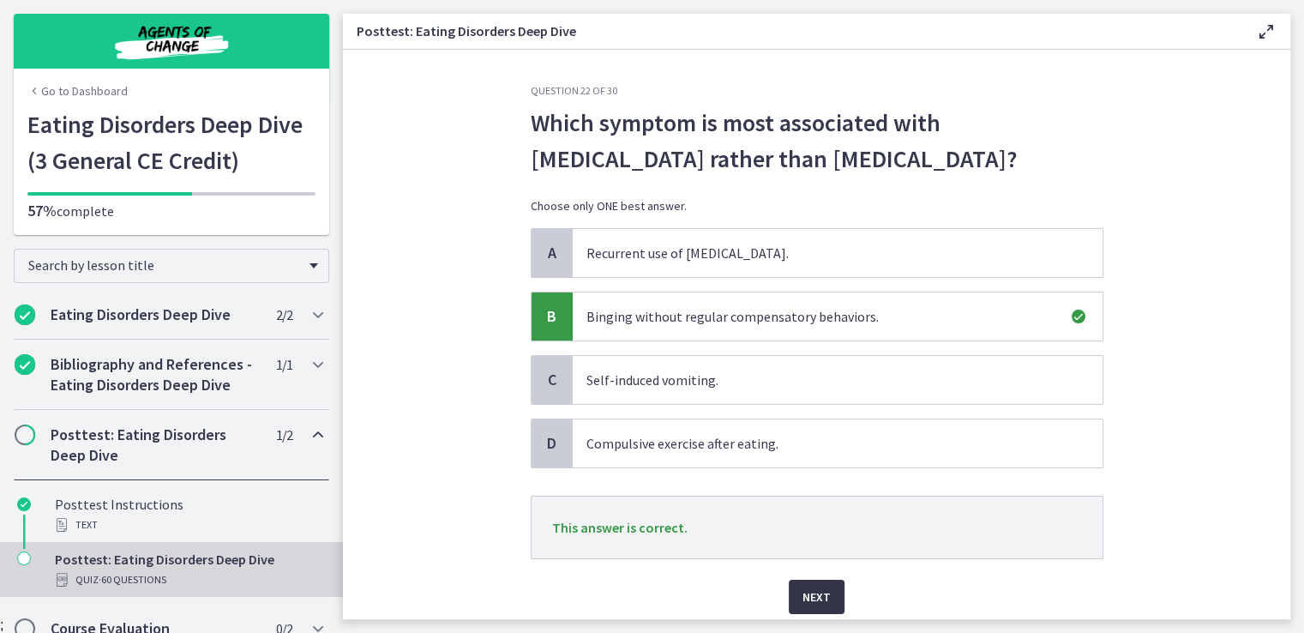
click at [818, 591] on span "Next" at bounding box center [816, 596] width 28 height 21
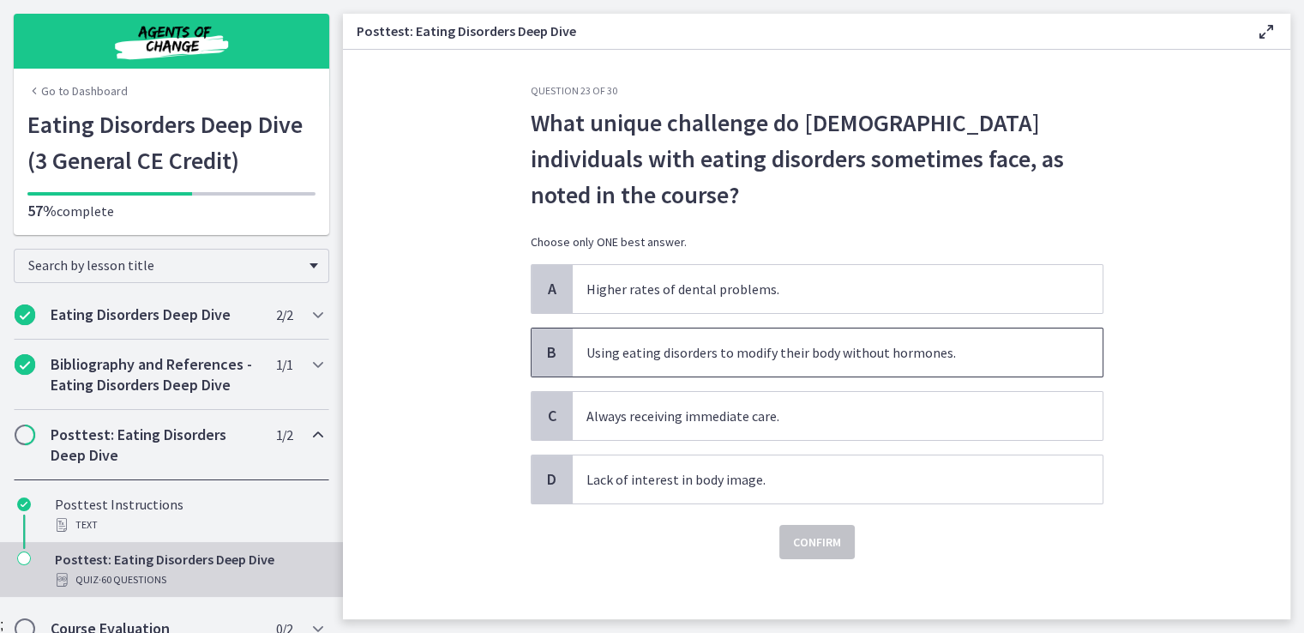
click at [744, 350] on span "Using eating disorders to modify their body without hormones." at bounding box center [838, 352] width 530 height 48
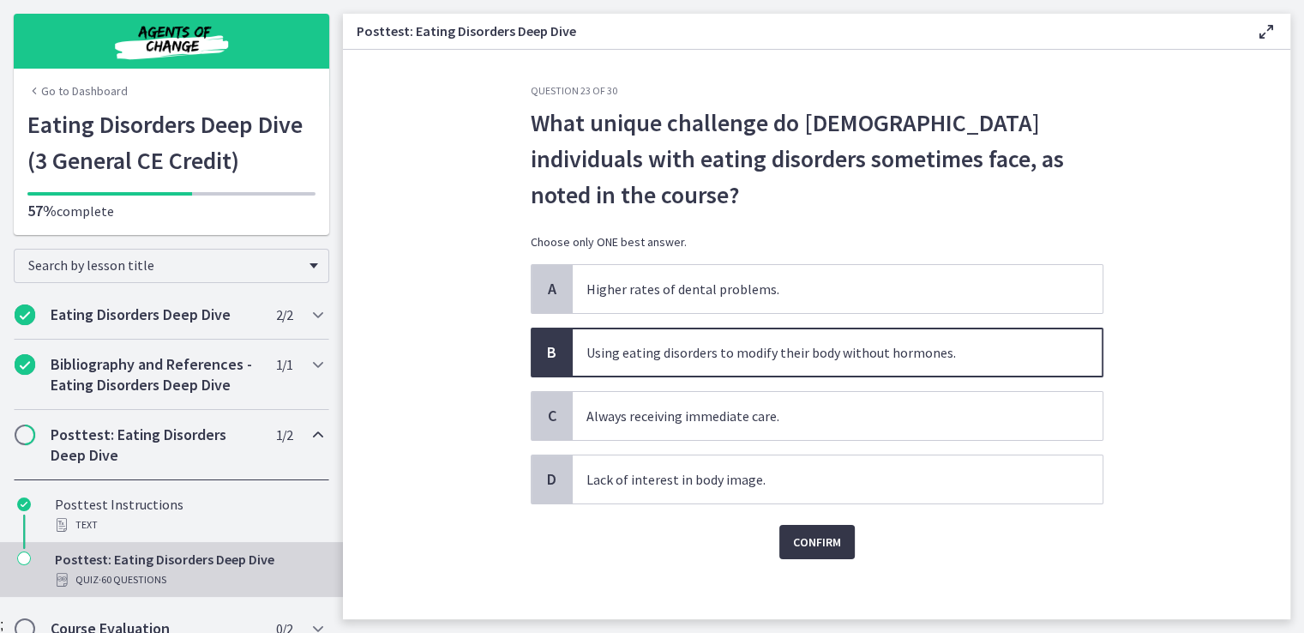
click at [830, 535] on span "Confirm" at bounding box center [817, 541] width 48 height 21
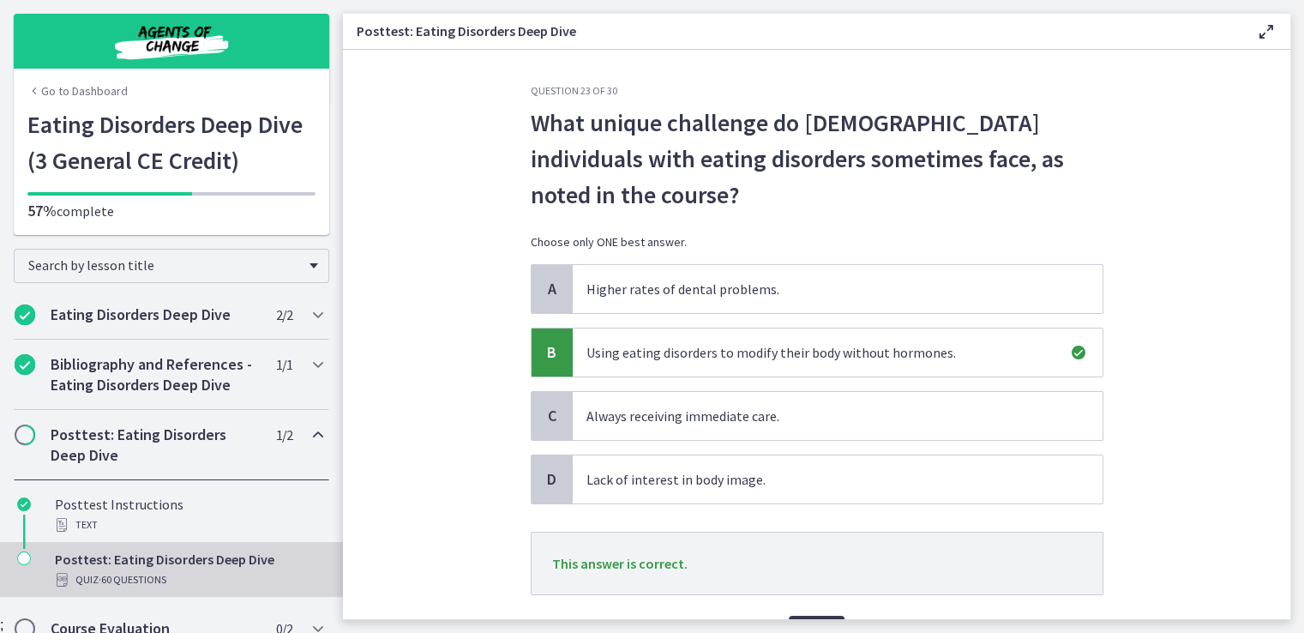
scroll to position [98, 0]
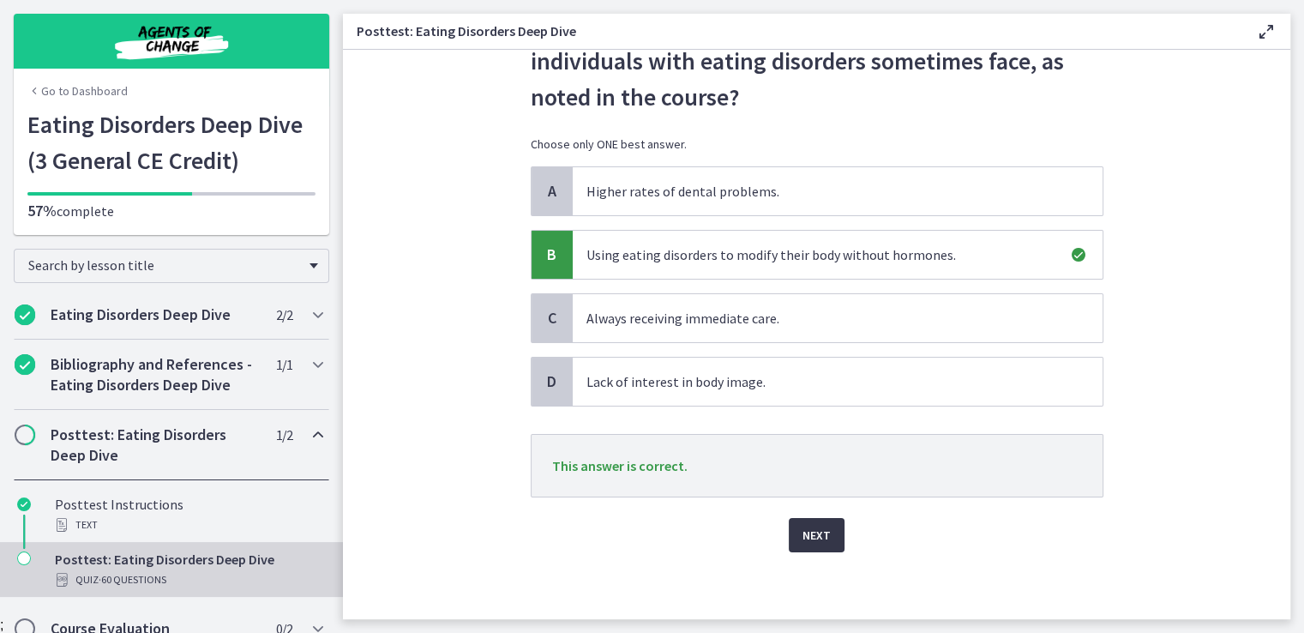
click at [820, 527] on span "Next" at bounding box center [816, 535] width 28 height 21
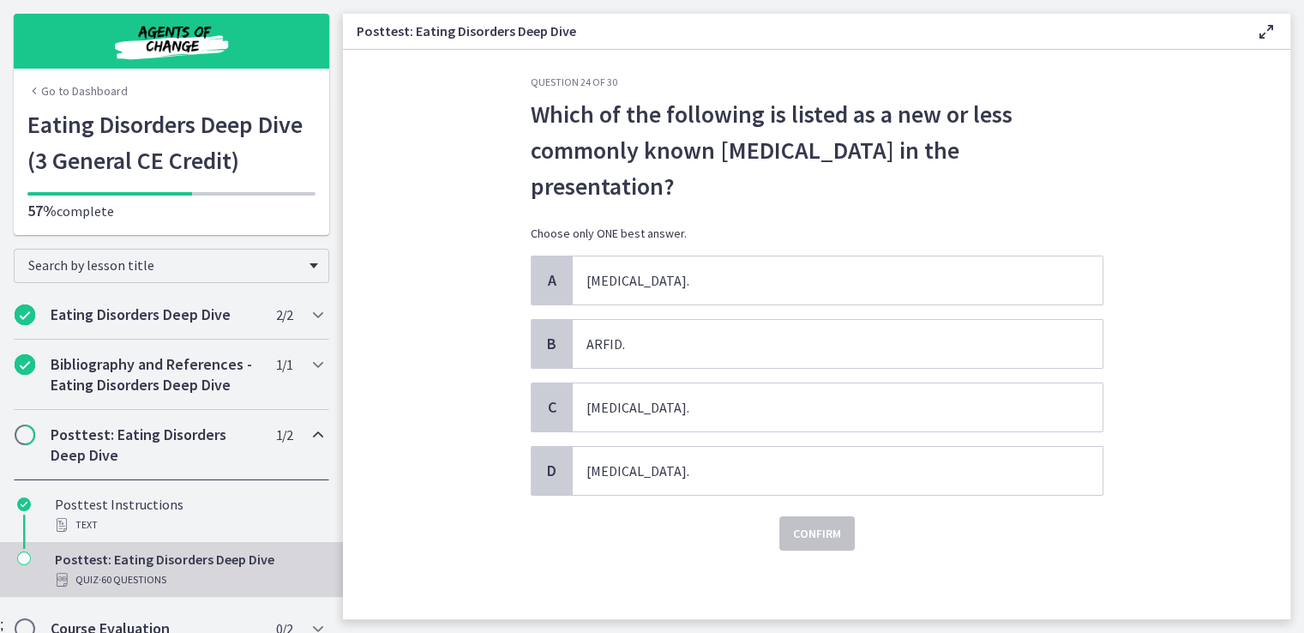
scroll to position [0, 0]
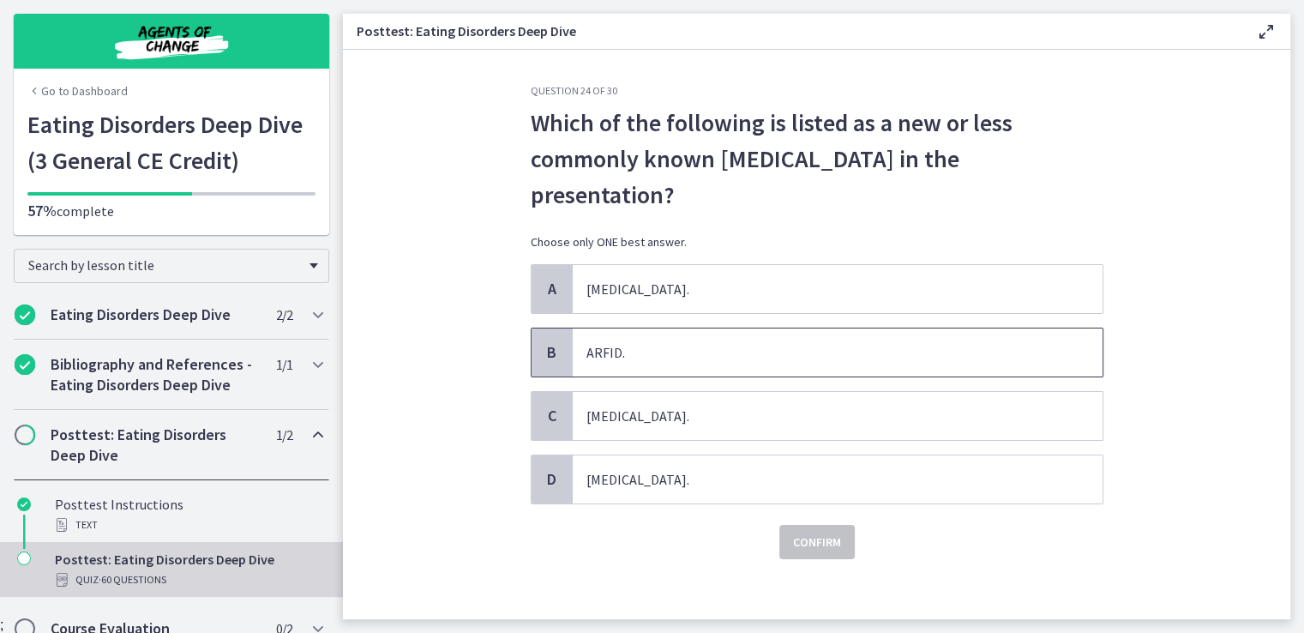
click at [703, 328] on span "ARFID." at bounding box center [838, 352] width 530 height 48
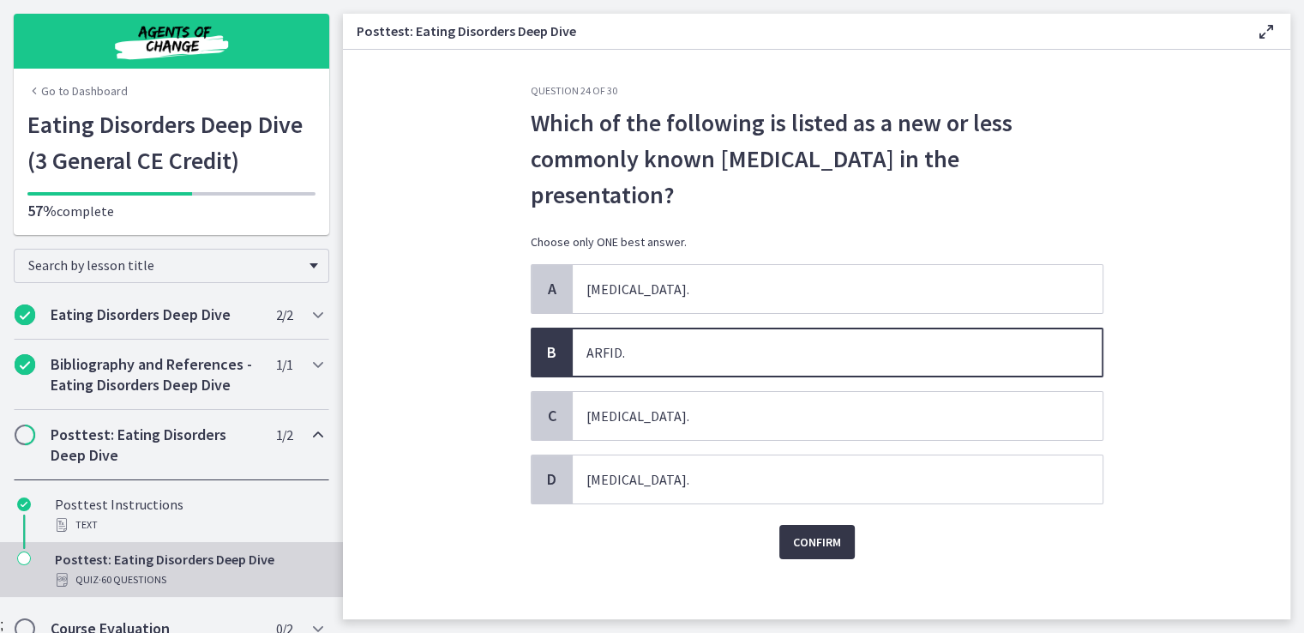
click at [807, 531] on span "Confirm" at bounding box center [817, 541] width 48 height 21
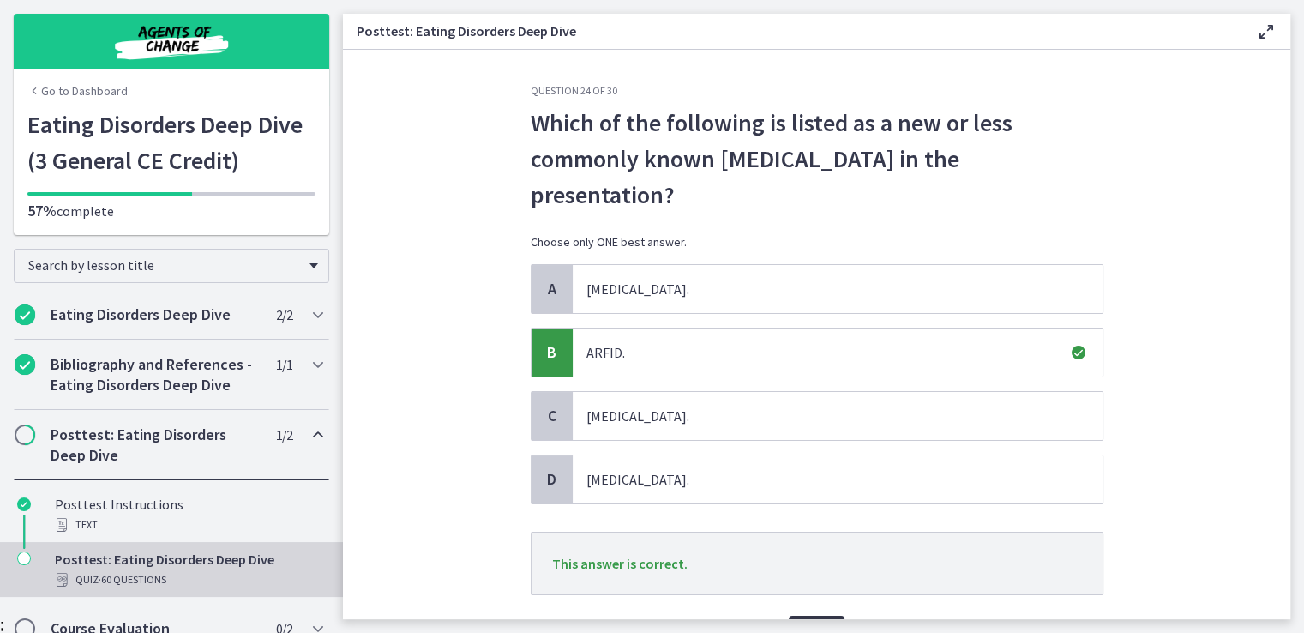
click at [808, 622] on span "Next" at bounding box center [816, 632] width 28 height 21
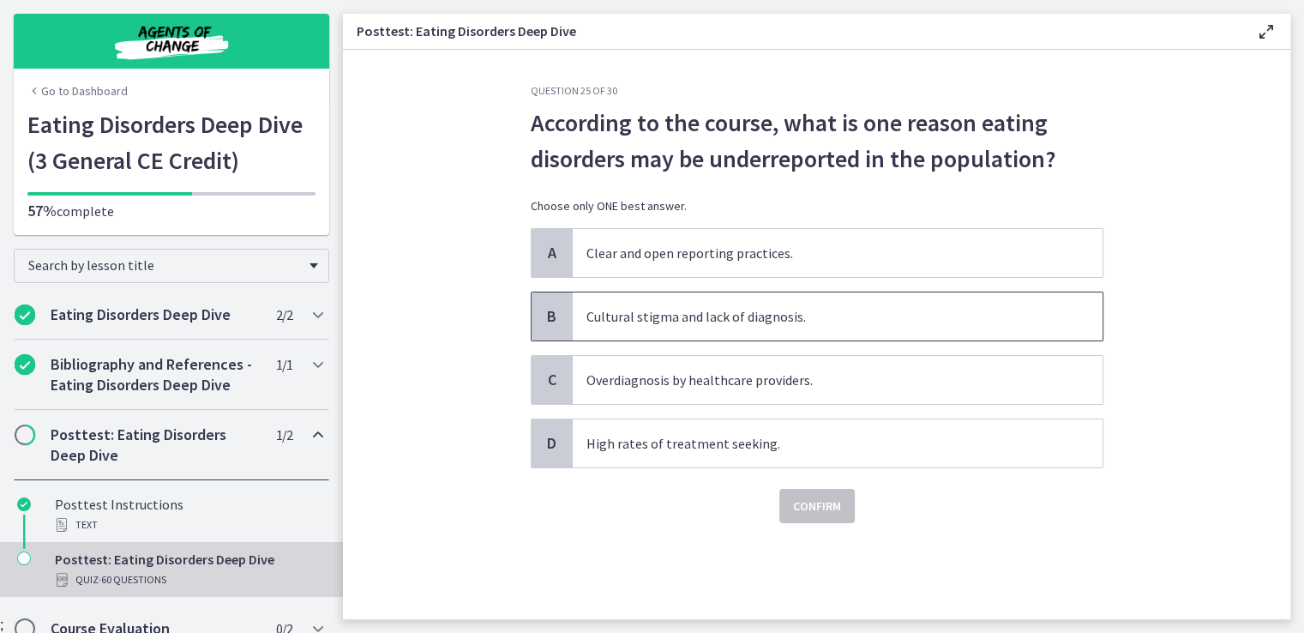
click at [742, 321] on span "Cultural stigma and lack of diagnosis." at bounding box center [838, 316] width 530 height 48
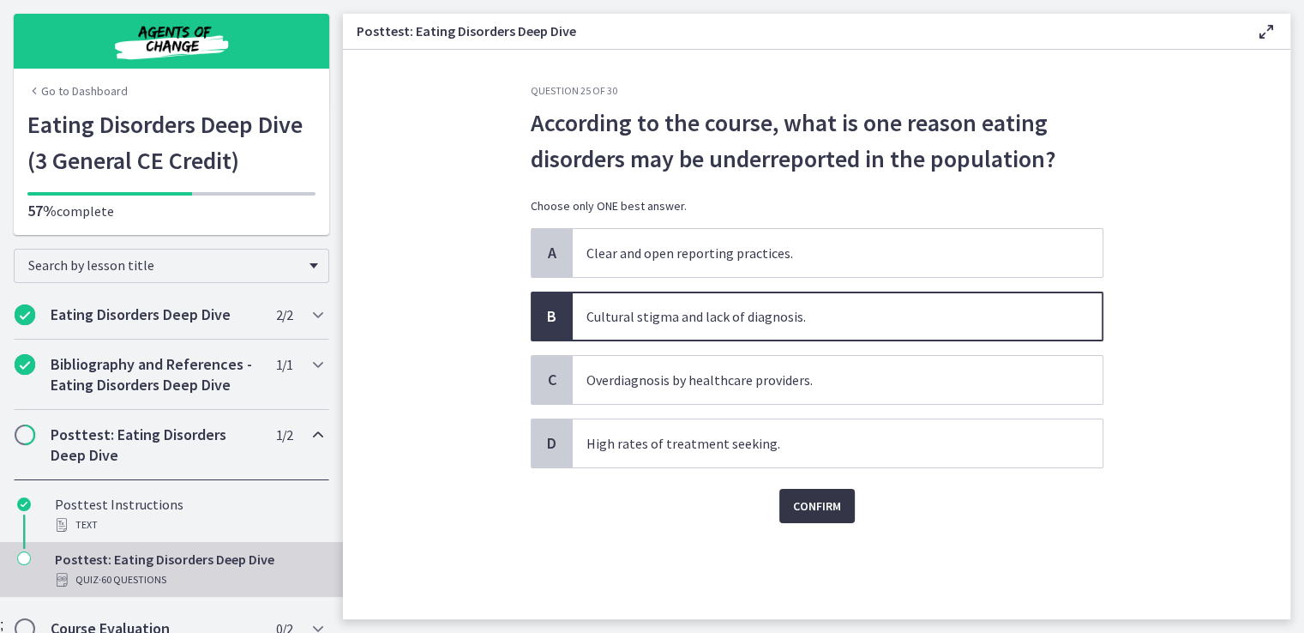
click at [826, 503] on span "Confirm" at bounding box center [817, 505] width 48 height 21
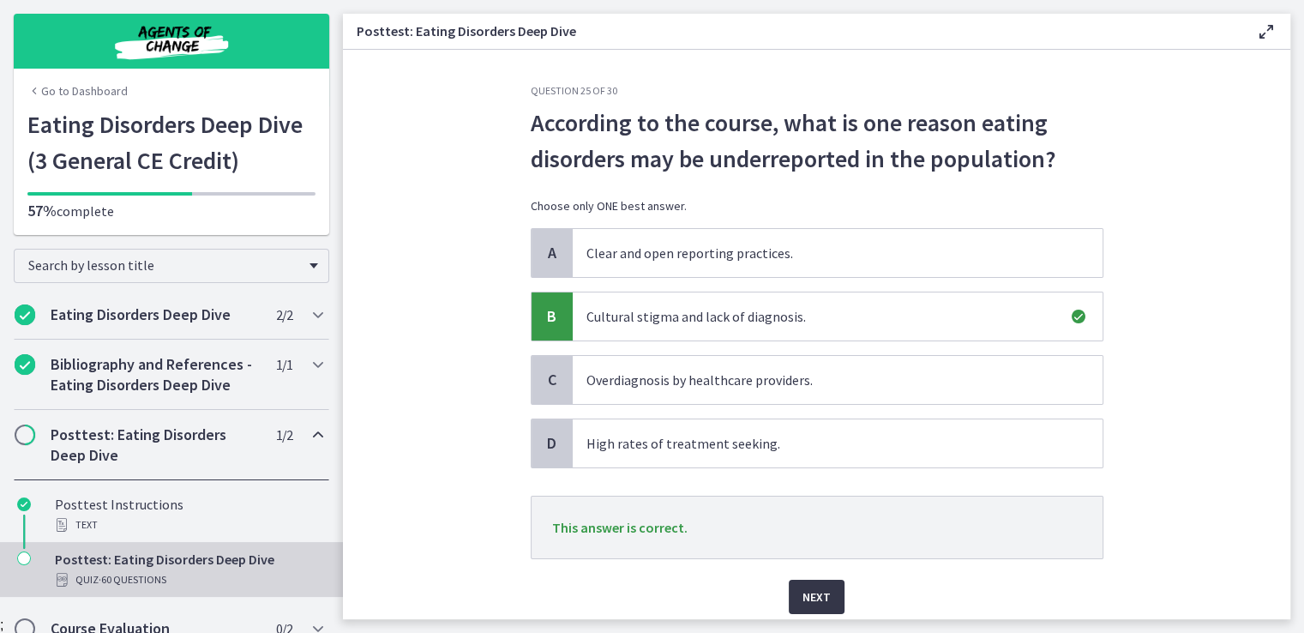
click at [814, 599] on span "Next" at bounding box center [816, 596] width 28 height 21
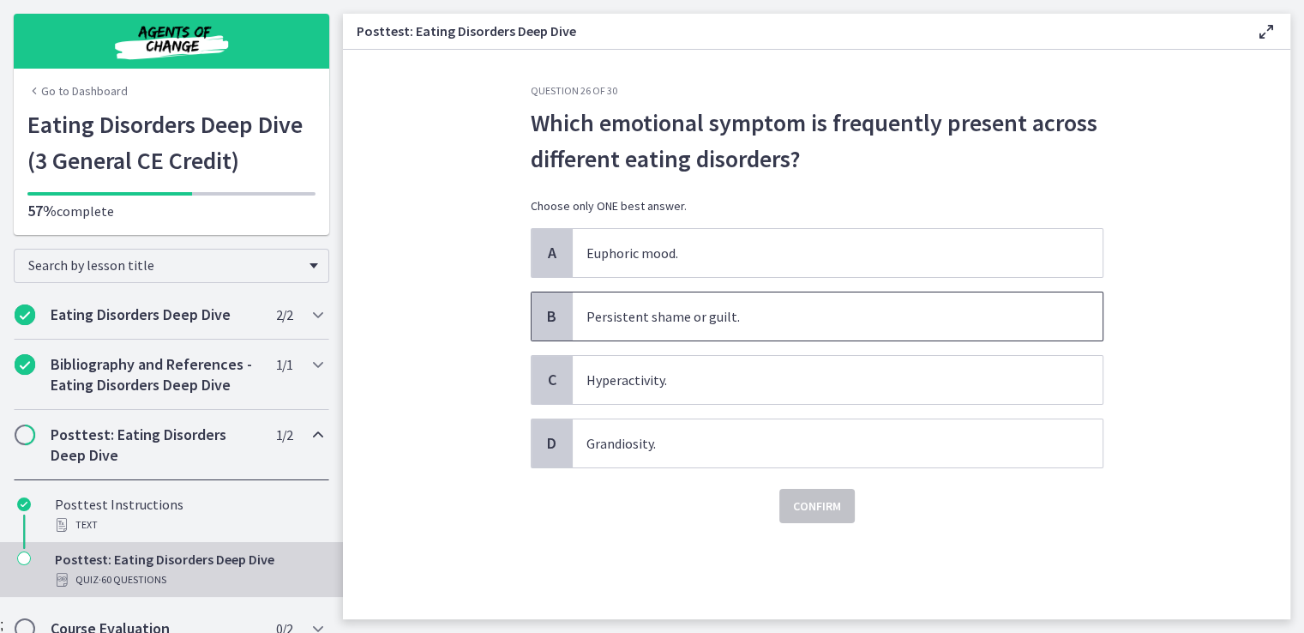
click at [654, 309] on span "Persistent shame or guilt." at bounding box center [838, 316] width 530 height 48
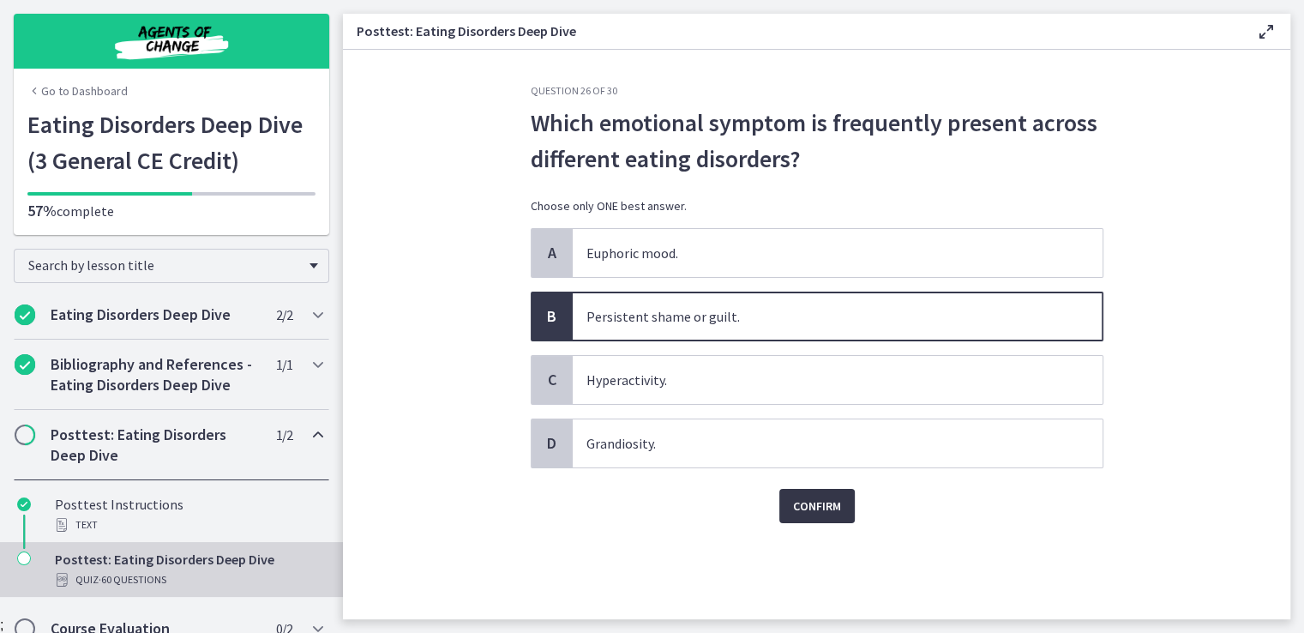
click at [814, 496] on span "Confirm" at bounding box center [817, 505] width 48 height 21
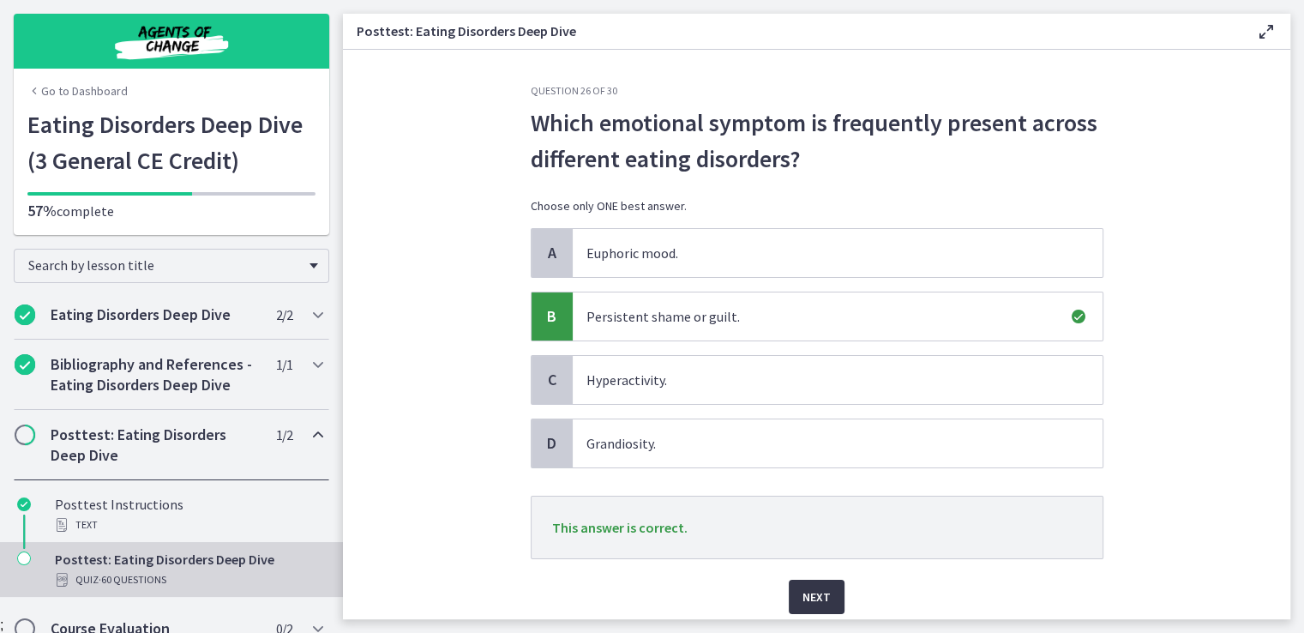
click at [802, 590] on span "Next" at bounding box center [816, 596] width 28 height 21
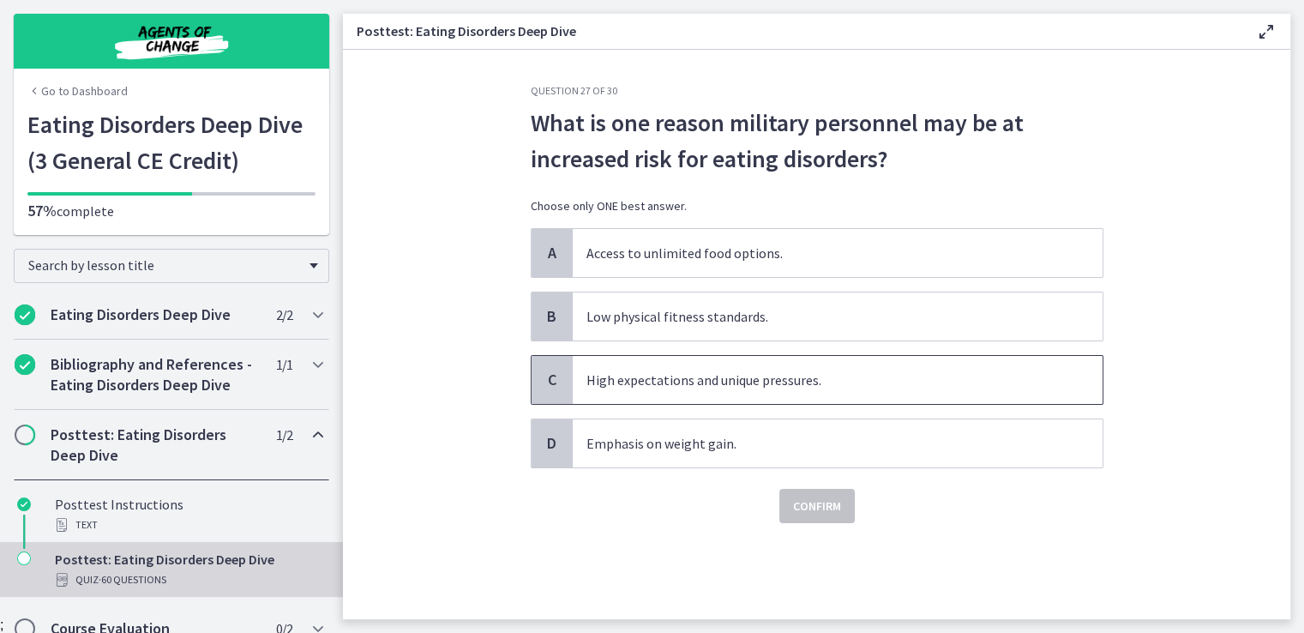
click at [696, 381] on span "High expectations and unique pressures." at bounding box center [838, 380] width 530 height 48
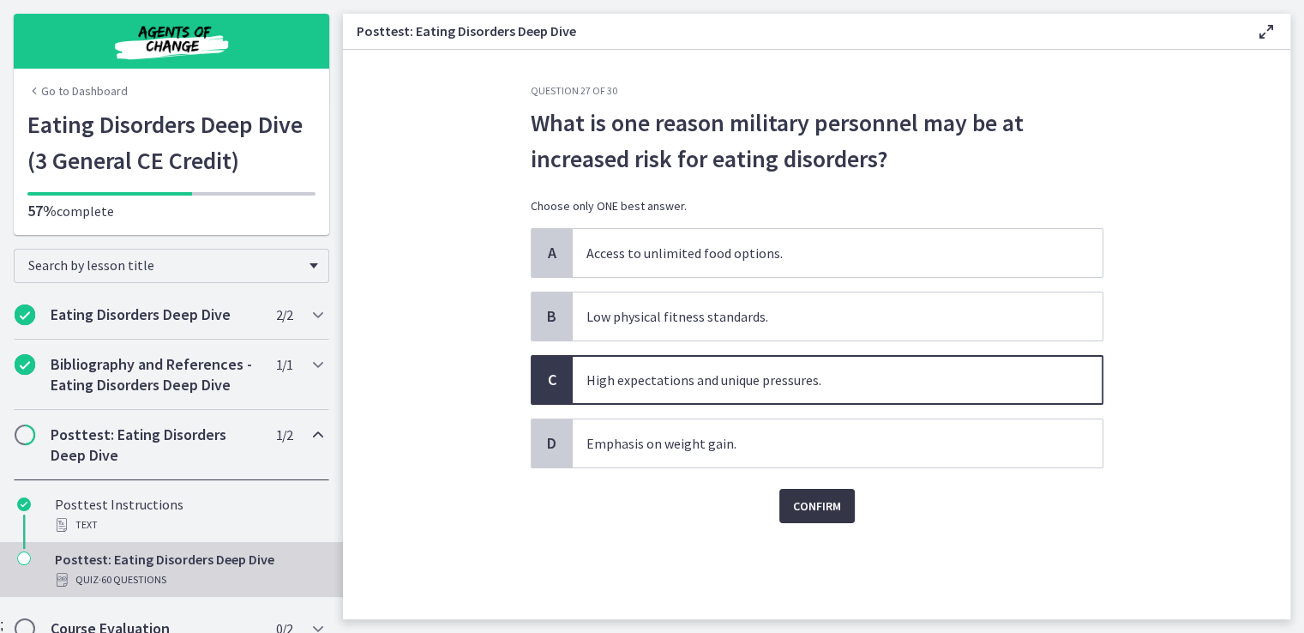
click at [821, 501] on span "Confirm" at bounding box center [817, 505] width 48 height 21
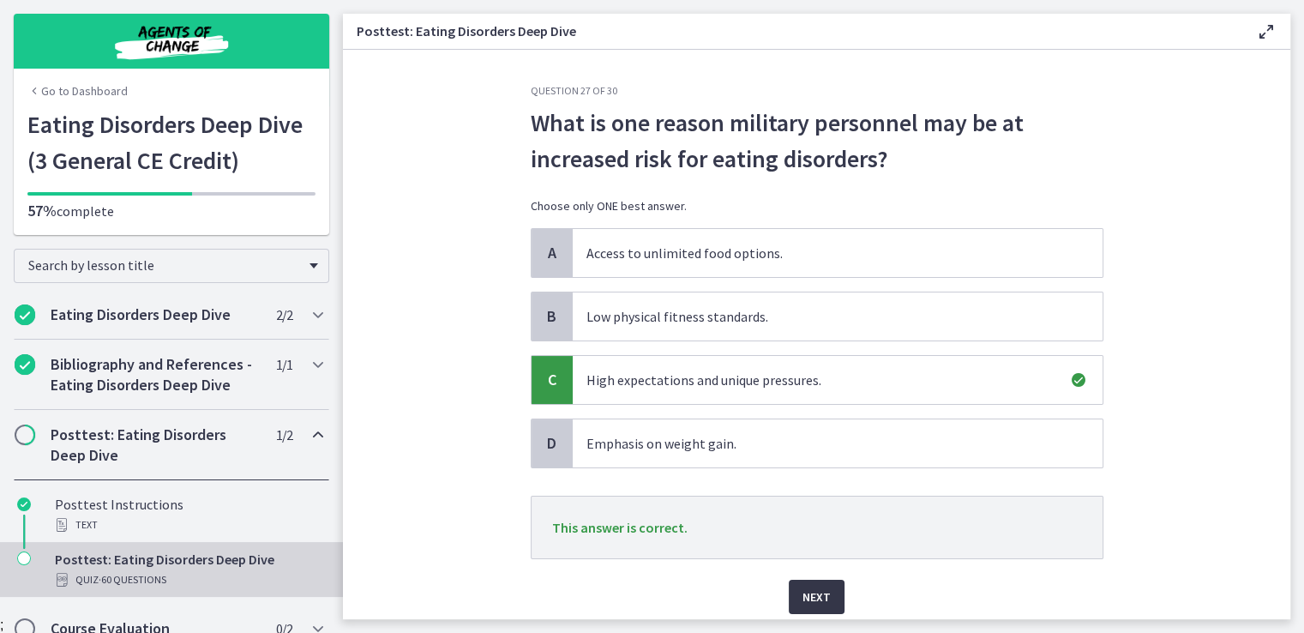
click at [819, 586] on span "Next" at bounding box center [816, 596] width 28 height 21
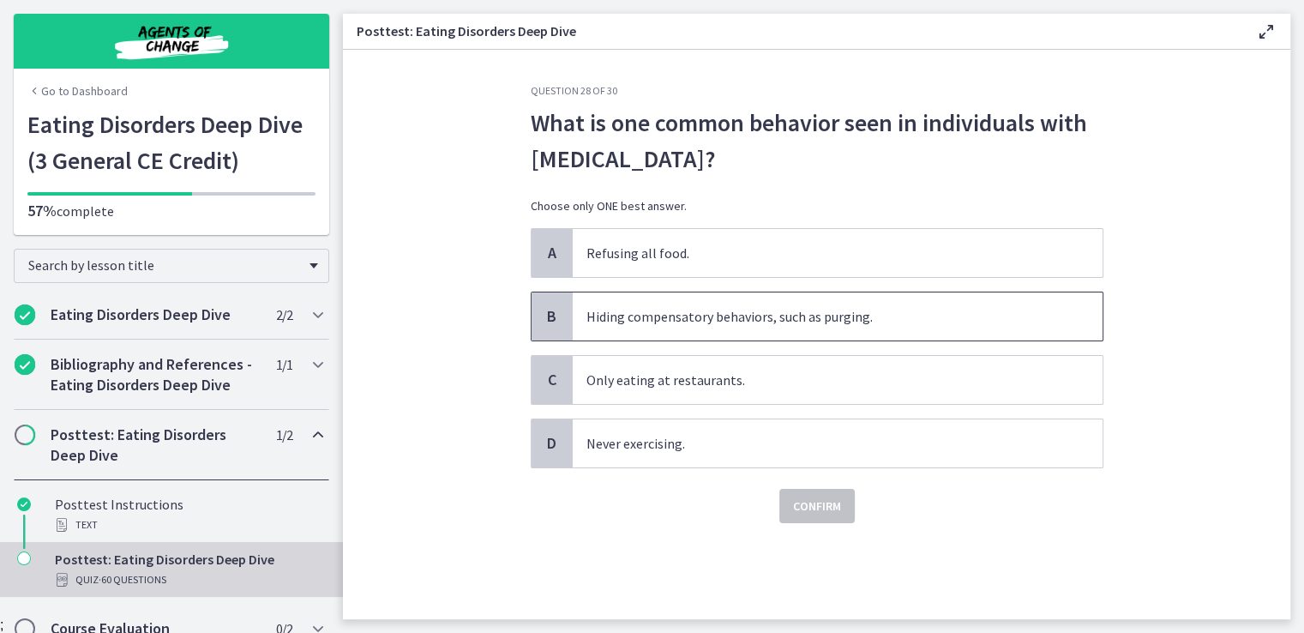
click at [797, 321] on span "Hiding compensatory behaviors, such as purging." at bounding box center [838, 316] width 530 height 48
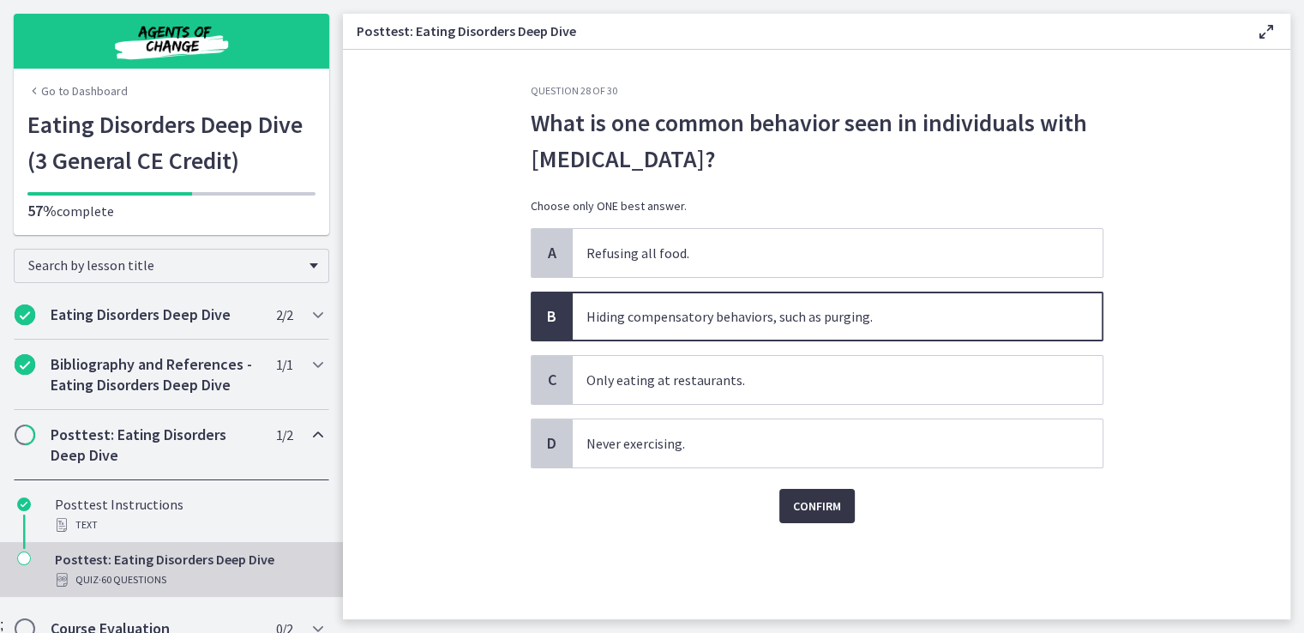
click at [821, 501] on span "Confirm" at bounding box center [817, 505] width 48 height 21
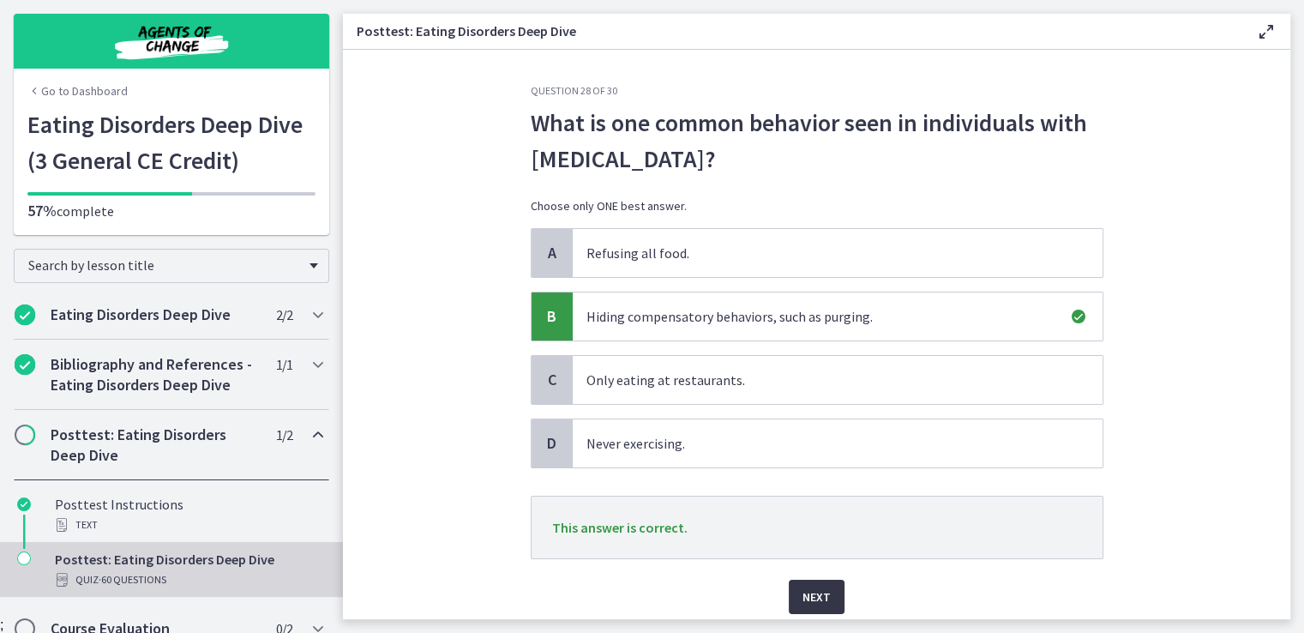
click at [806, 593] on span "Next" at bounding box center [816, 596] width 28 height 21
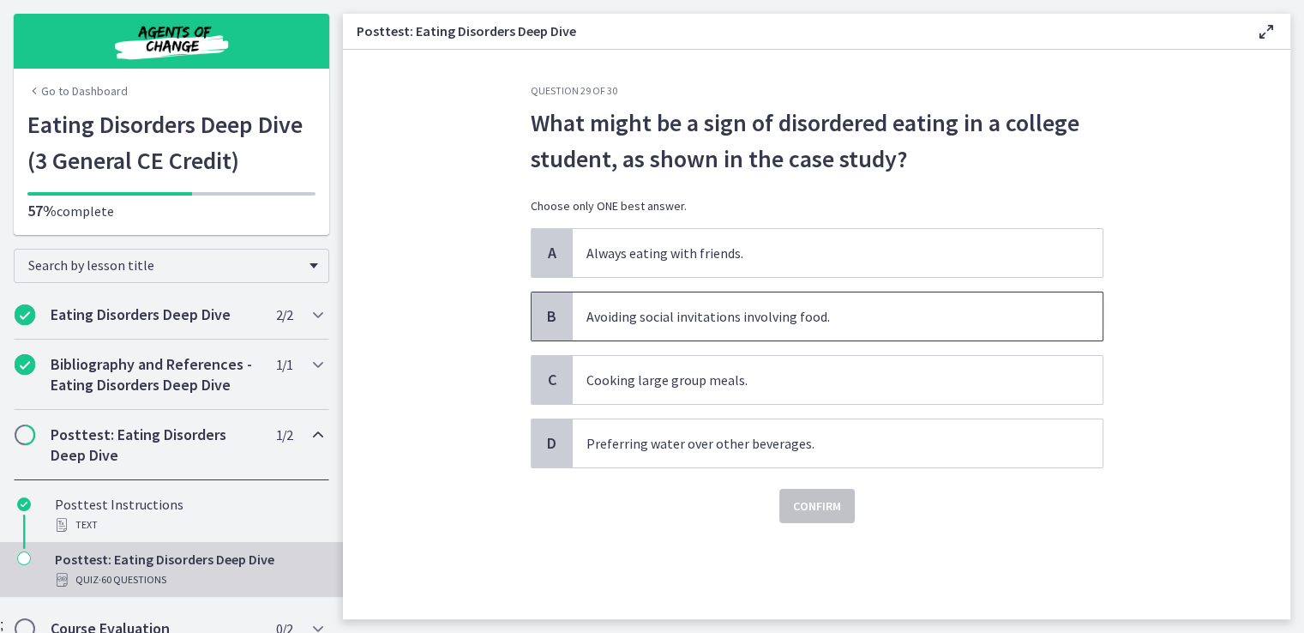
click at [724, 309] on span "Avoiding social invitations involving food." at bounding box center [838, 316] width 530 height 48
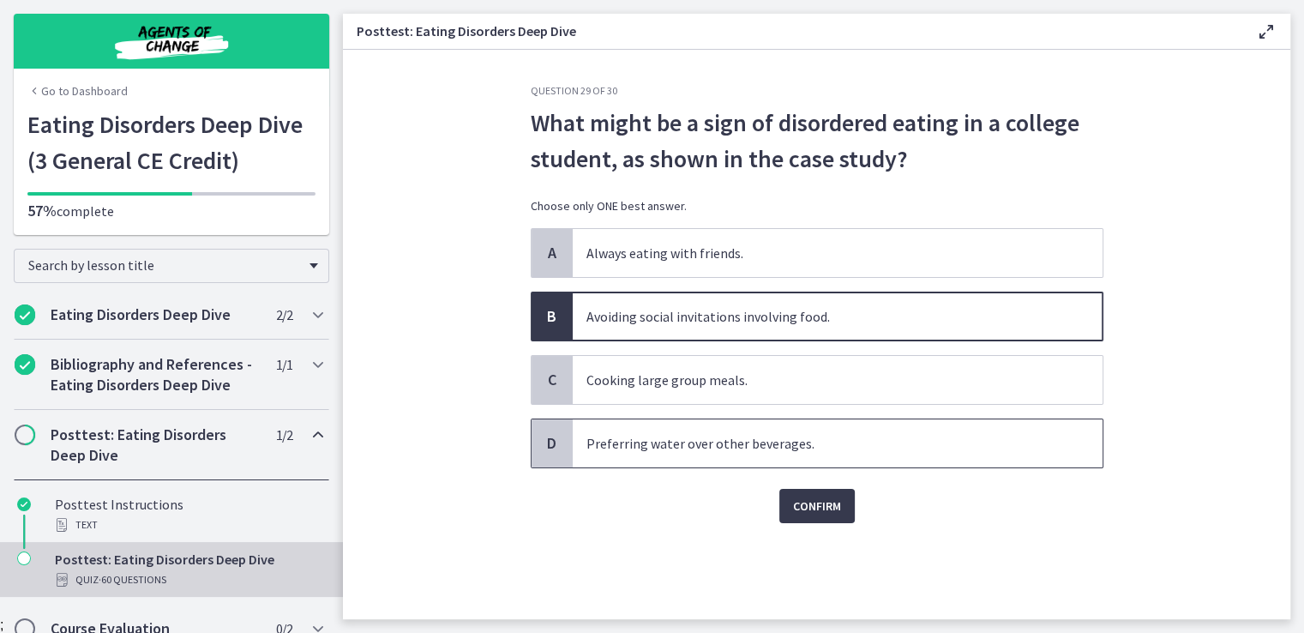
drag, startPoint x: 729, startPoint y: 439, endPoint x: 730, endPoint y: 429, distance: 9.6
click at [730, 429] on span "Preferring water over other beverages." at bounding box center [838, 443] width 530 height 48
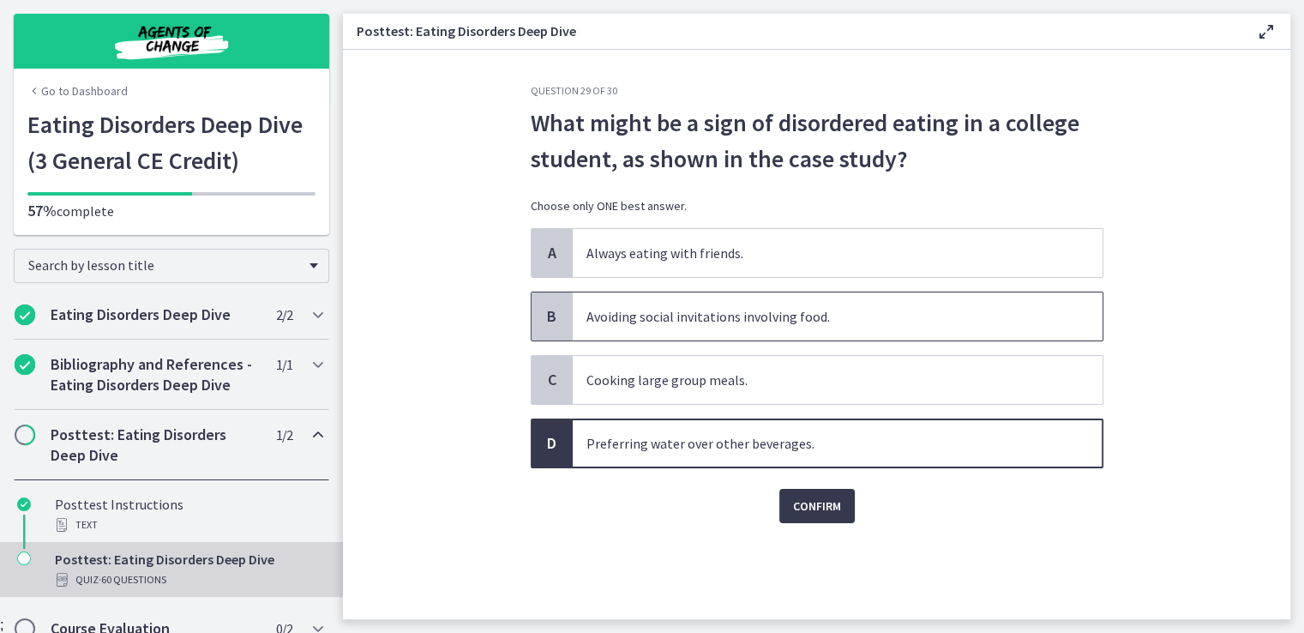
click at [737, 315] on span "Avoiding social invitations involving food." at bounding box center [838, 316] width 530 height 48
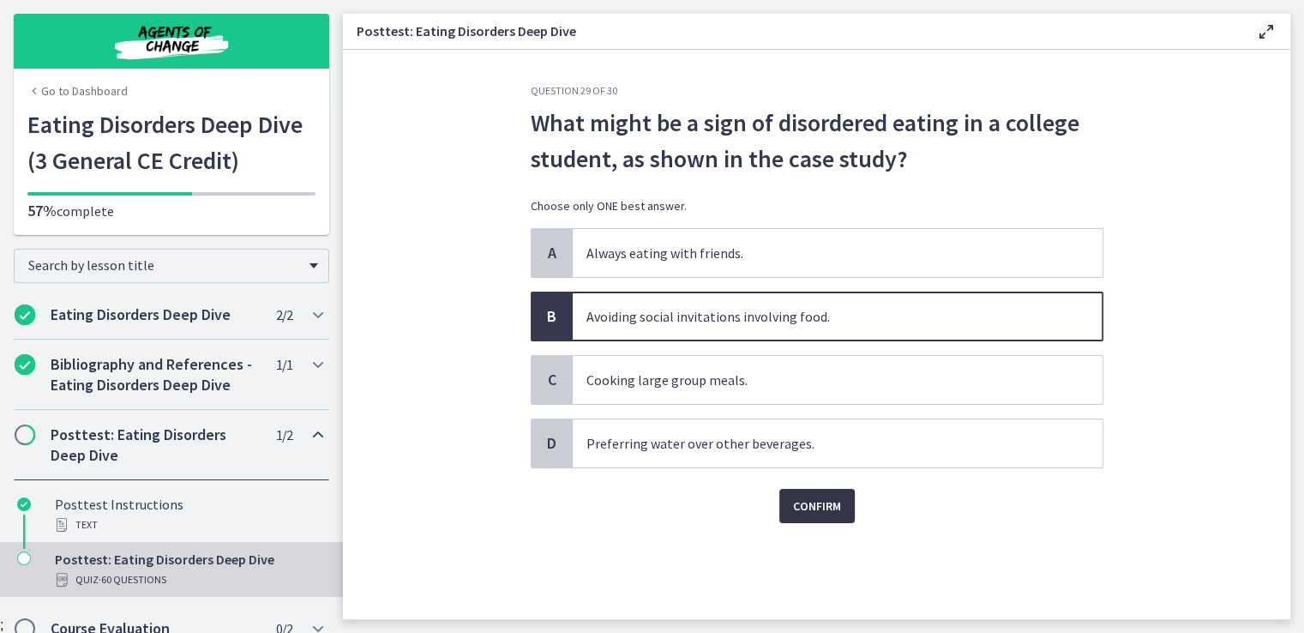
click at [822, 495] on span "Confirm" at bounding box center [817, 505] width 48 height 21
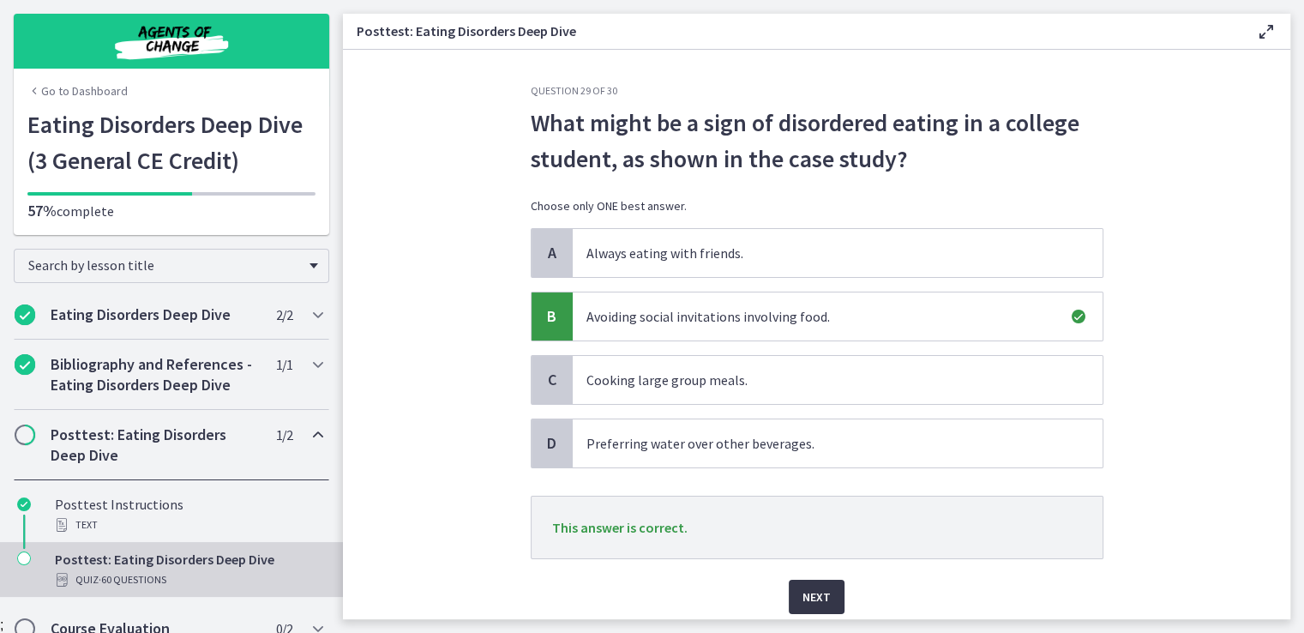
click at [802, 594] on span "Next" at bounding box center [816, 596] width 28 height 21
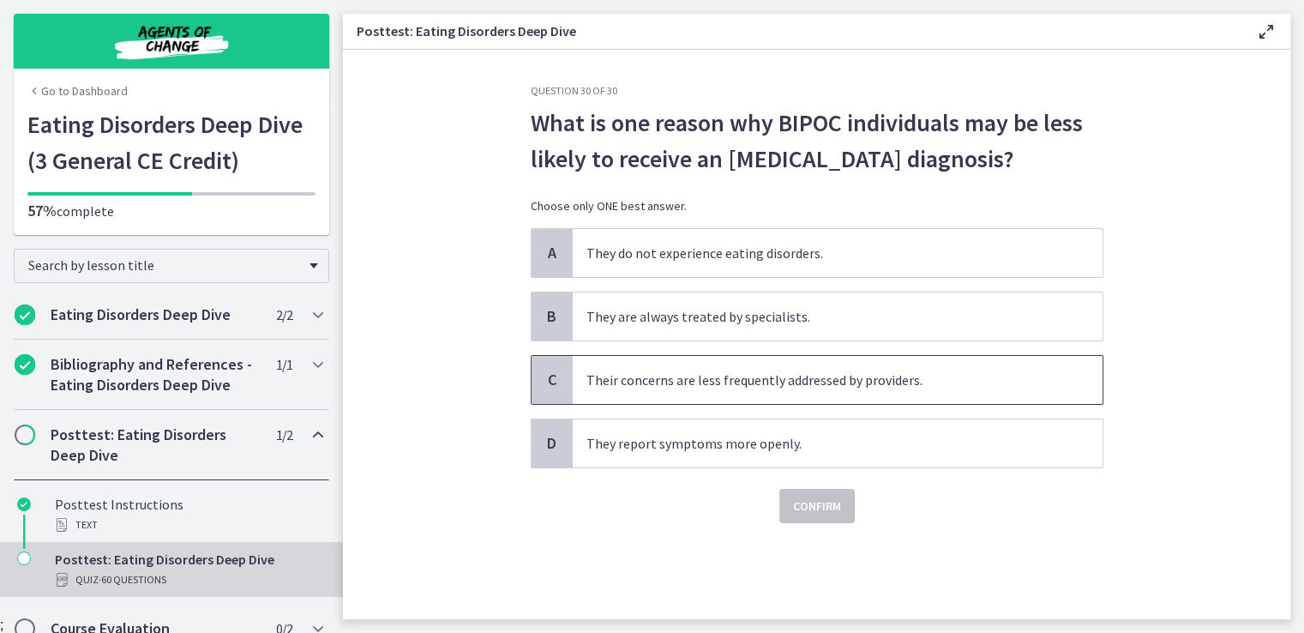
click at [765, 367] on span "Their concerns are less frequently addressed by providers." at bounding box center [838, 380] width 530 height 48
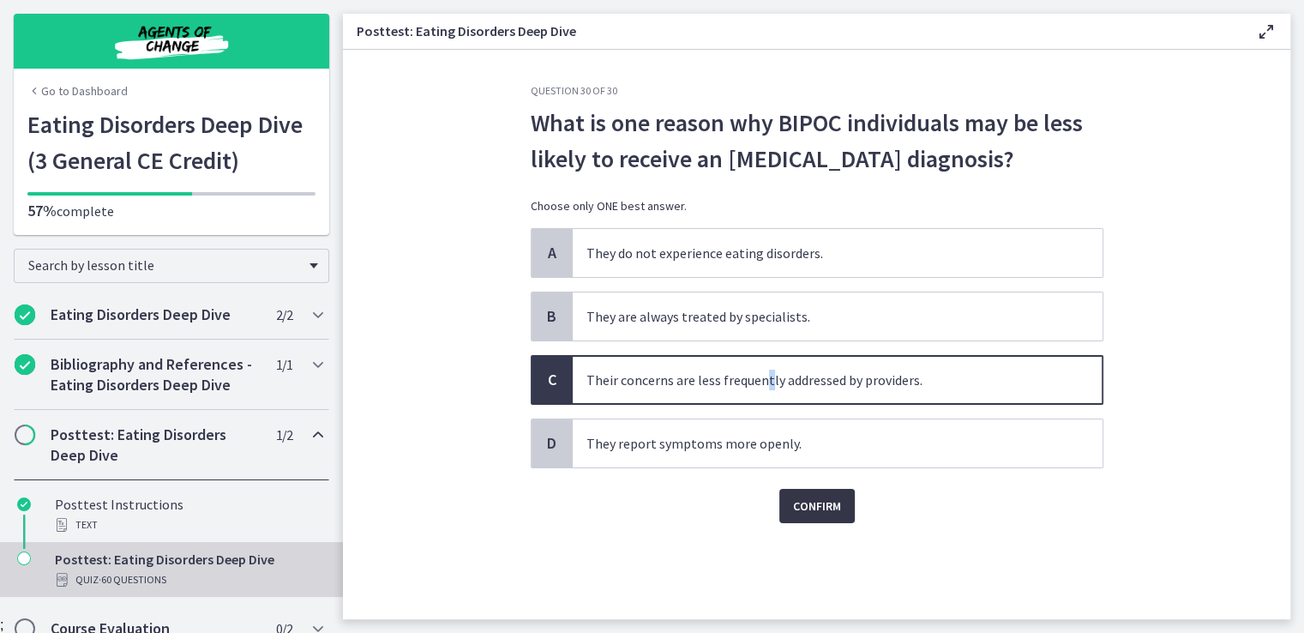
click at [809, 501] on span "Confirm" at bounding box center [817, 505] width 48 height 21
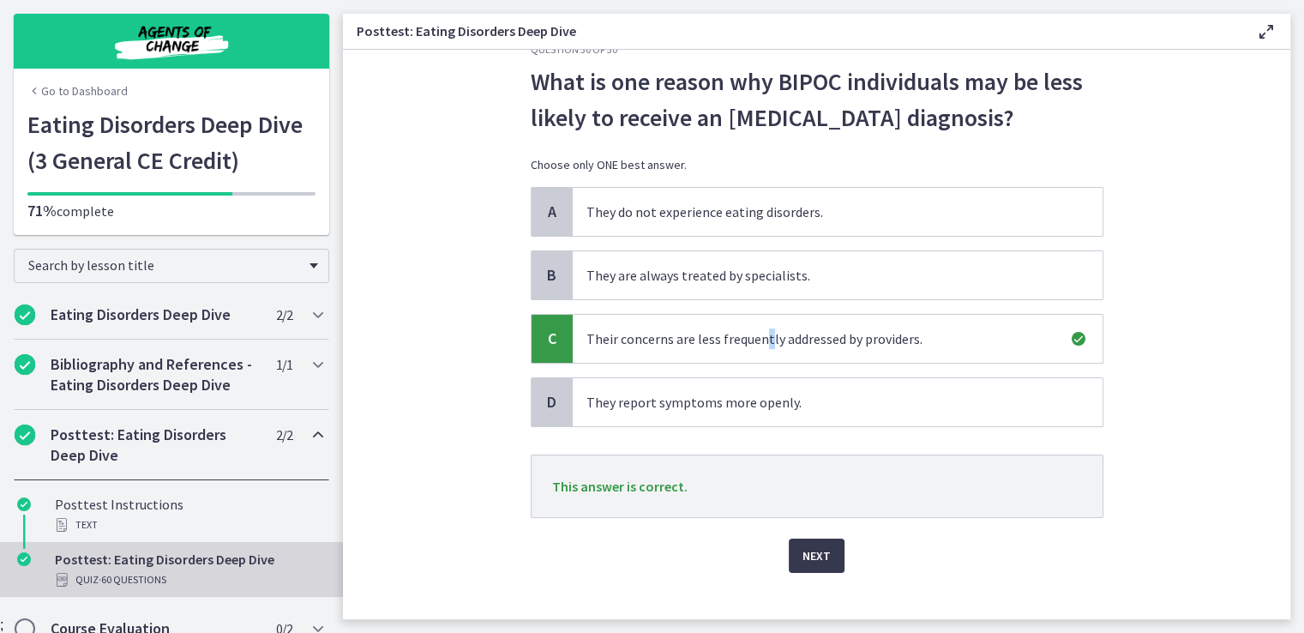
scroll to position [62, 0]
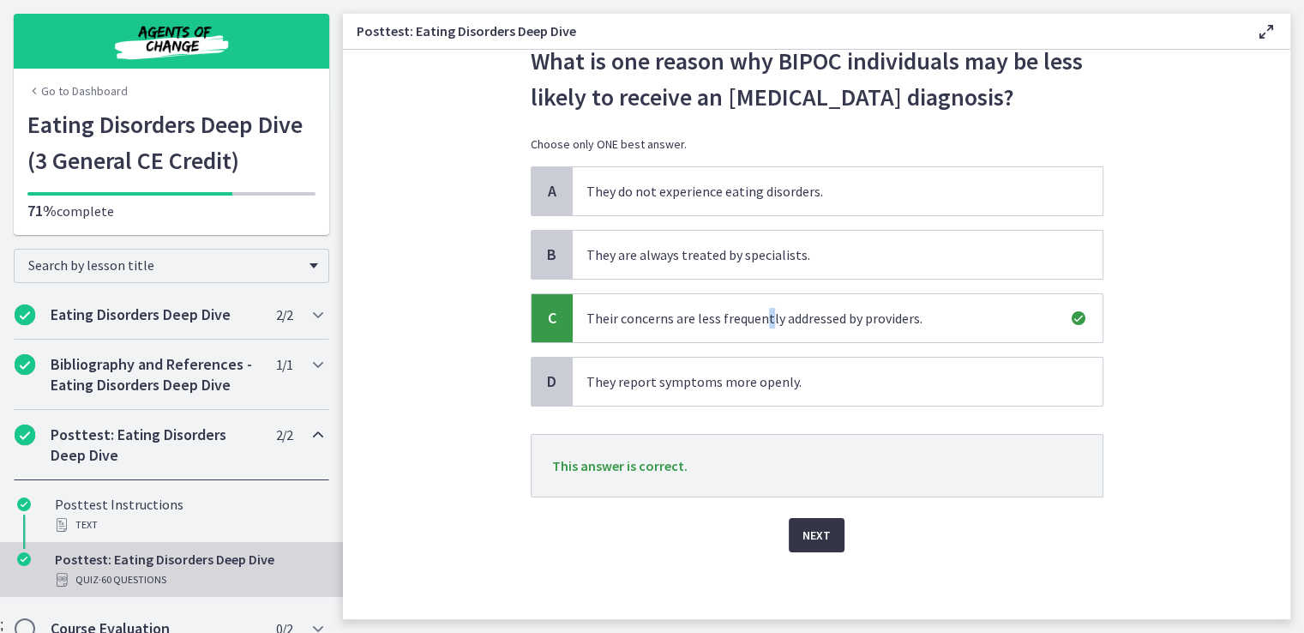
click at [813, 525] on span "Next" at bounding box center [816, 535] width 28 height 21
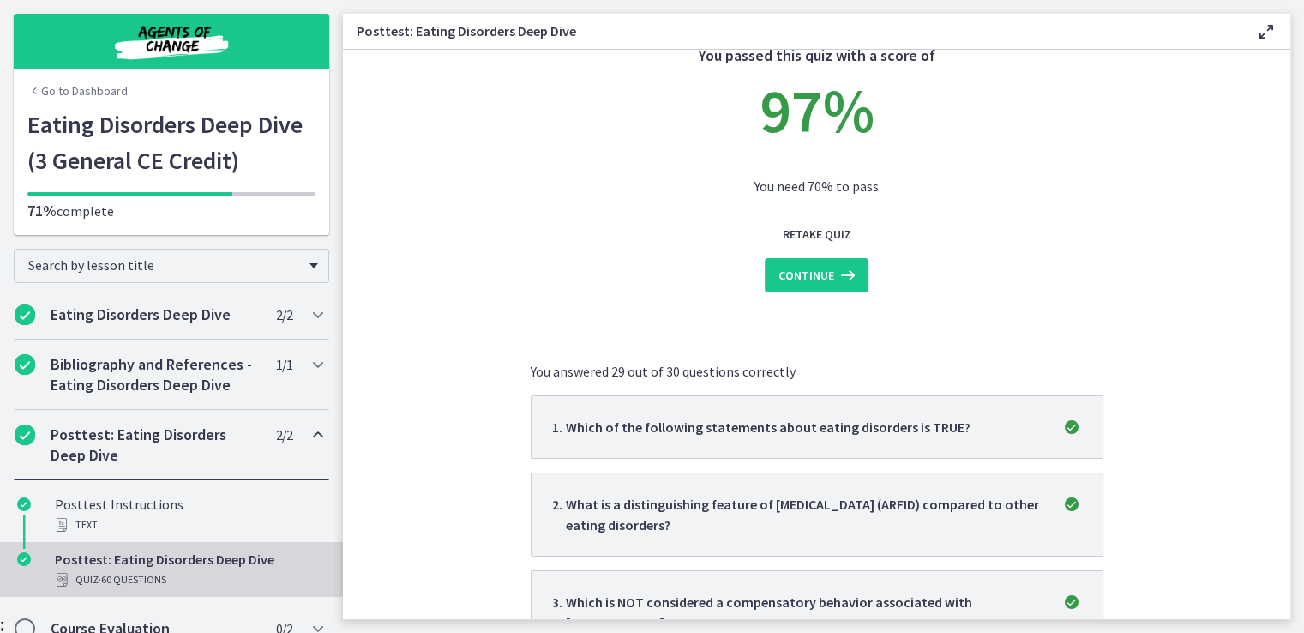
scroll to position [0, 0]
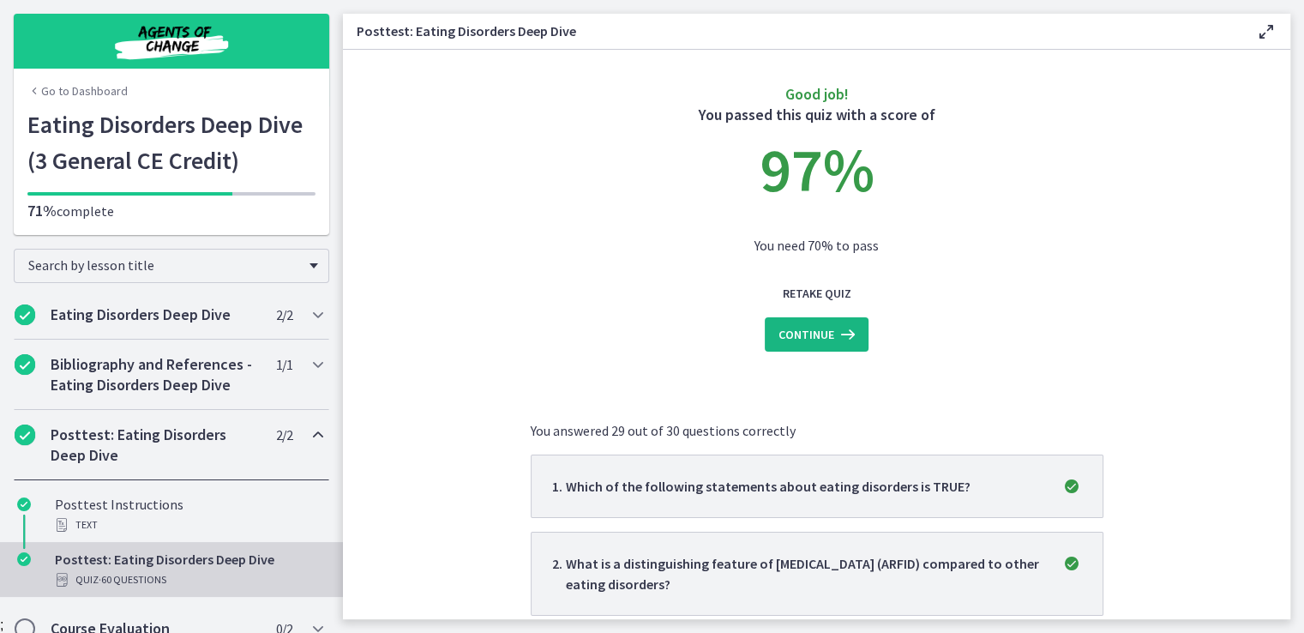
click at [834, 333] on icon at bounding box center [846, 334] width 24 height 21
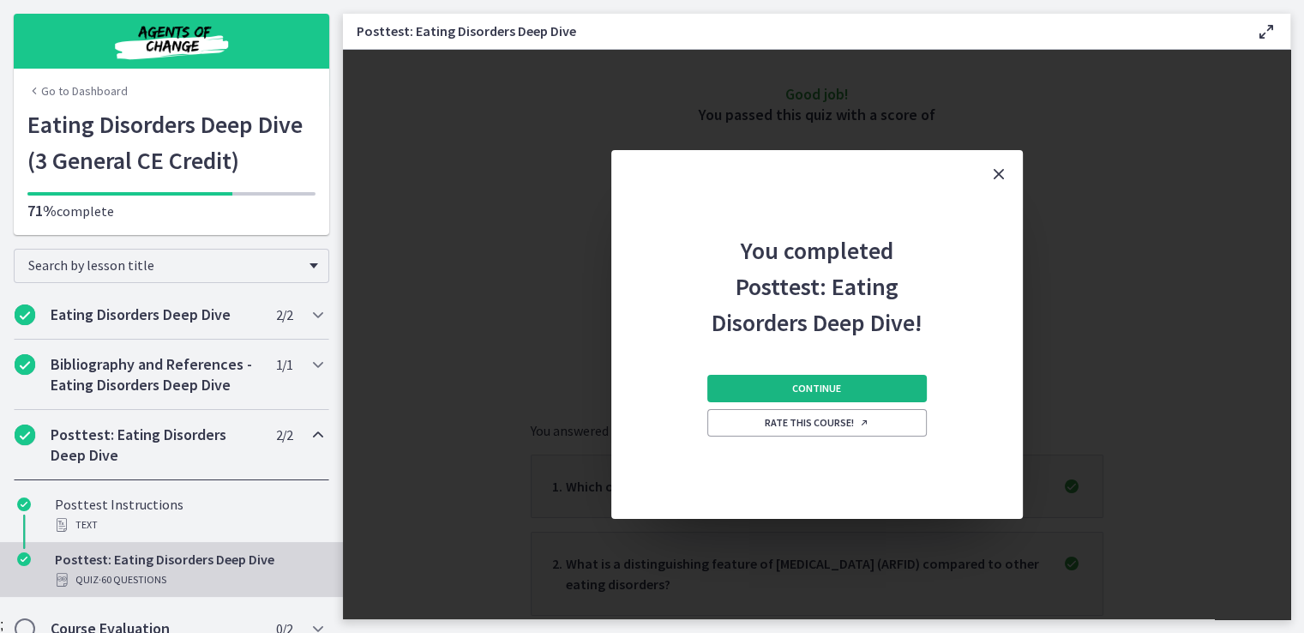
click at [792, 387] on button "Continue" at bounding box center [816, 388] width 219 height 27
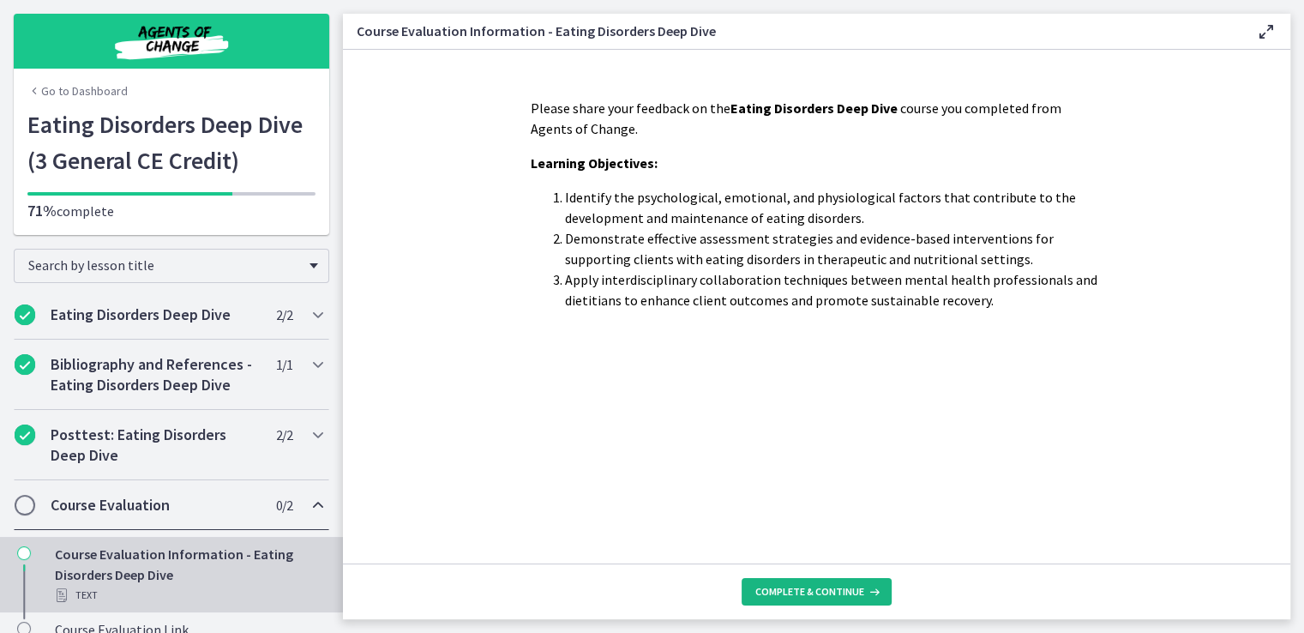
click at [794, 578] on button "Complete & continue" at bounding box center [817, 591] width 150 height 27
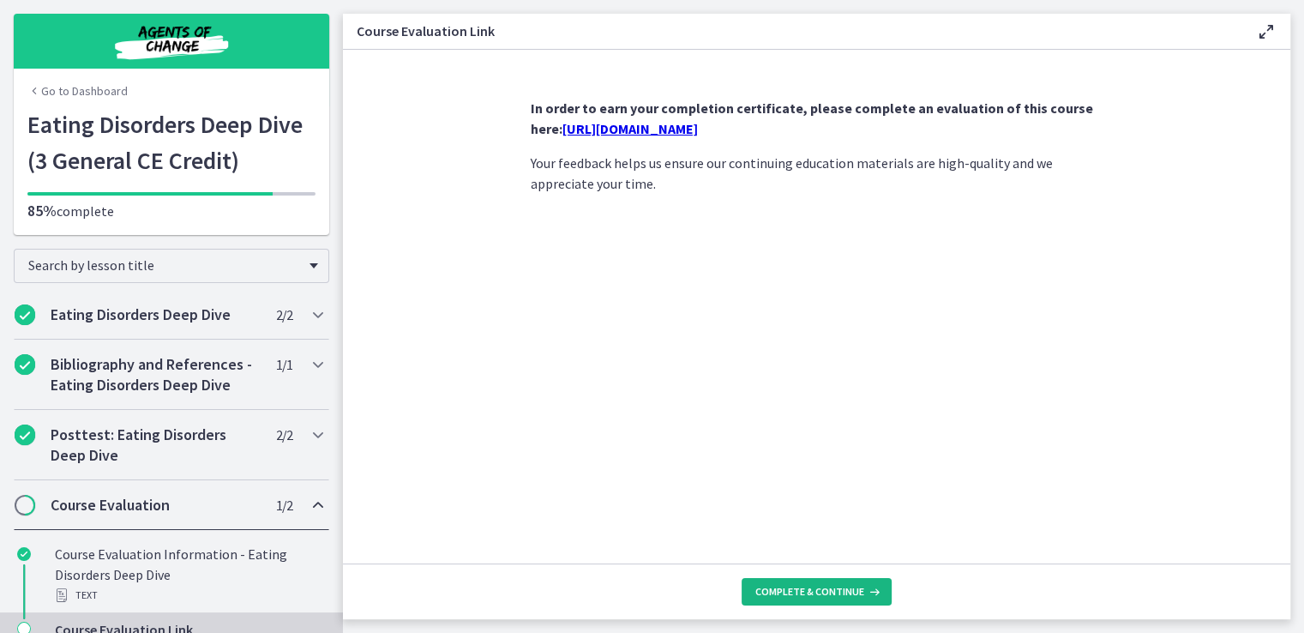
click at [808, 593] on span "Complete & continue" at bounding box center [809, 592] width 109 height 14
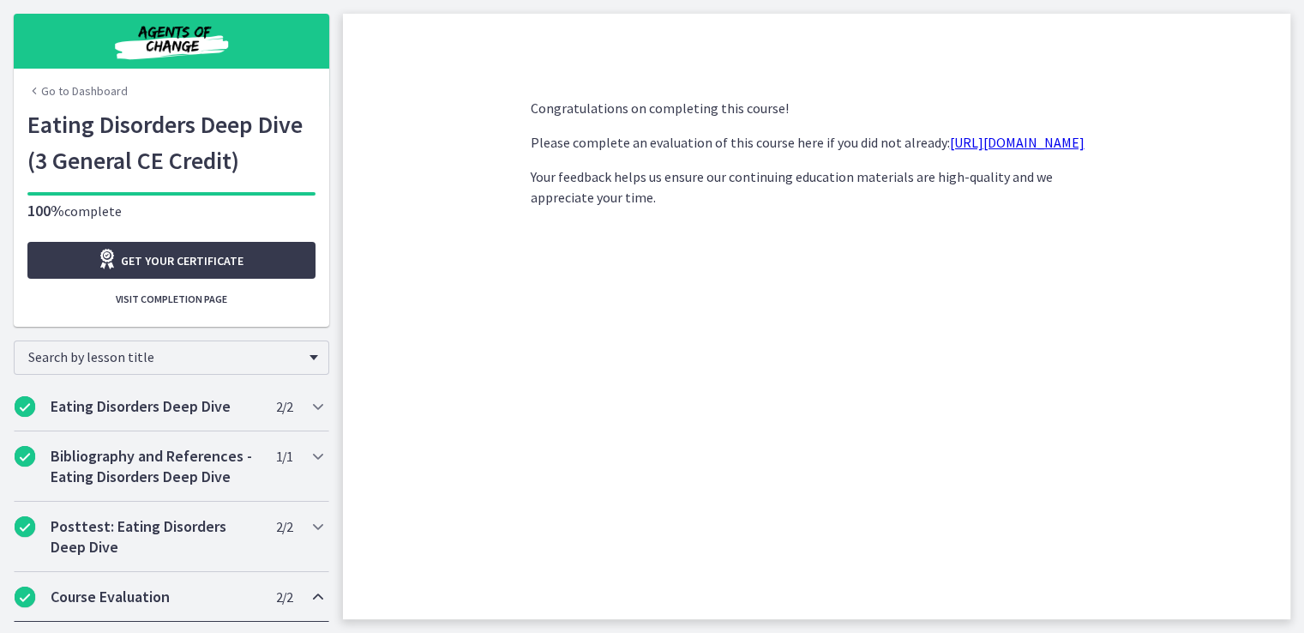
click at [950, 151] on link "https://forms.gle/Ft1wwwjZiKwPNDg8A" at bounding box center [1017, 142] width 135 height 17
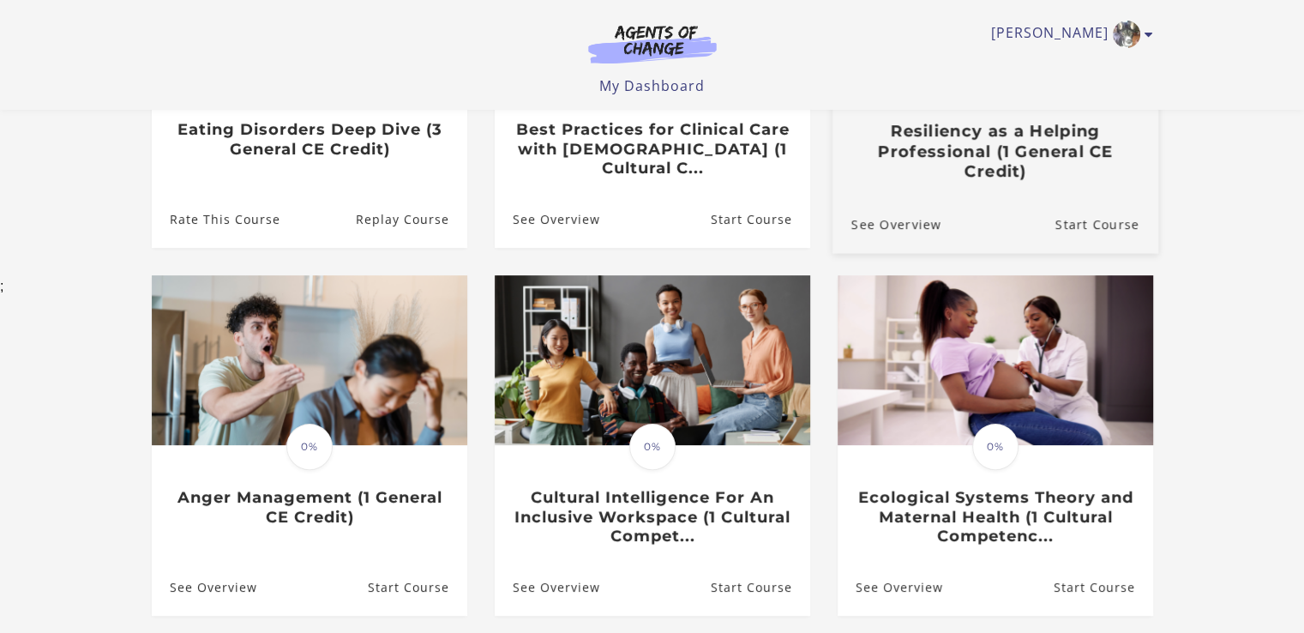
scroll to position [568, 0]
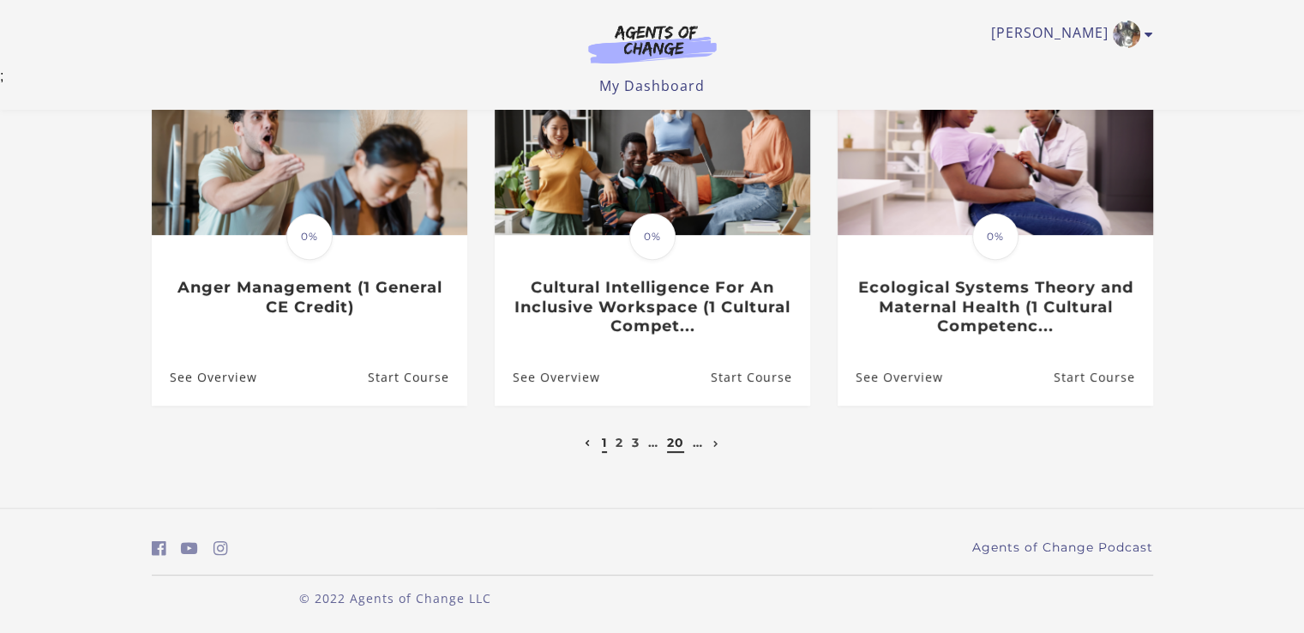
click at [679, 447] on link "20" at bounding box center [675, 442] width 17 height 15
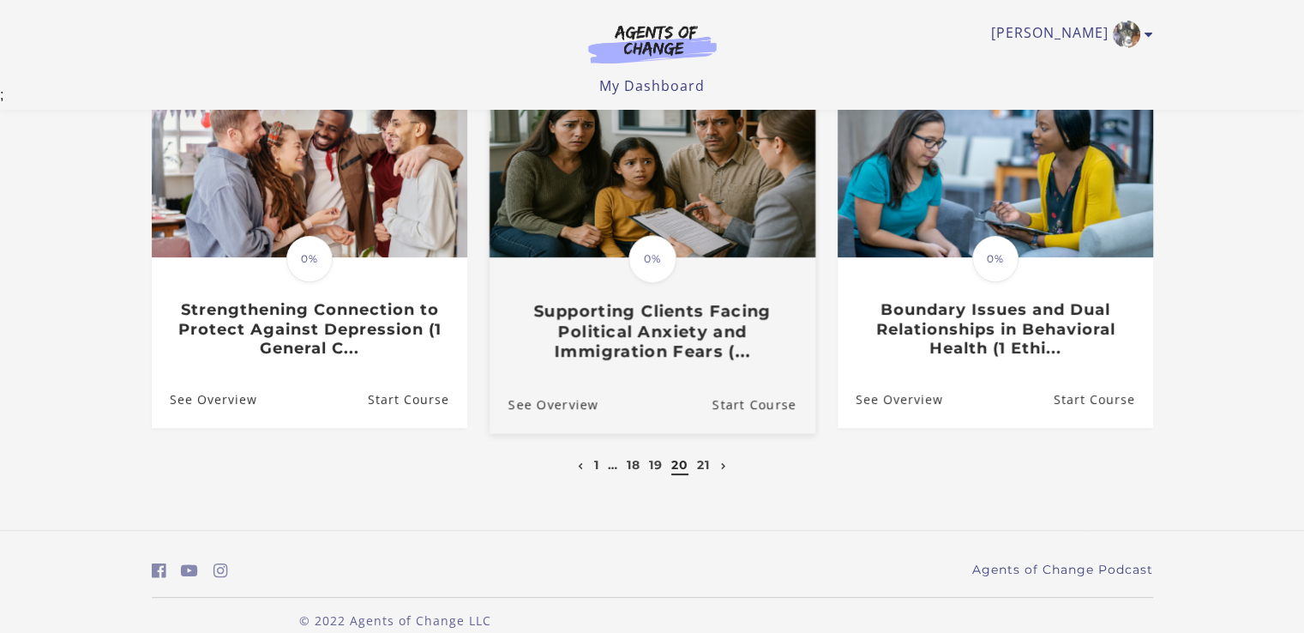
scroll to position [571, 0]
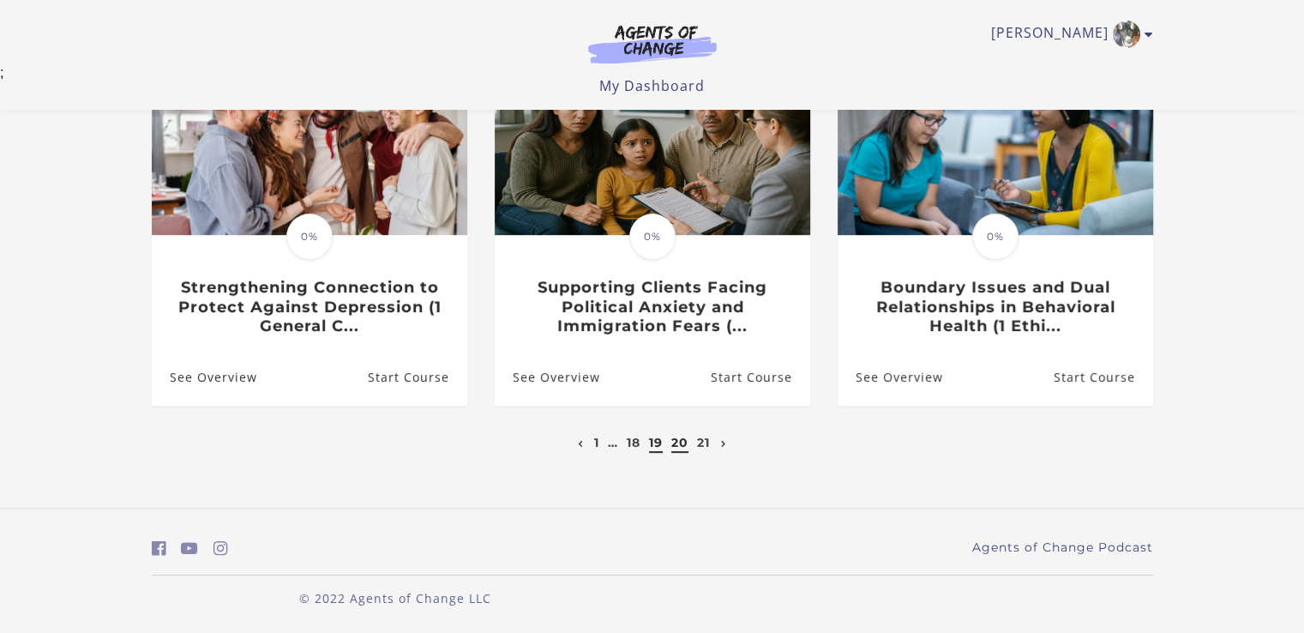
click at [654, 443] on link "19" at bounding box center [656, 442] width 14 height 15
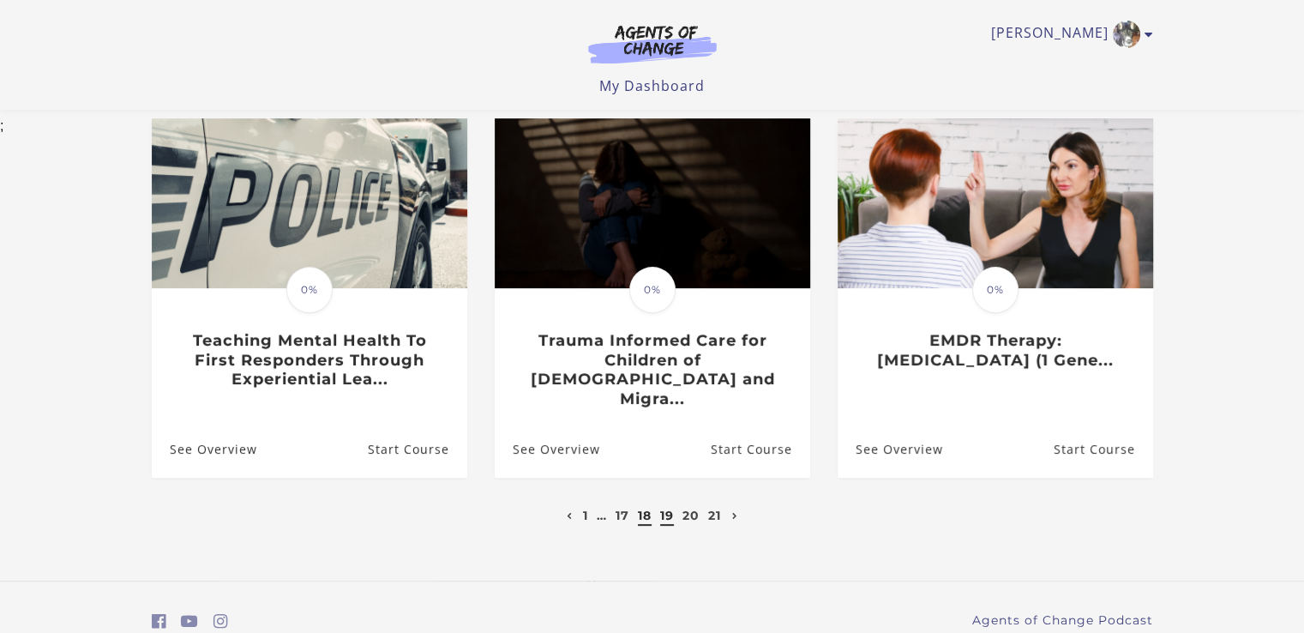
click at [646, 507] on link "18" at bounding box center [645, 514] width 14 height 15
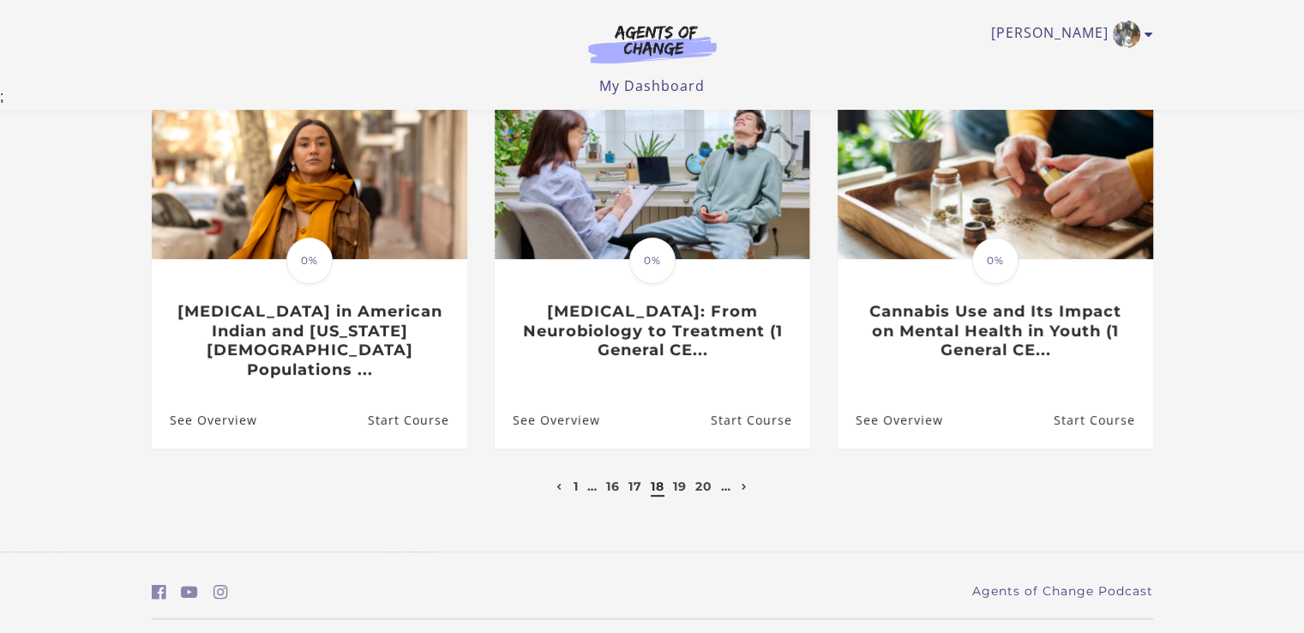
scroll to position [571, 0]
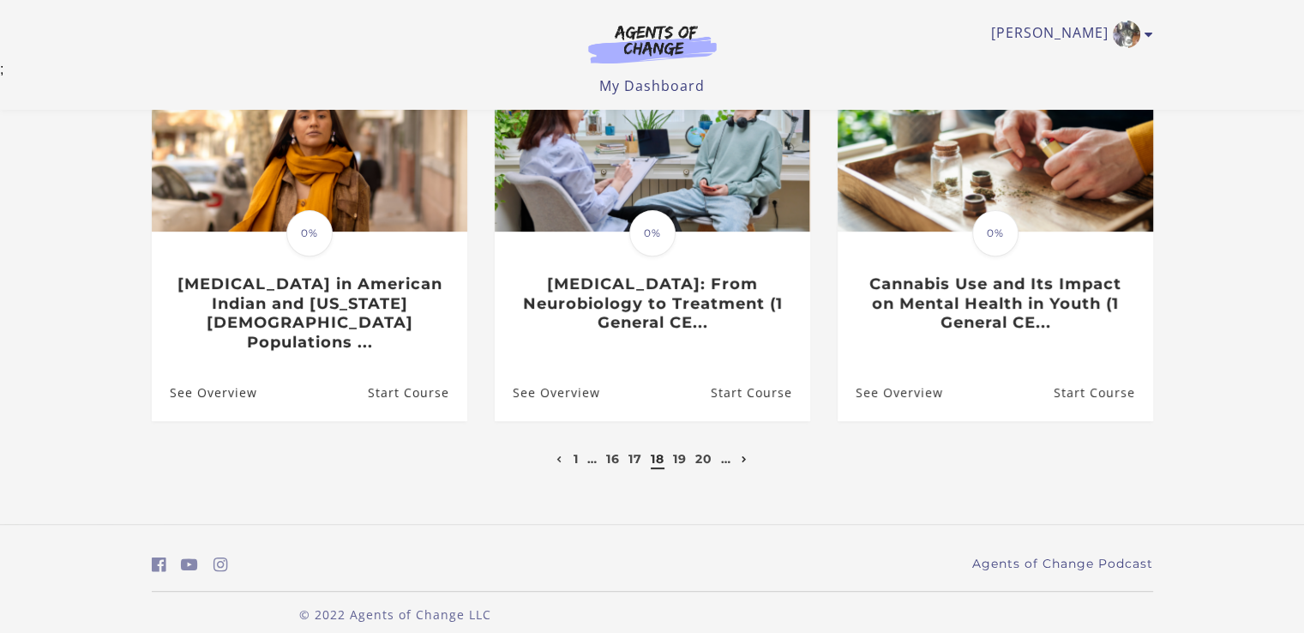
click at [744, 456] on icon "Next page" at bounding box center [745, 459] width 6 height 7
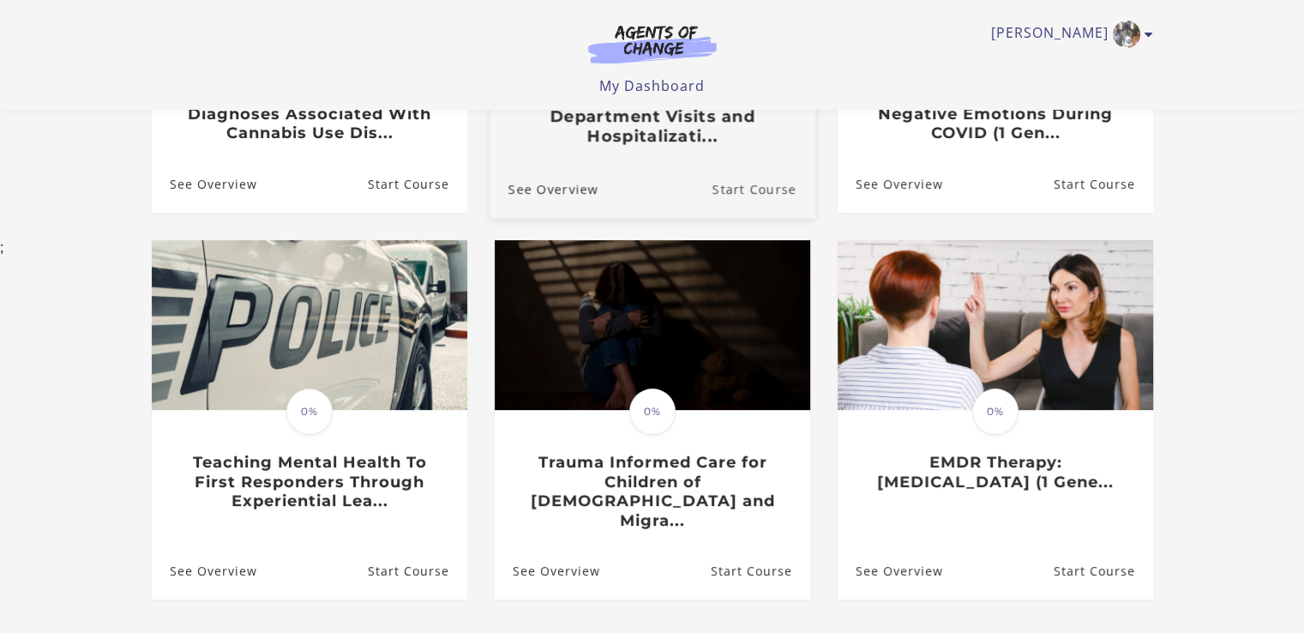
scroll to position [257, 0]
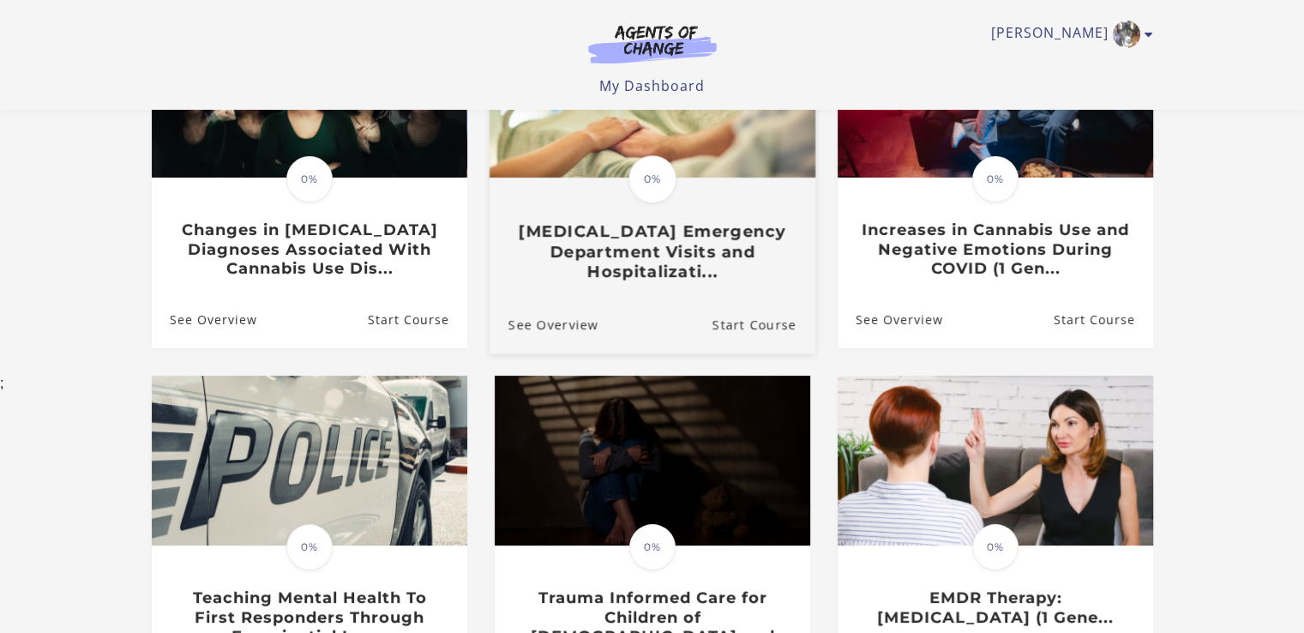
click at [669, 243] on h3 "Cannabis Use Disorder Emergency Department Visits and Hospitalizati..." at bounding box center [651, 252] width 288 height 60
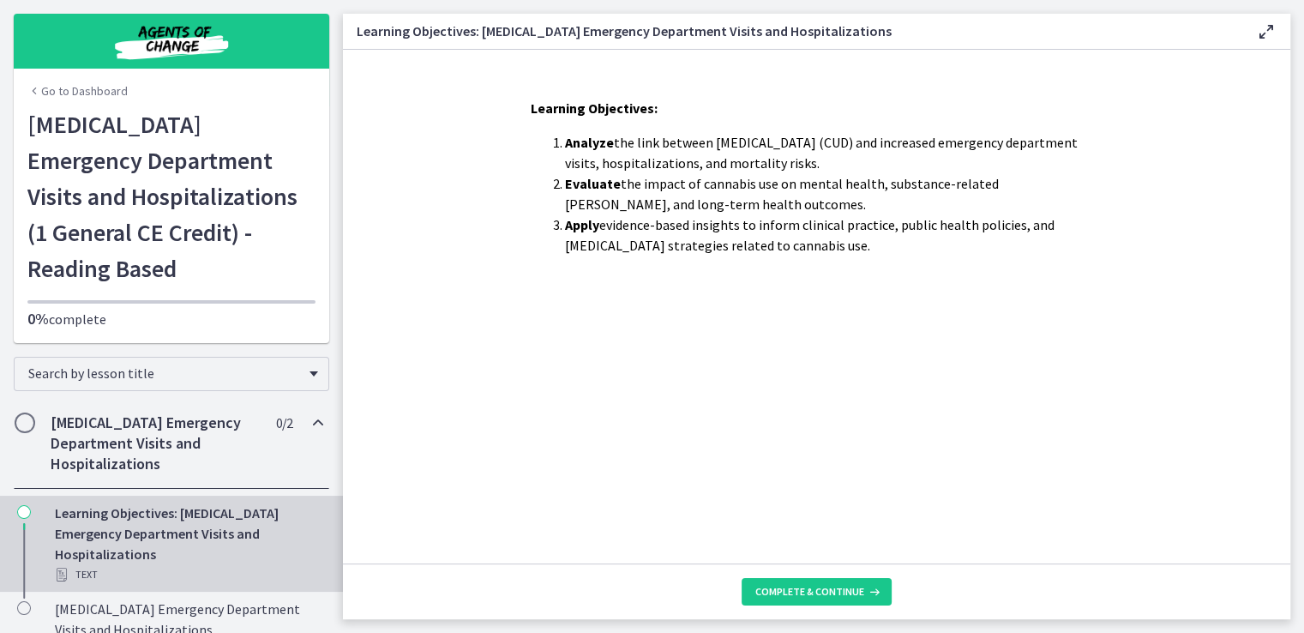
click at [69, 93] on link "Go to Dashboard" at bounding box center [77, 90] width 100 height 17
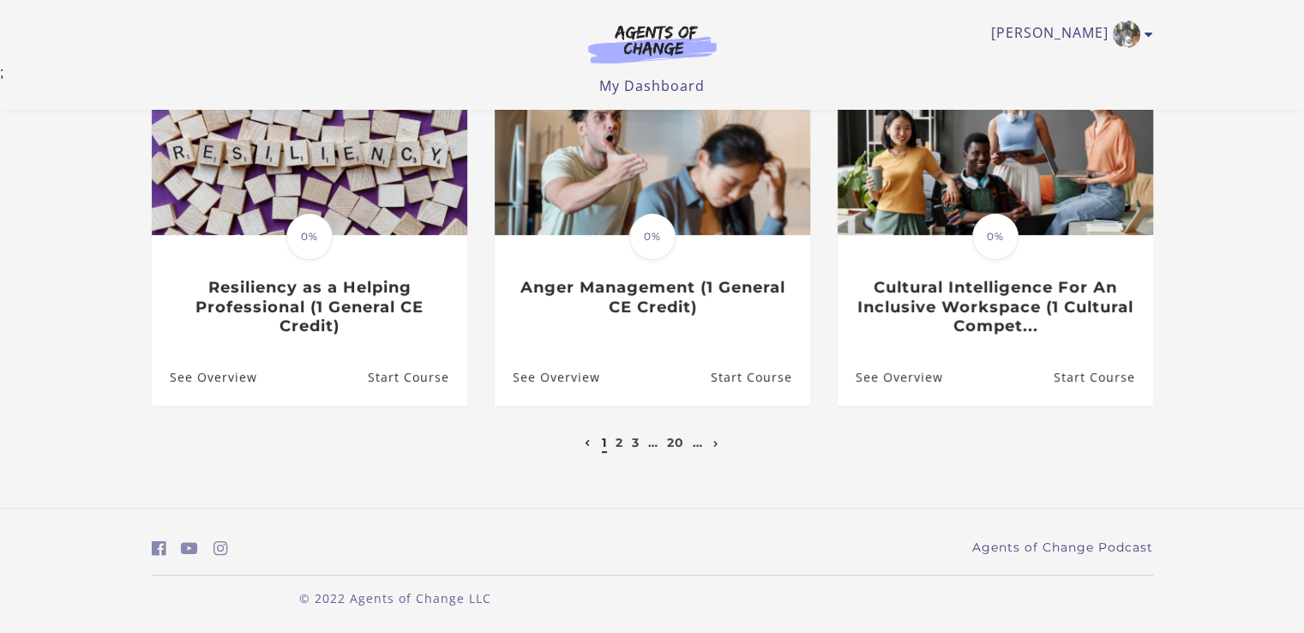
click at [698, 445] on link "…" at bounding box center [698, 442] width 10 height 15
click at [672, 442] on link "20" at bounding box center [675, 442] width 17 height 15
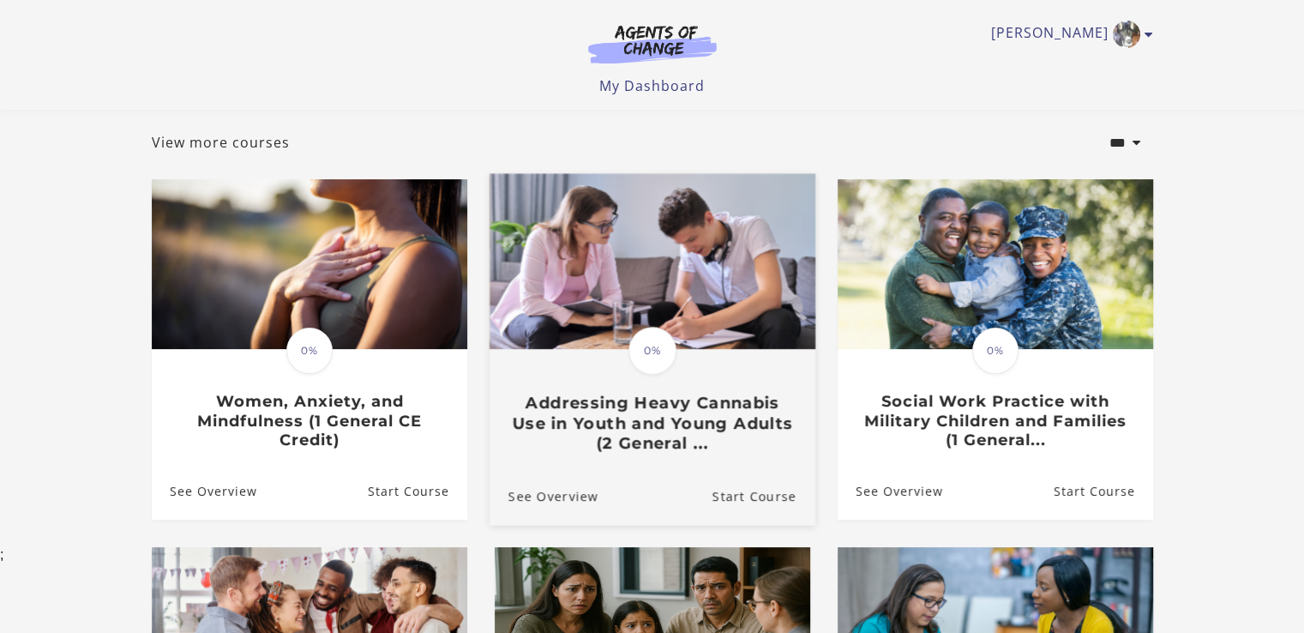
click at [655, 413] on h3 "Addressing Heavy Cannabis Use in Youth and Young Adults (2 General ..." at bounding box center [651, 423] width 288 height 60
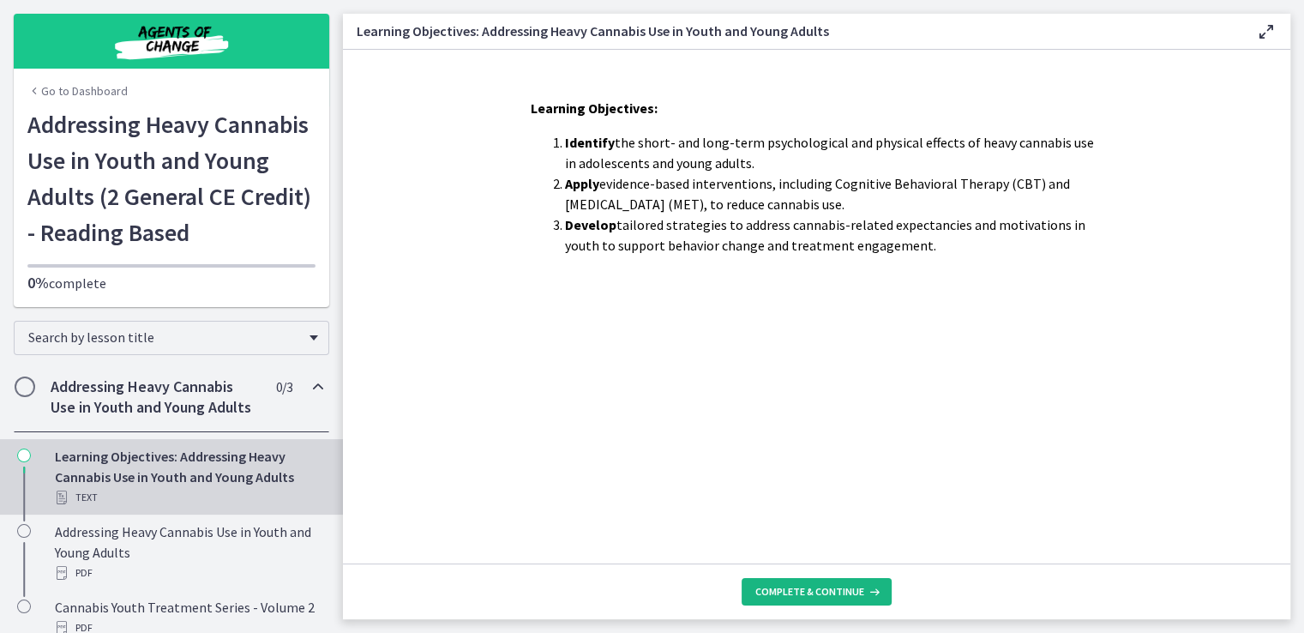
click at [807, 598] on button "Complete & continue" at bounding box center [817, 591] width 150 height 27
